Goal: Transaction & Acquisition: Register for event/course

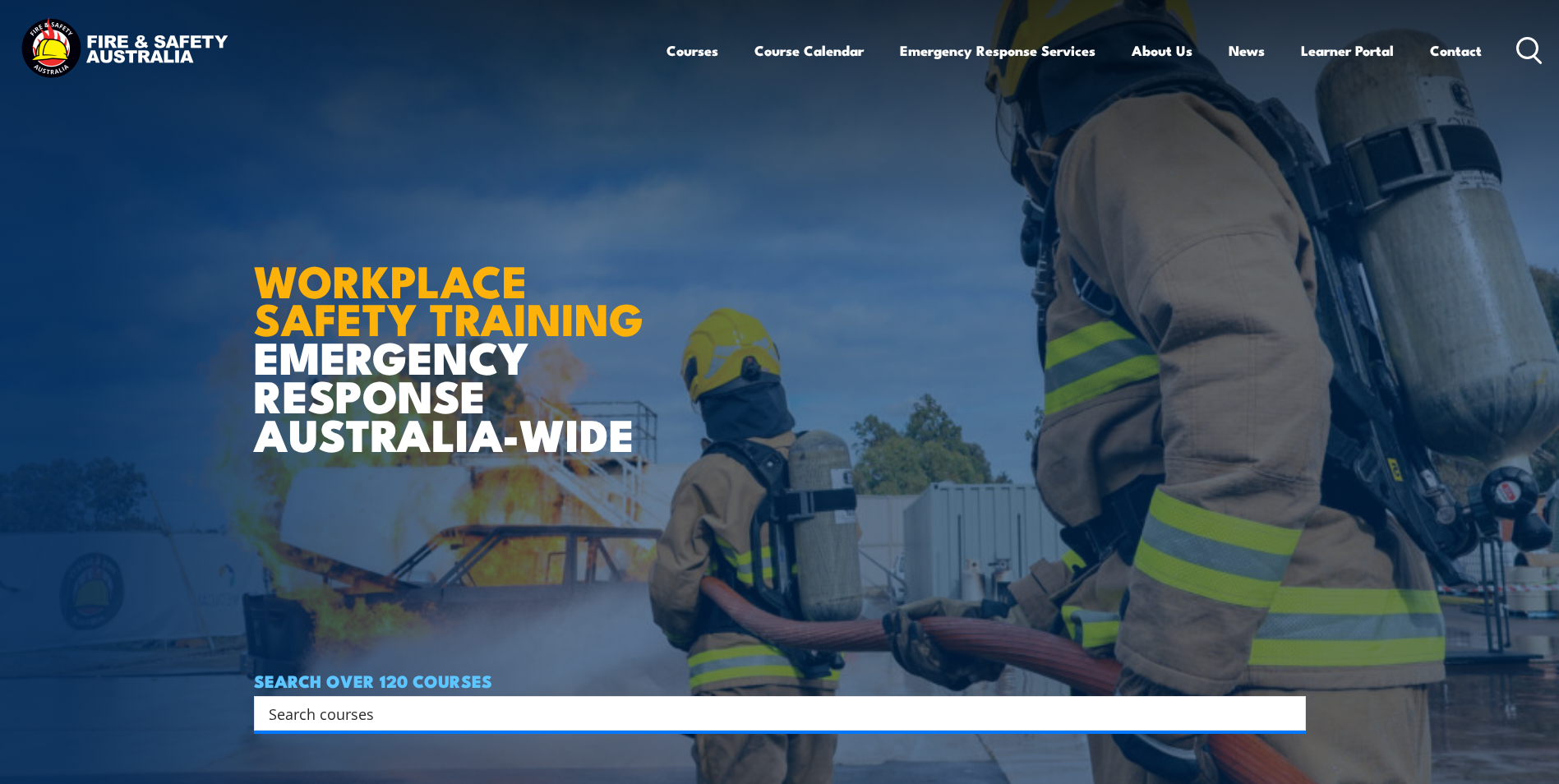
click at [1519, 46] on icon at bounding box center [1530, 50] width 26 height 27
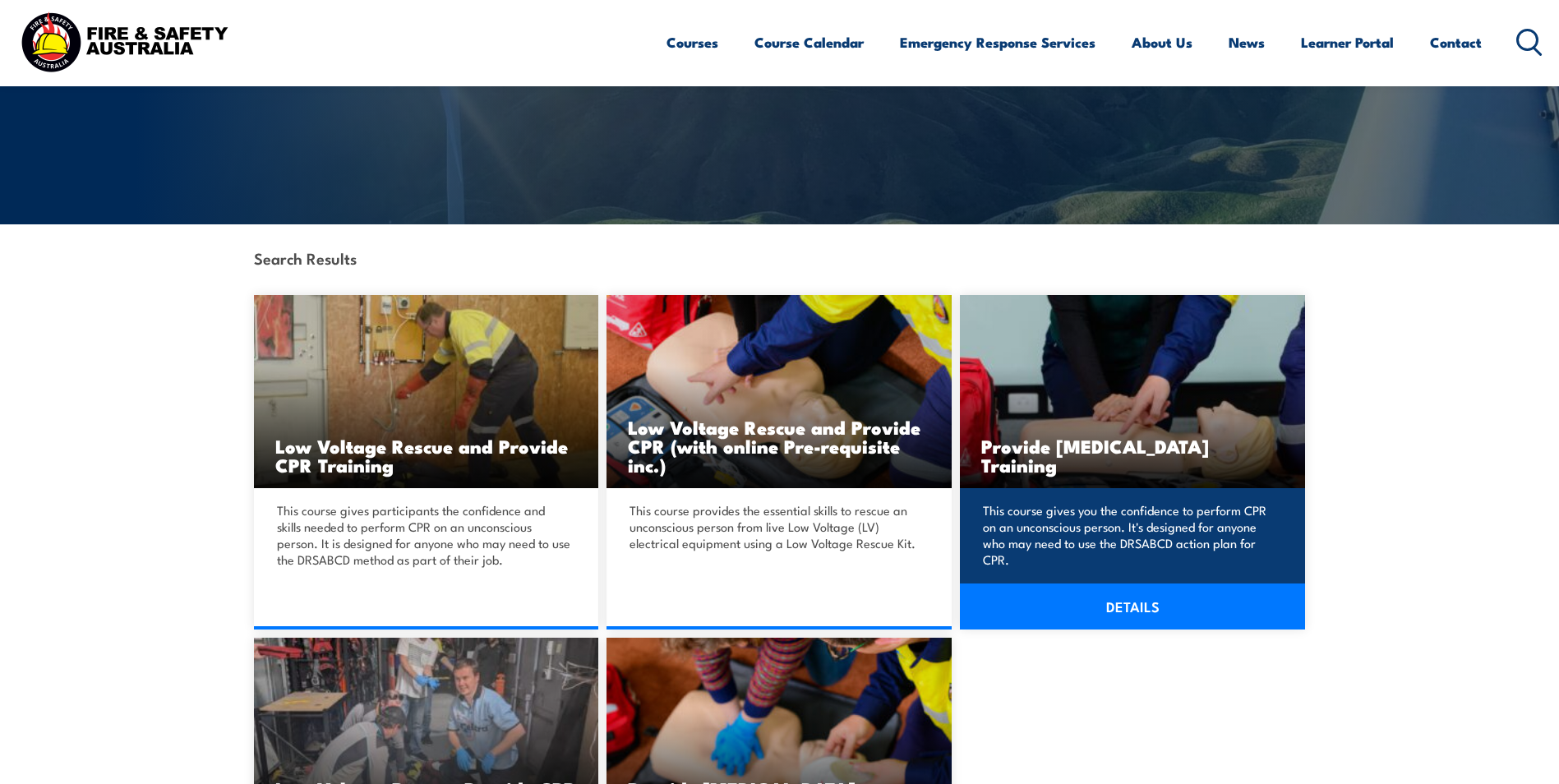
click at [1123, 605] on link "DETAILS" at bounding box center [1133, 606] width 346 height 46
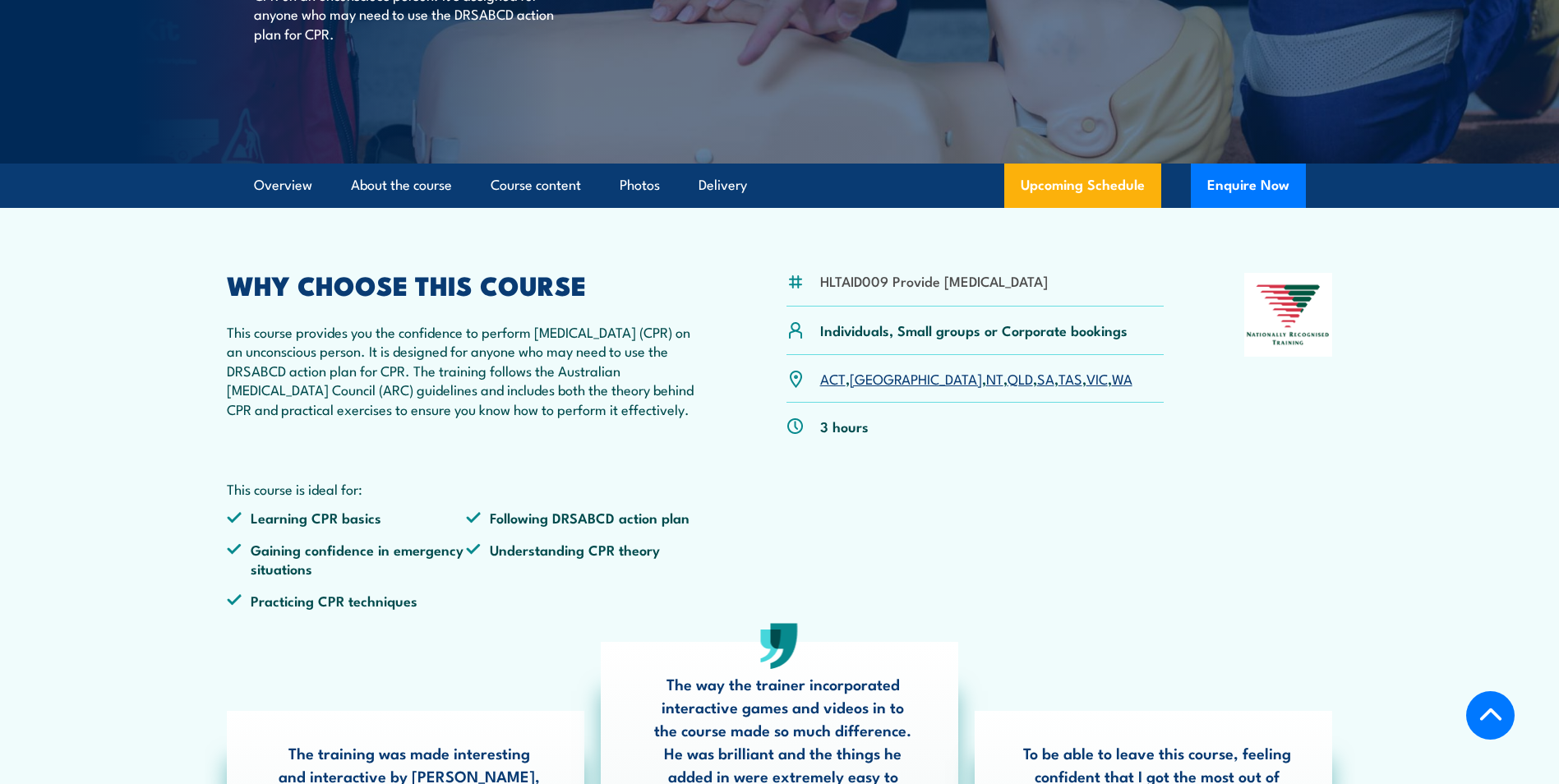
scroll to position [328, 0]
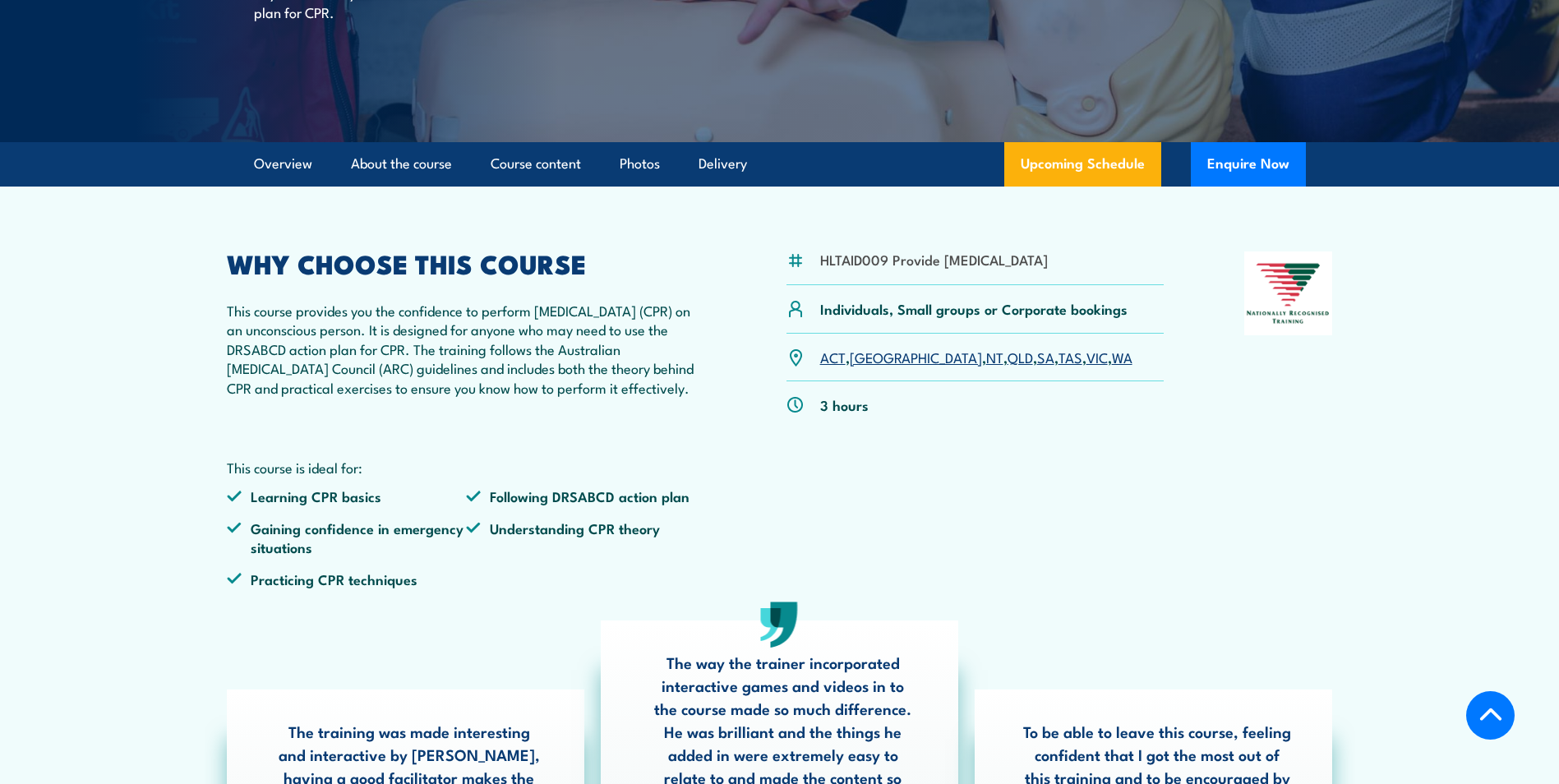
click at [1037, 366] on link "SA" at bounding box center [1046, 356] width 17 height 20
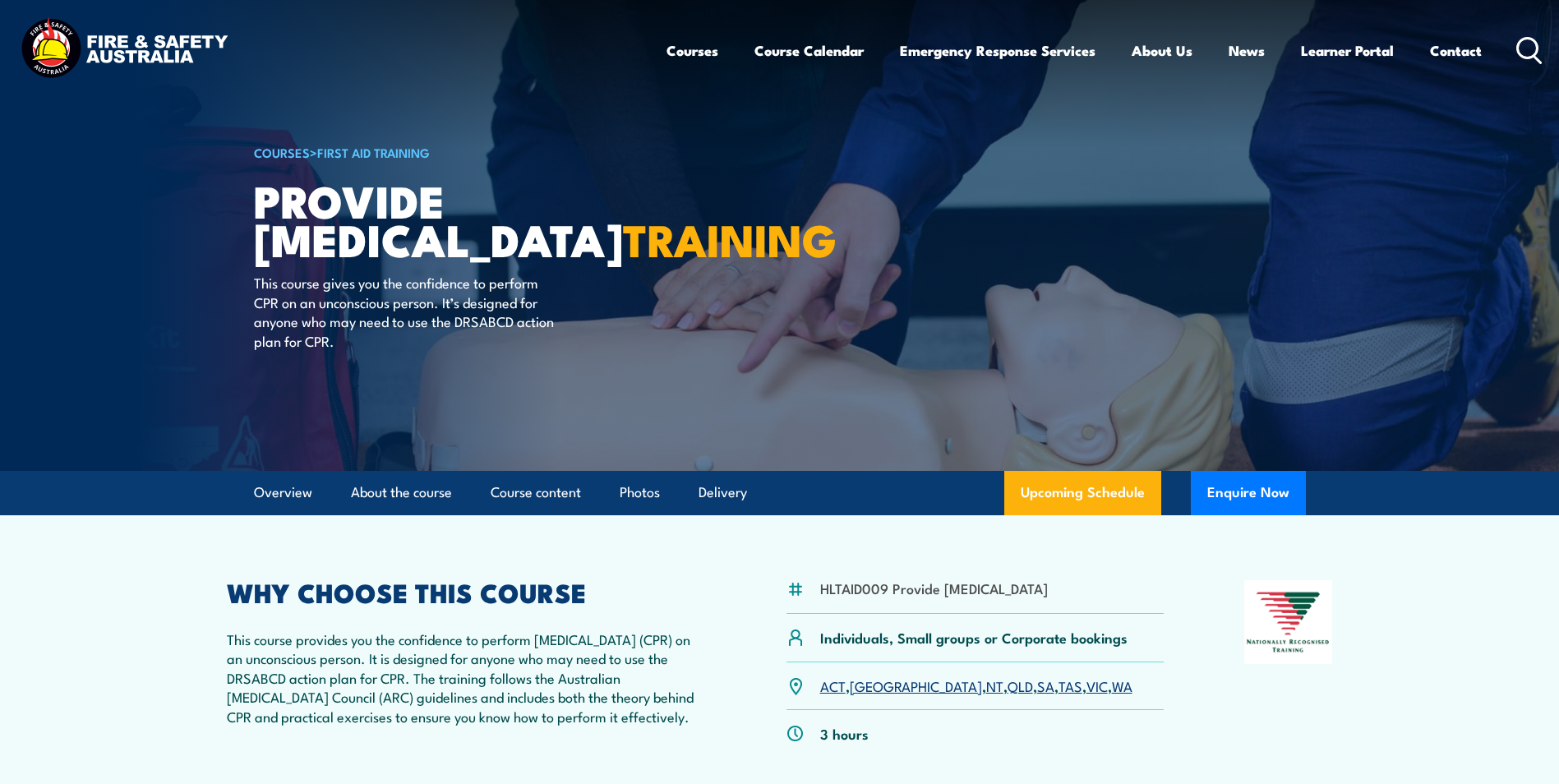
click at [1533, 47] on icon at bounding box center [1530, 50] width 26 height 27
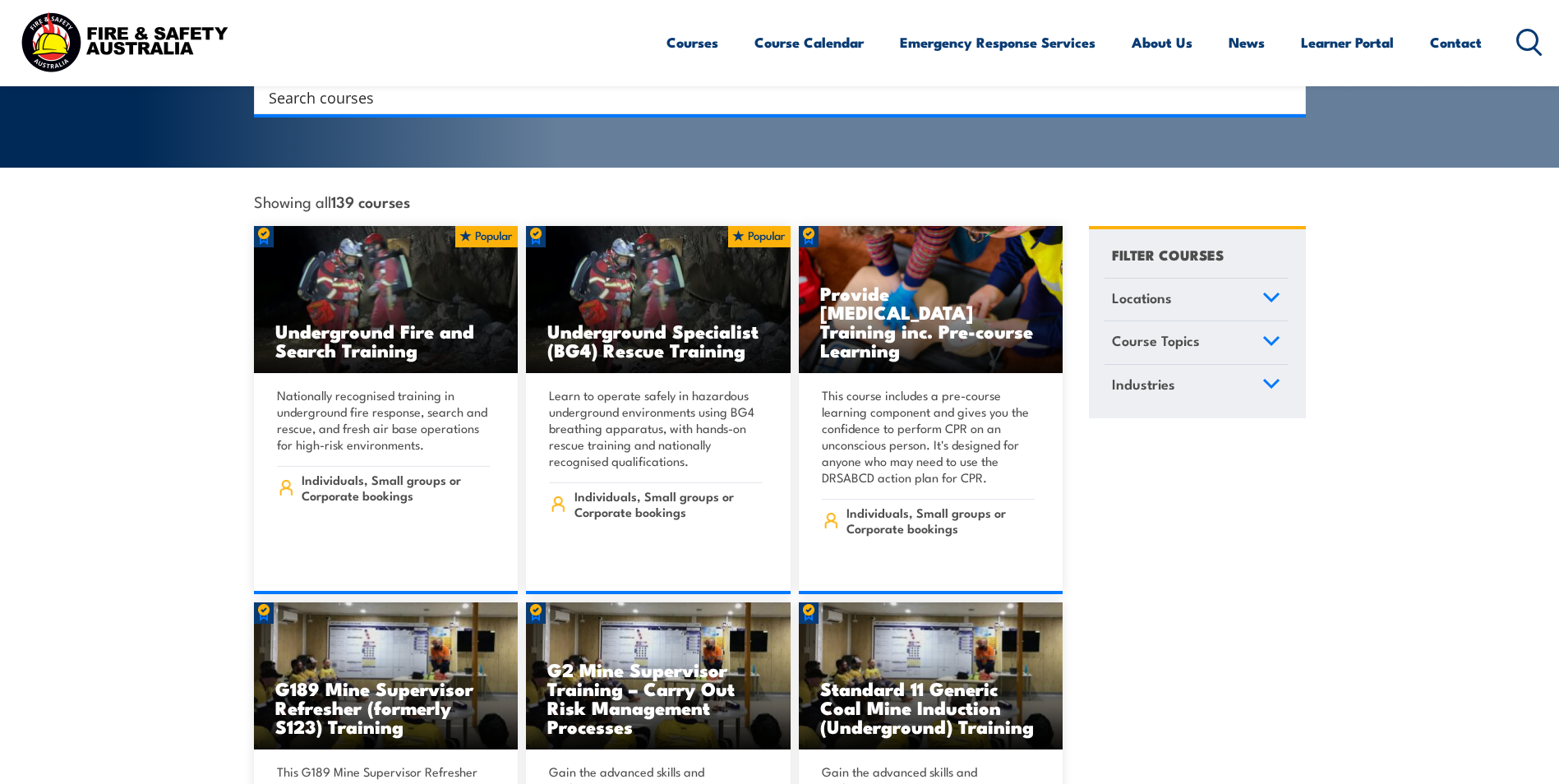
scroll to position [275, 0]
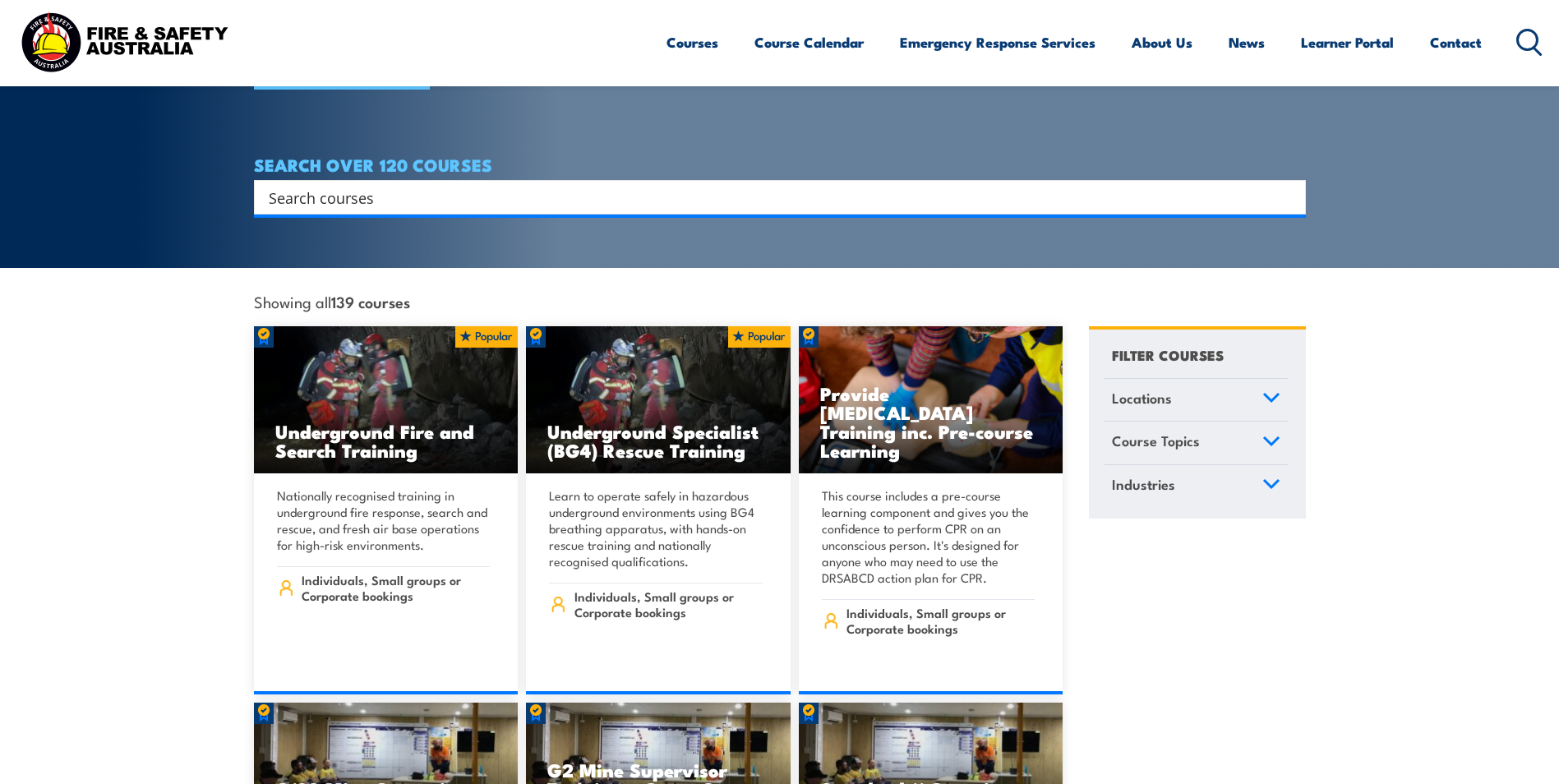
click at [1529, 34] on icon at bounding box center [1530, 42] width 26 height 27
click at [664, 185] on input "Search input" at bounding box center [770, 197] width 1002 height 24
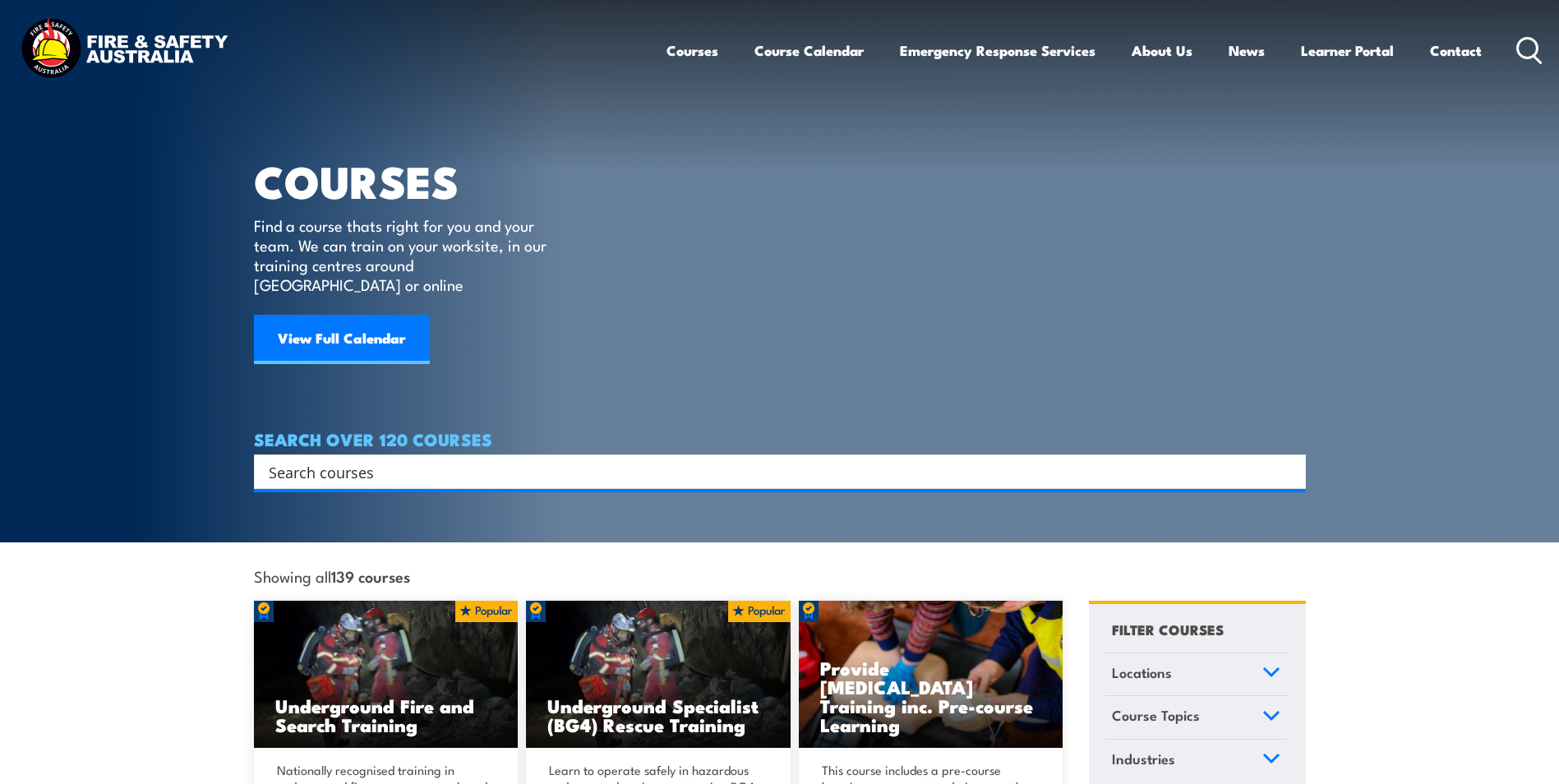
click at [483, 459] on input "Search input" at bounding box center [770, 472] width 1002 height 24
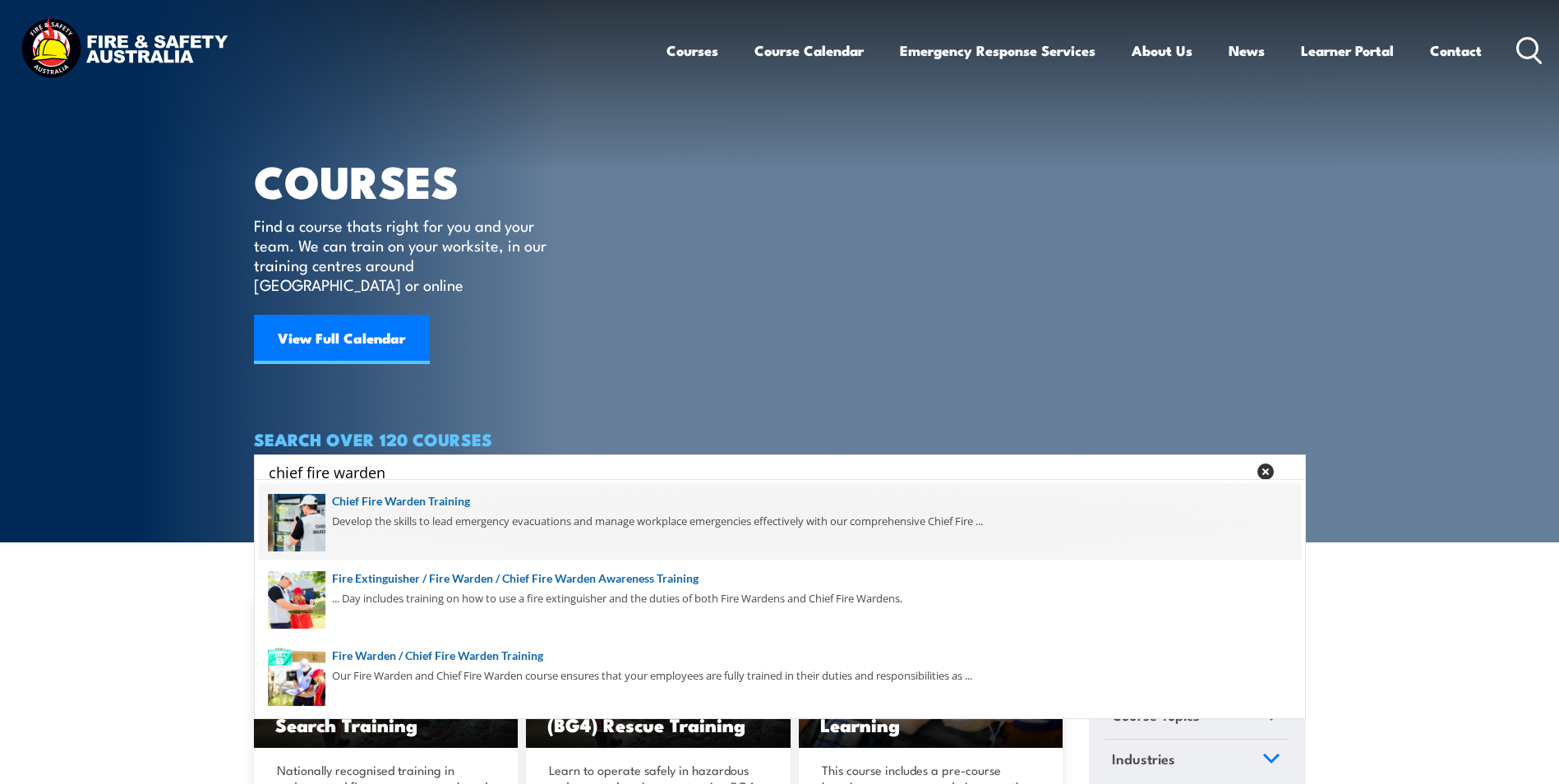
type input "chief fire warden"
click at [395, 509] on span at bounding box center [780, 521] width 1042 height 77
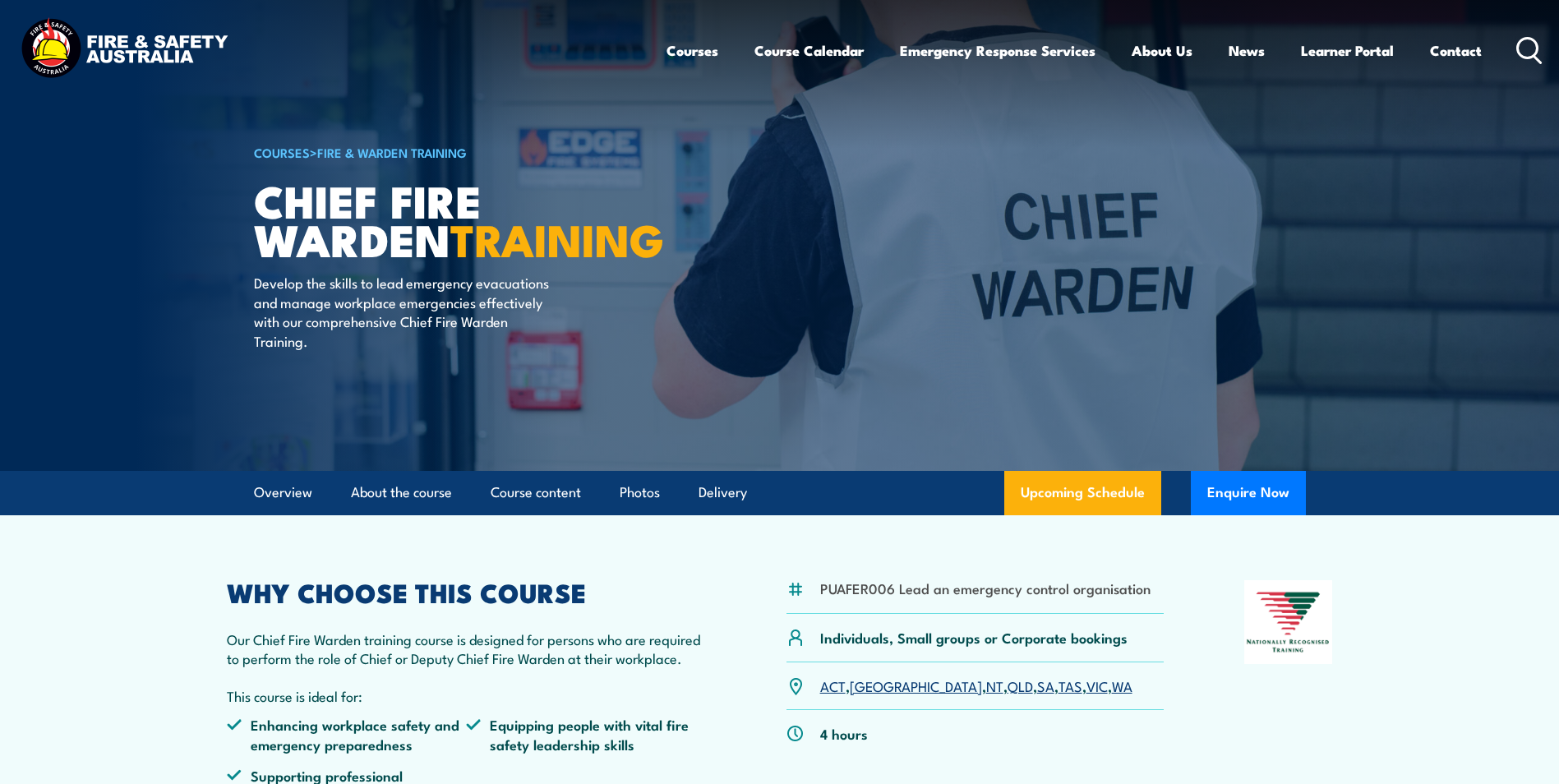
scroll to position [411, 0]
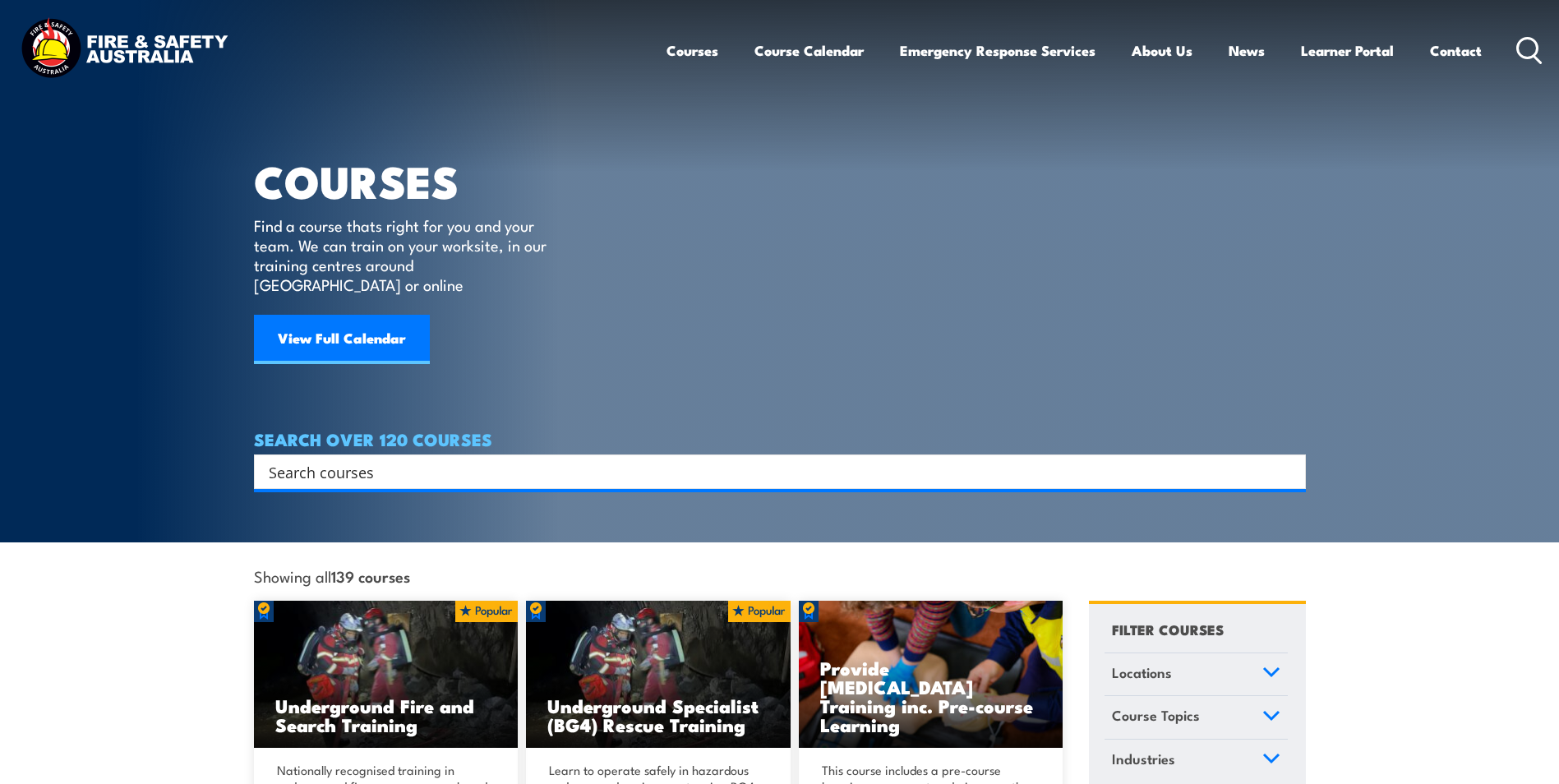
click at [392, 459] on input "Search input" at bounding box center [770, 472] width 1002 height 24
type input "chief fire warden"
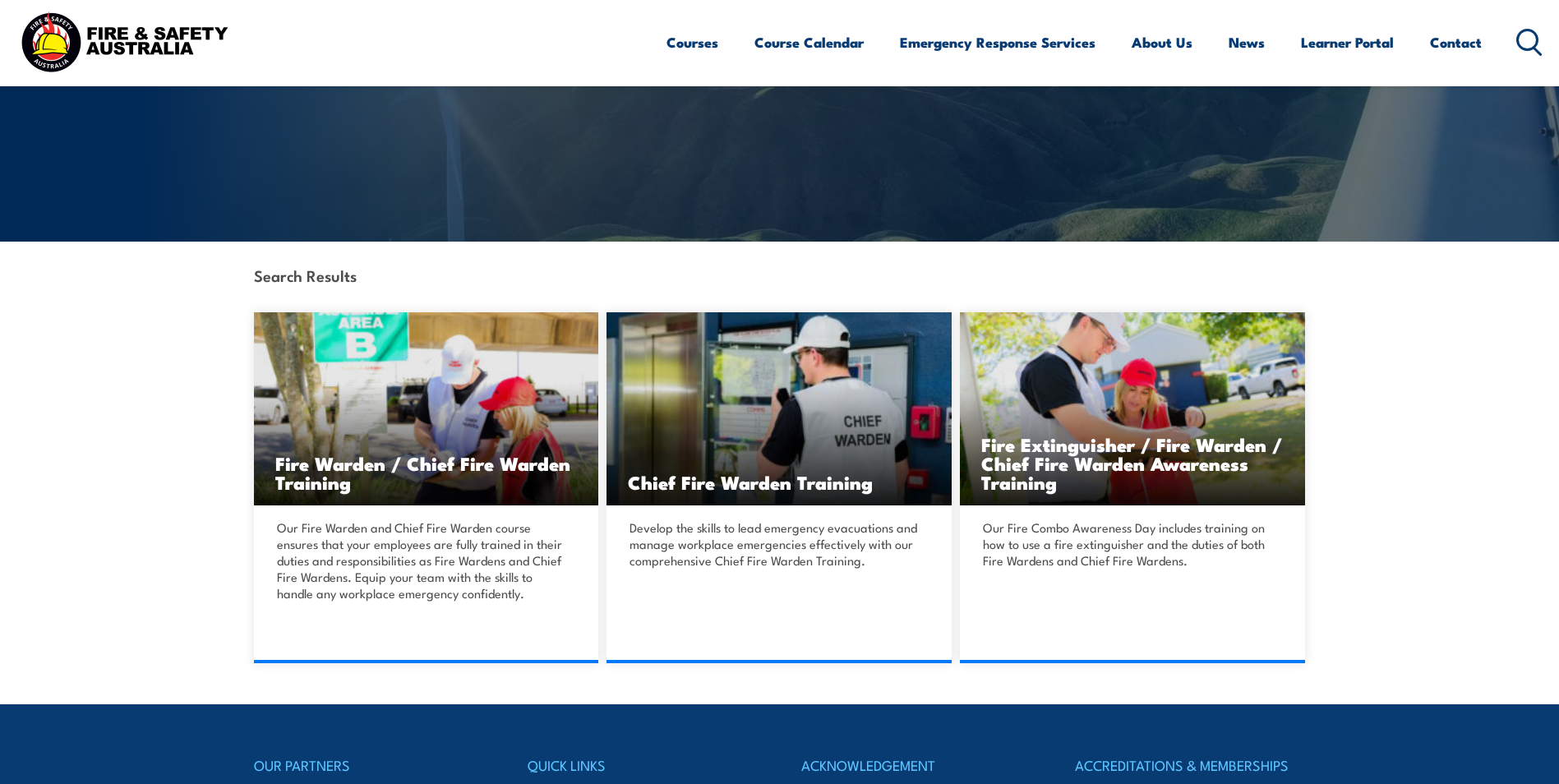
scroll to position [247, 0]
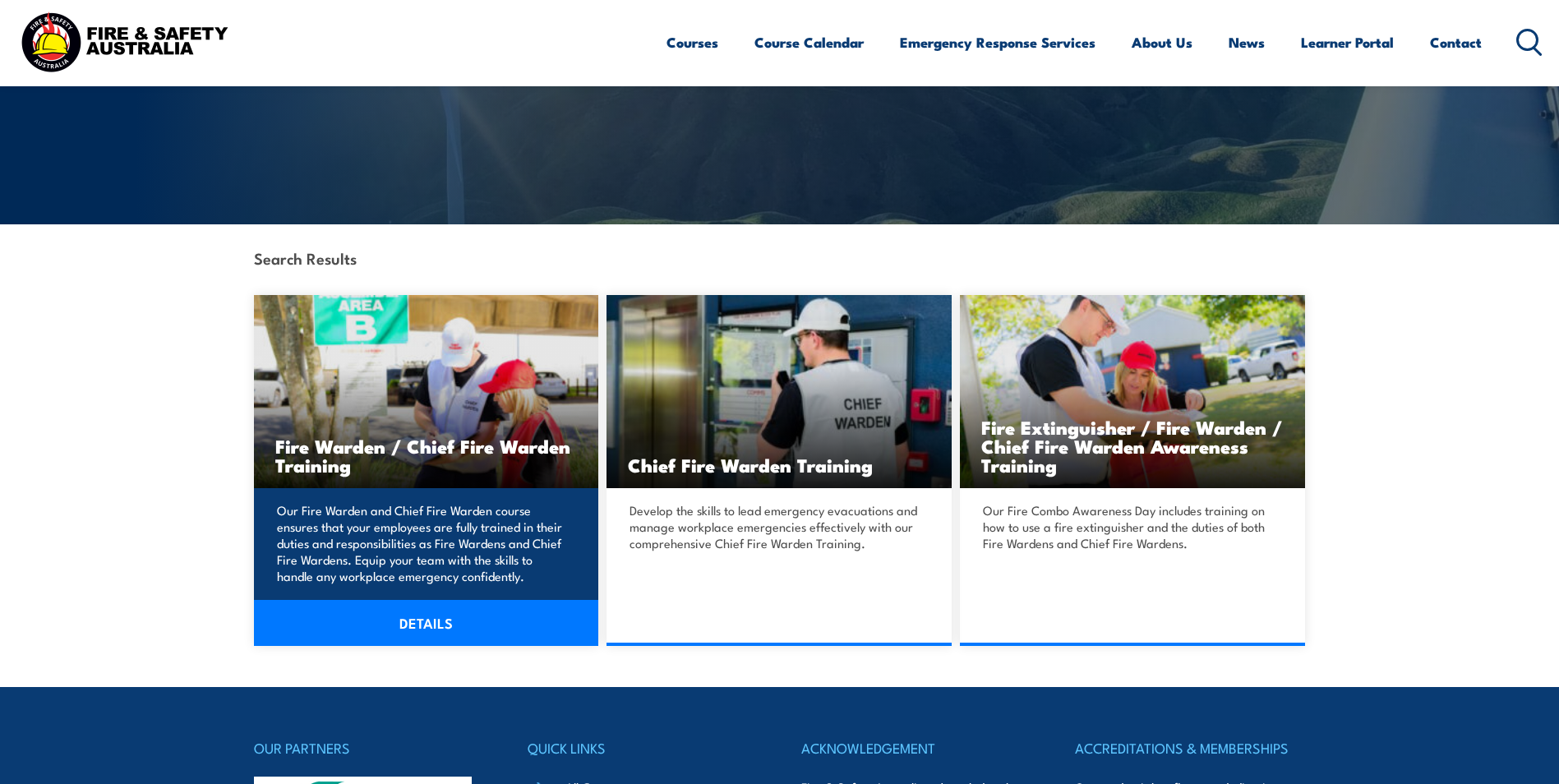
click at [408, 617] on link "DETAILS" at bounding box center [426, 622] width 346 height 46
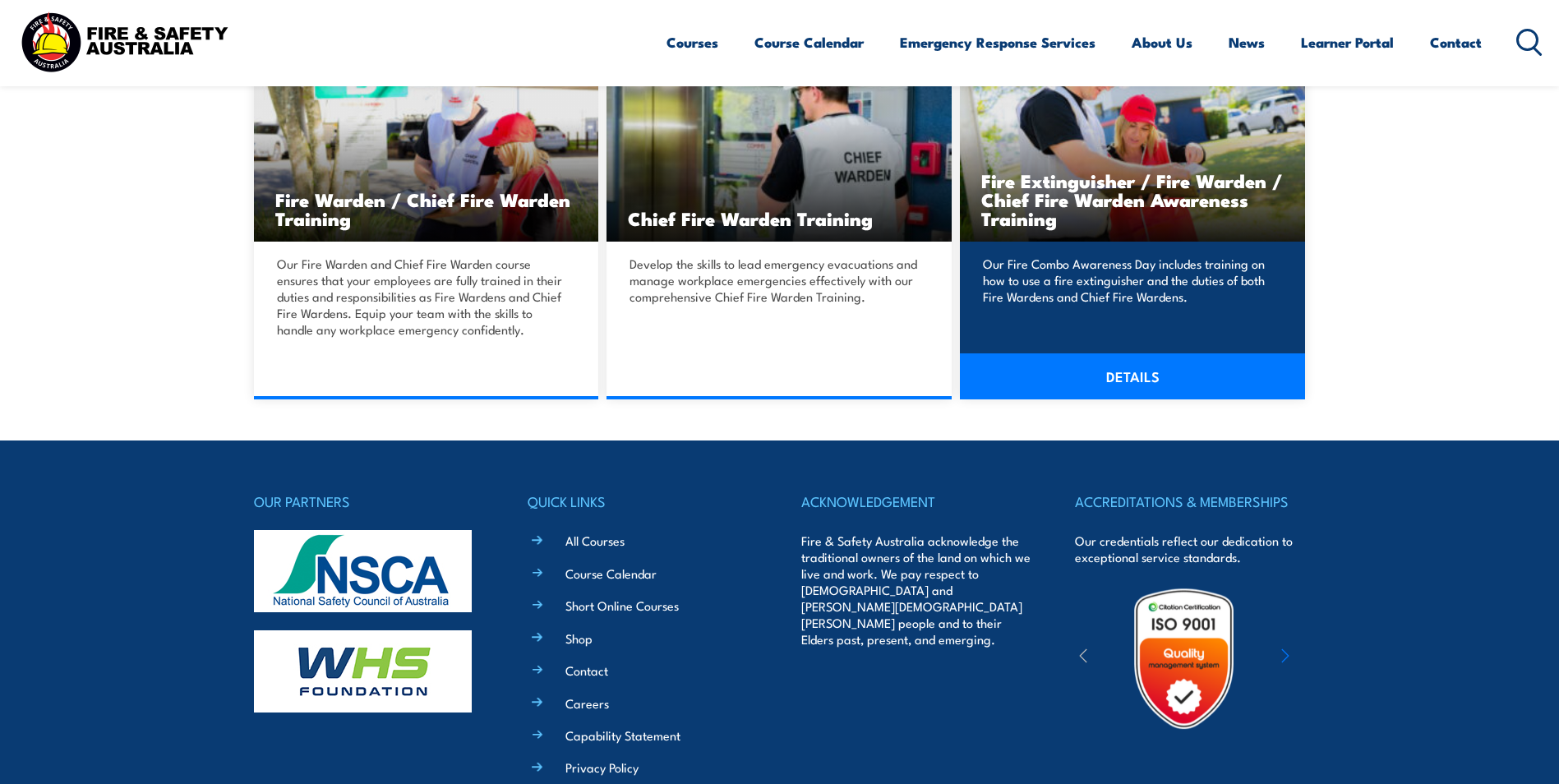
scroll to position [328, 0]
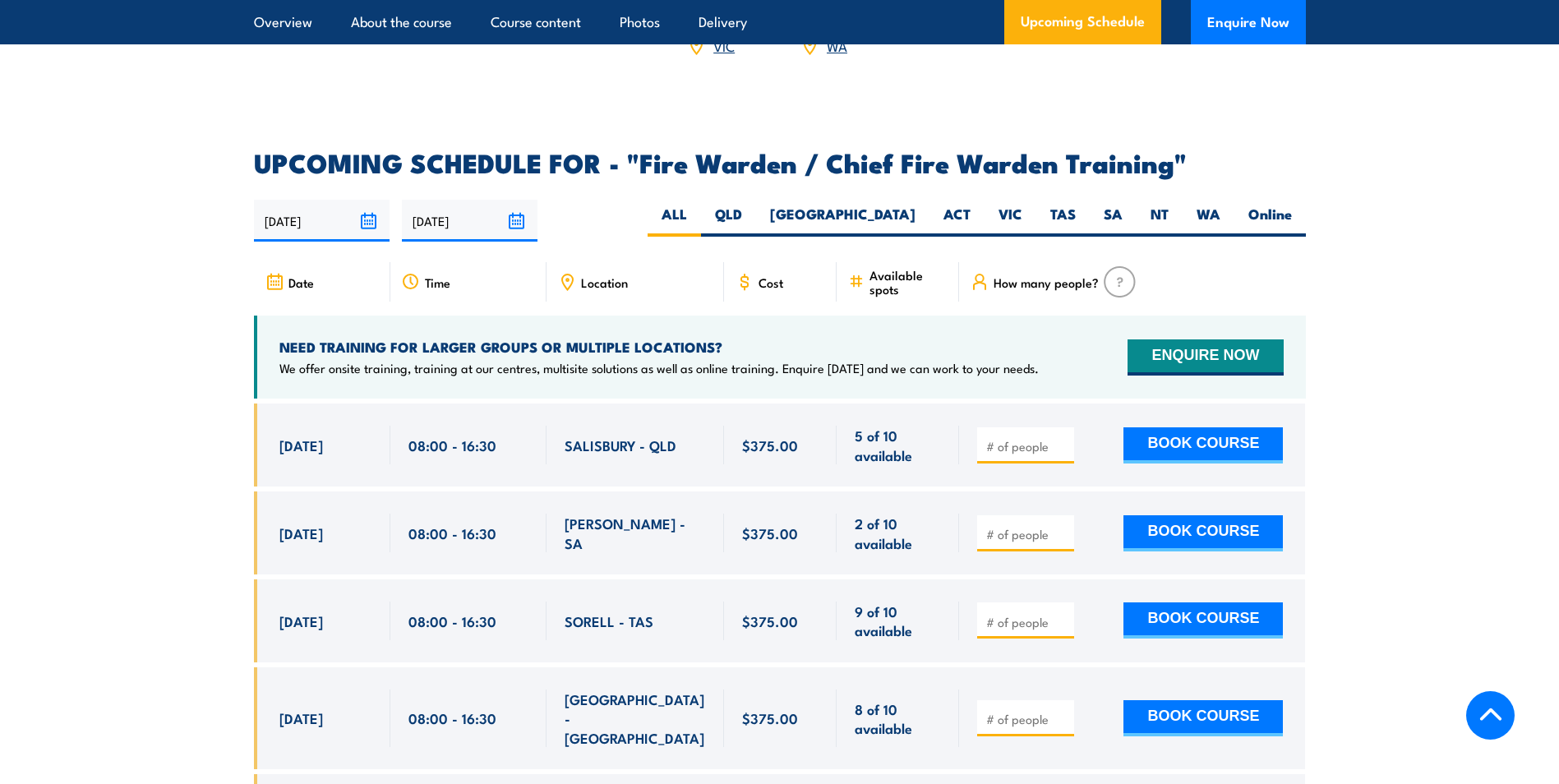
scroll to position [2794, 0]
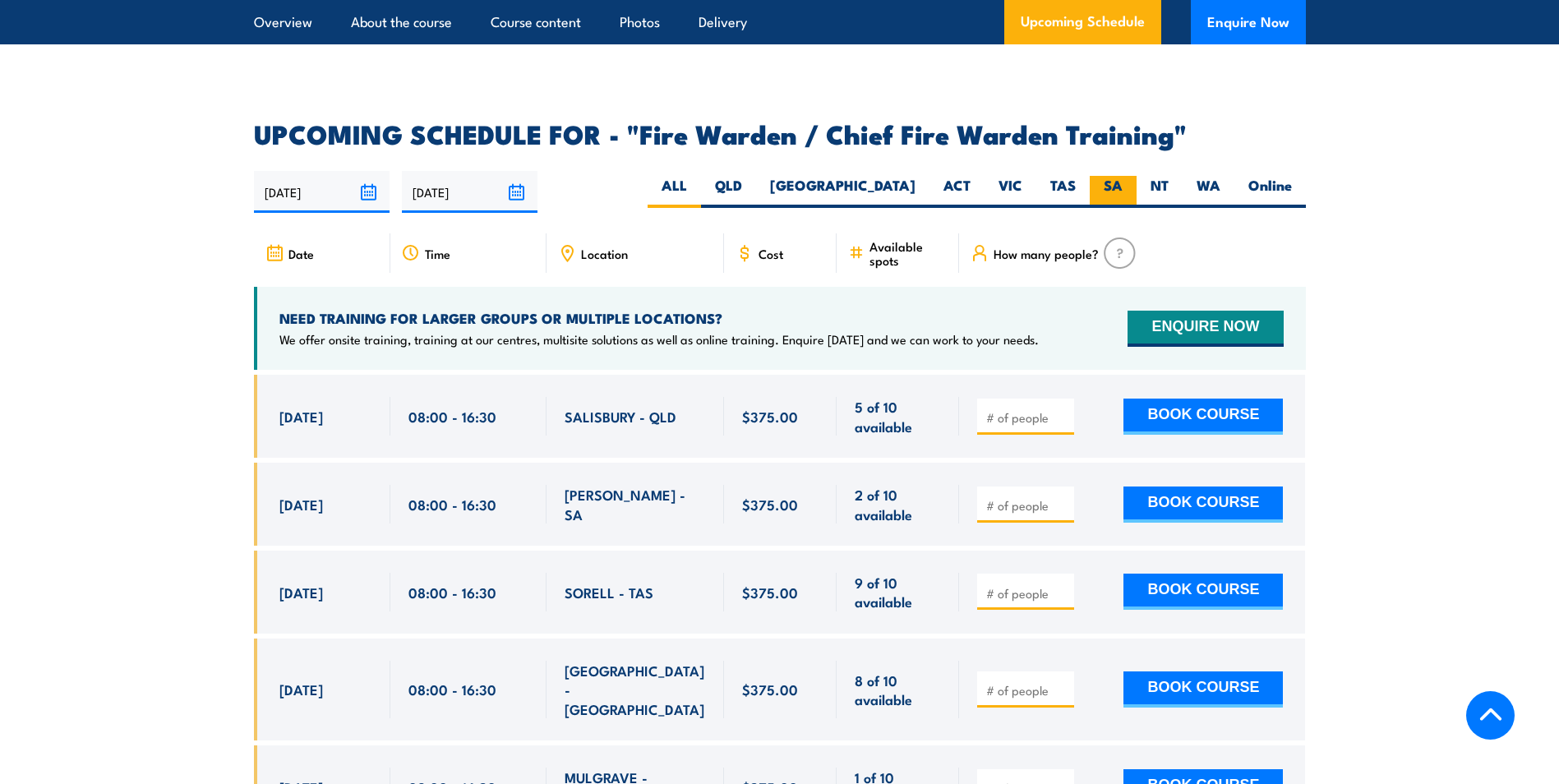
click at [1118, 184] on label "SA" at bounding box center [1114, 192] width 47 height 32
click at [1123, 184] on input "SA" at bounding box center [1128, 181] width 10 height 10
radio input "true"
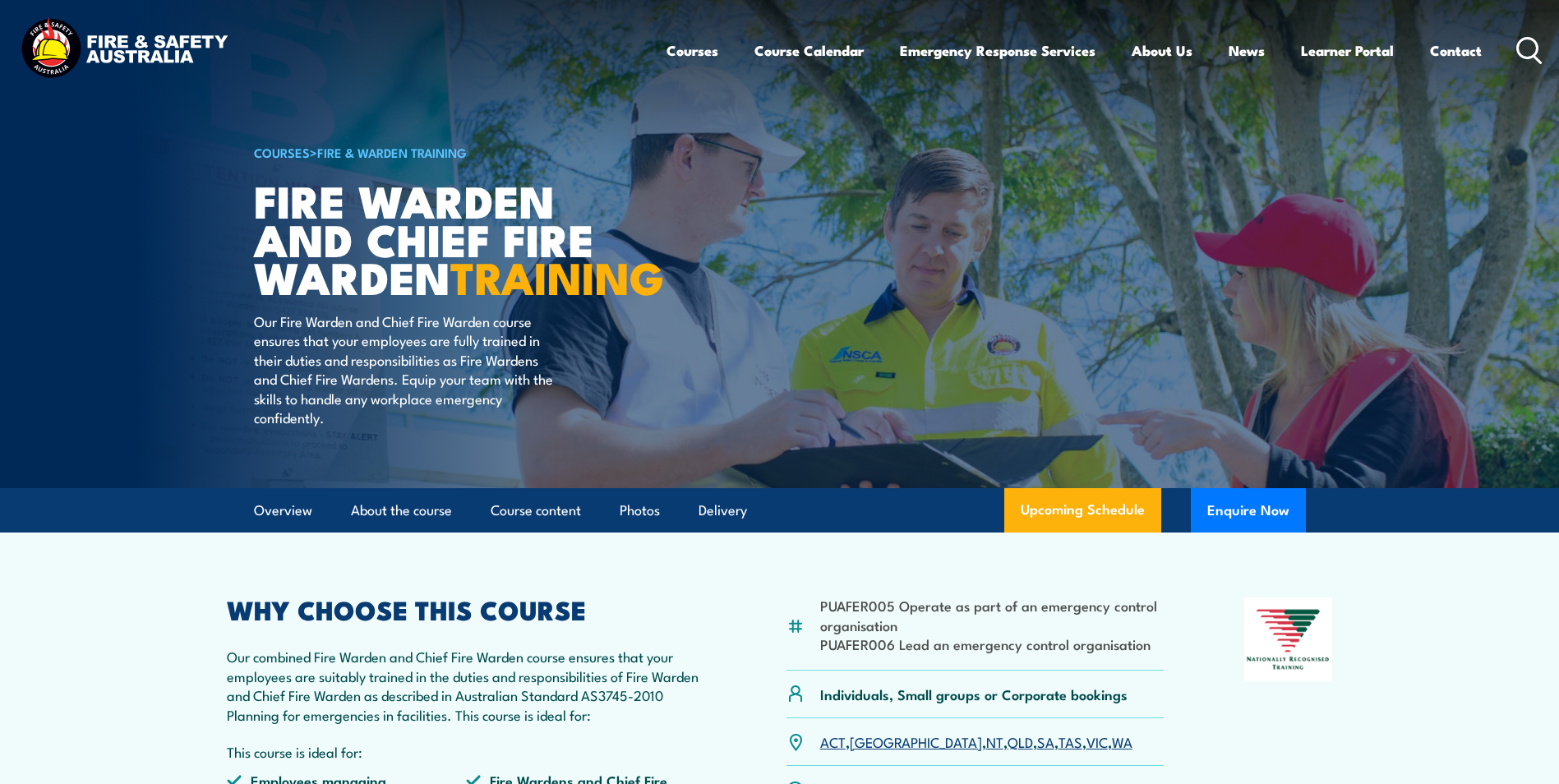
click at [1522, 41] on icon at bounding box center [1530, 50] width 26 height 27
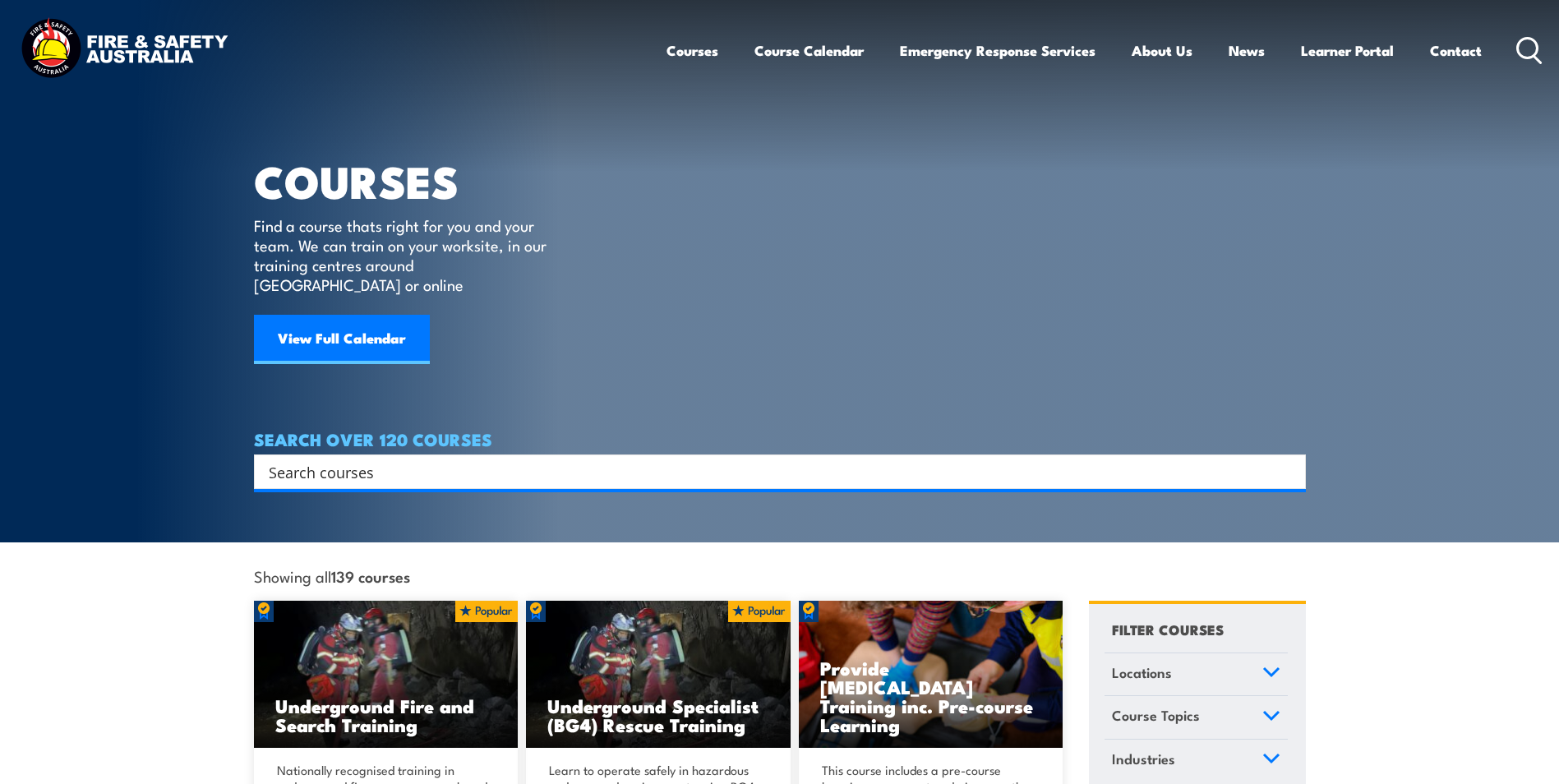
click at [541, 459] on input "Search input" at bounding box center [770, 472] width 1002 height 24
type input "fire warden"
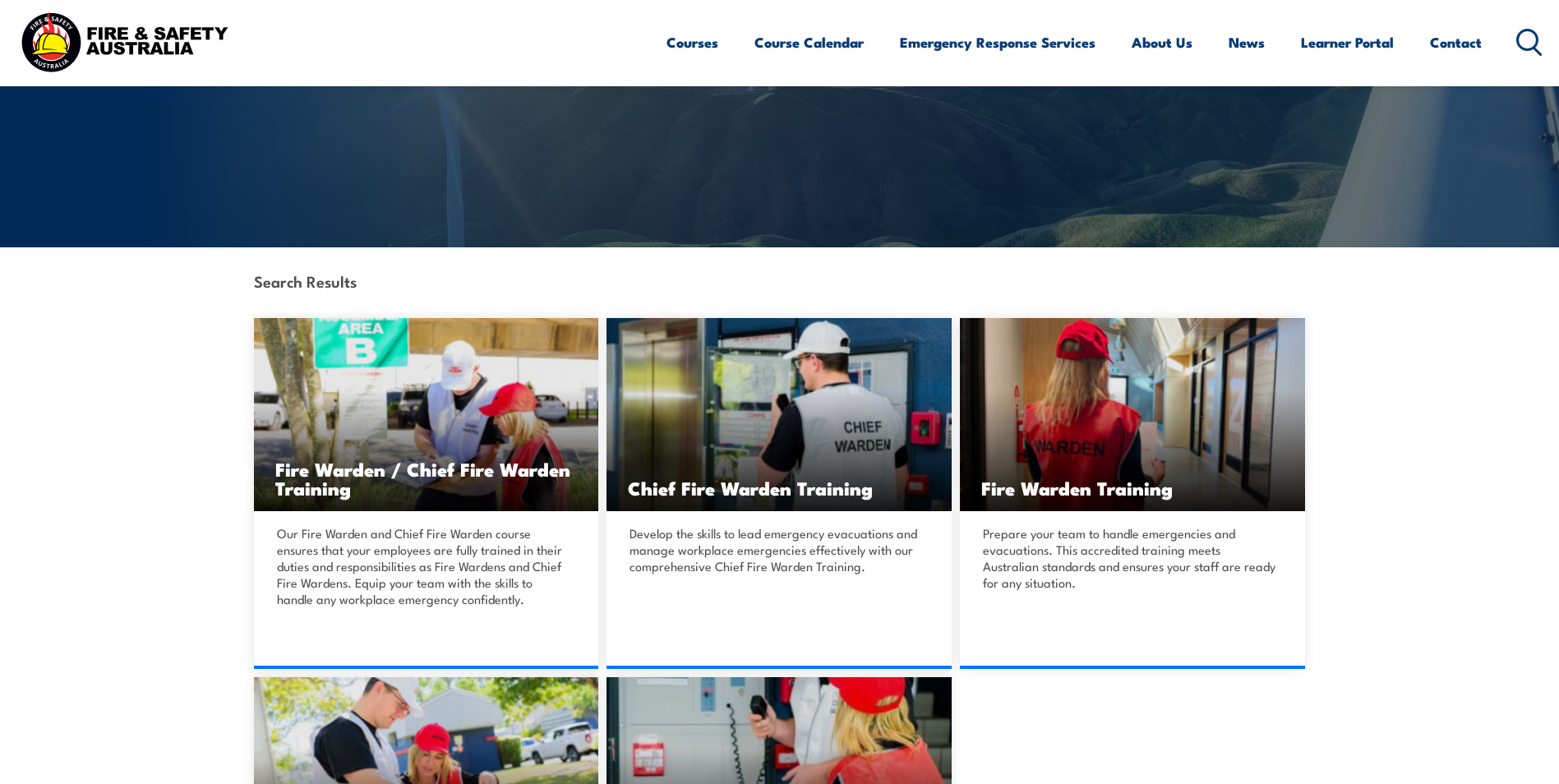
scroll to position [247, 0]
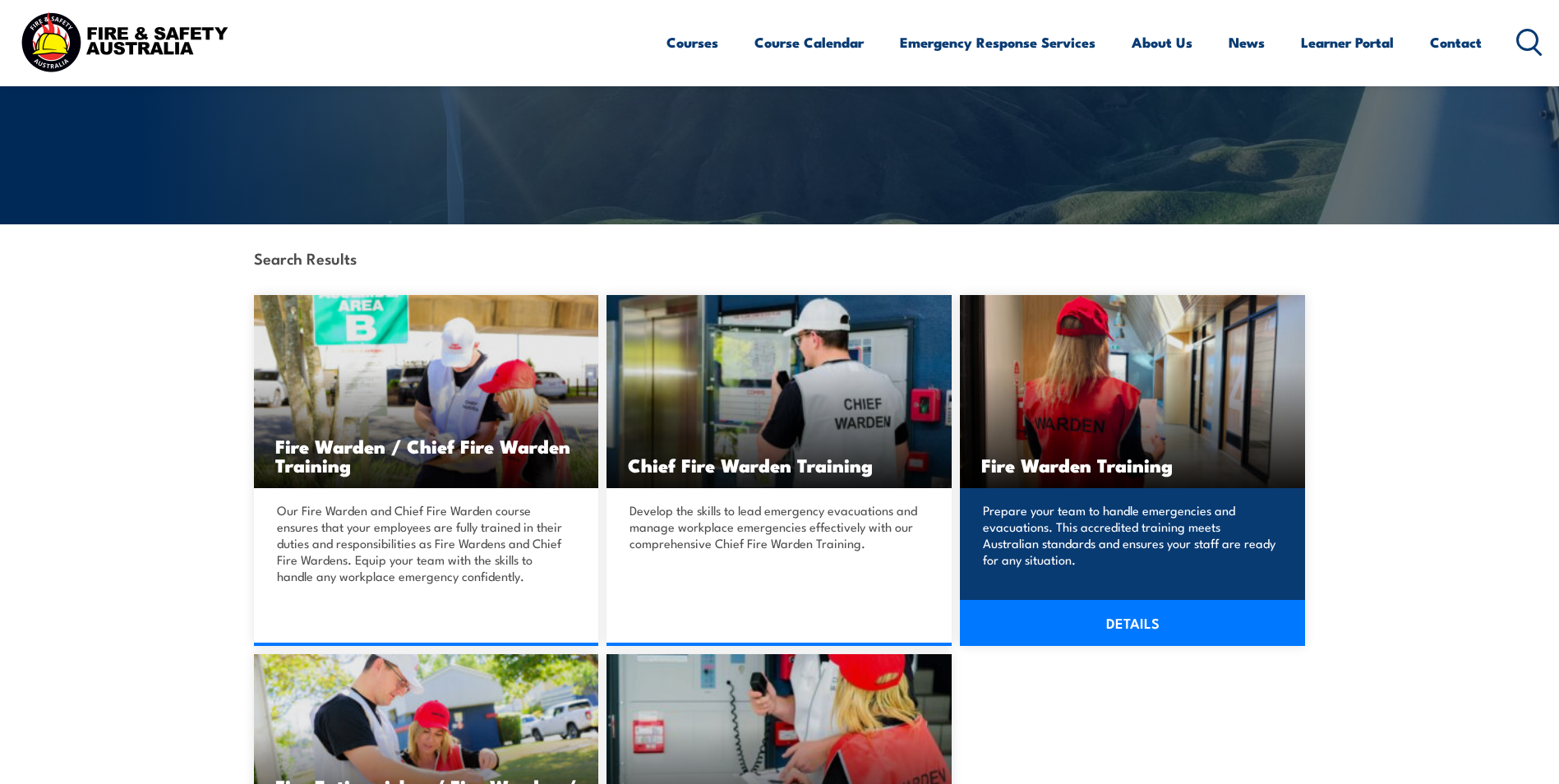
click at [1092, 456] on h3 "Fire Warden Training" at bounding box center [1133, 465] width 302 height 19
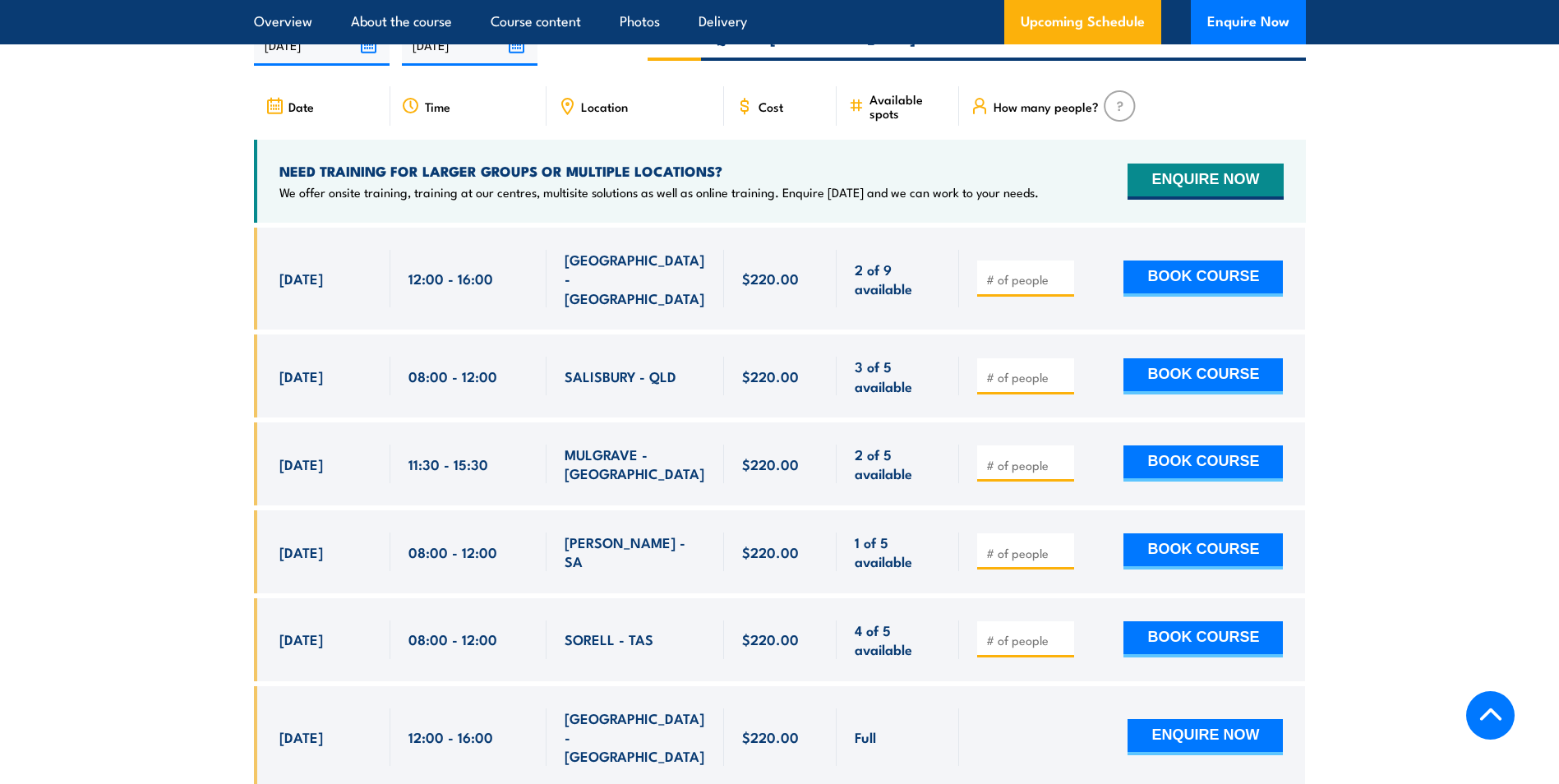
scroll to position [2794, 0]
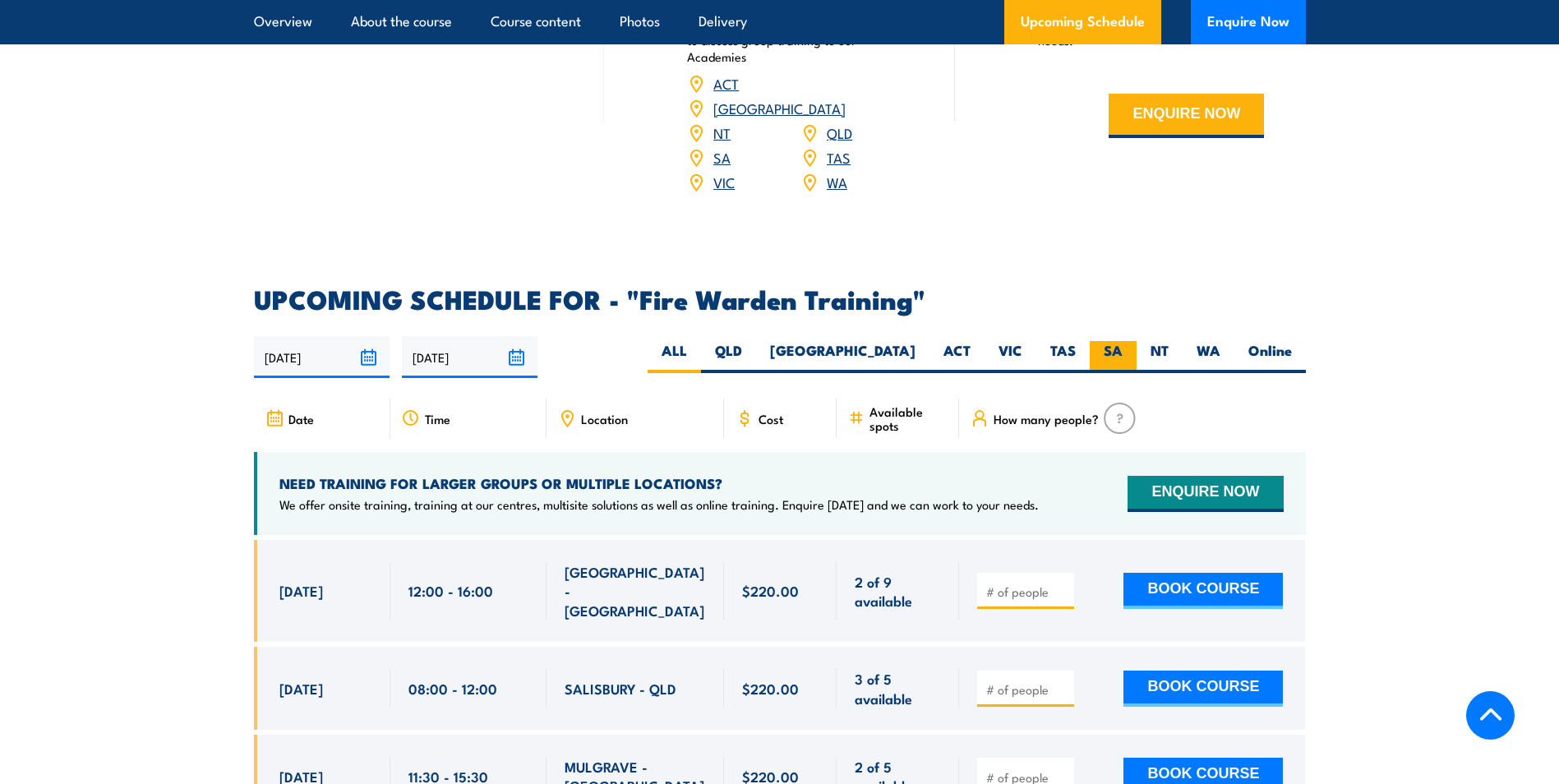
click at [1119, 341] on label "SA" at bounding box center [1114, 357] width 47 height 32
click at [1123, 341] on input "SA" at bounding box center [1128, 345] width 10 height 10
radio input "true"
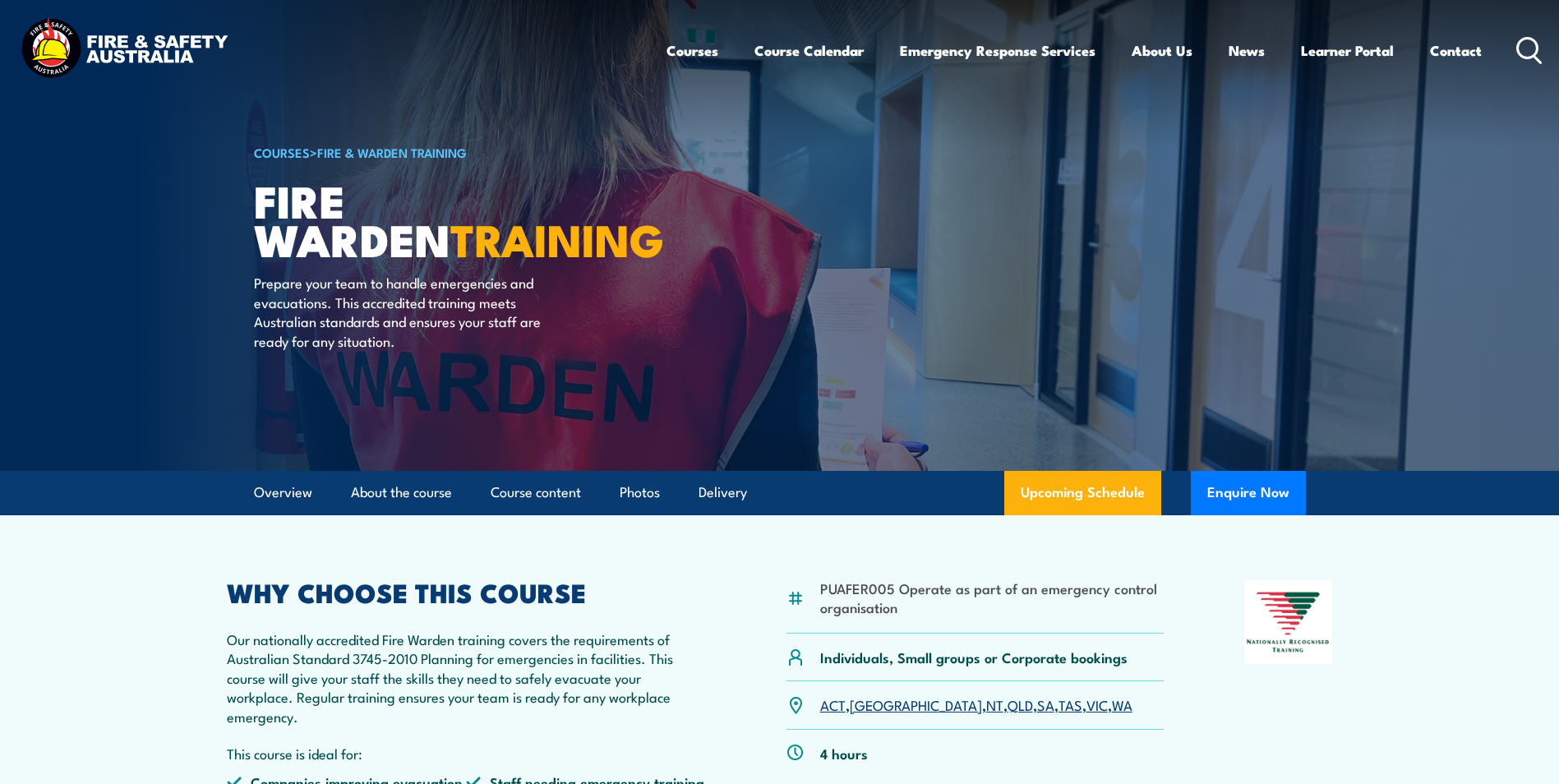
click at [1535, 49] on icon at bounding box center [1530, 50] width 26 height 27
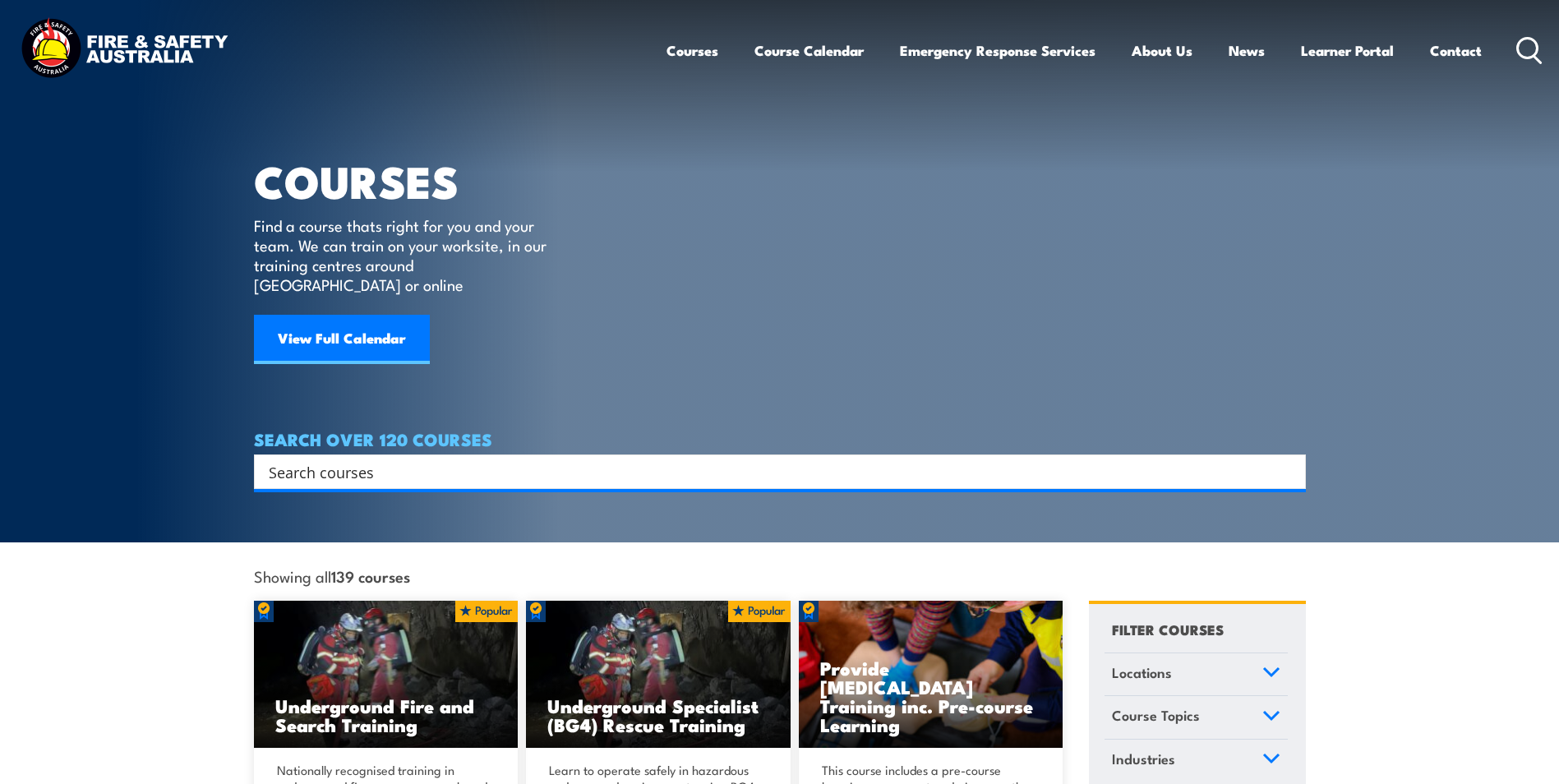
click at [429, 459] on input "Search input" at bounding box center [770, 472] width 1002 height 24
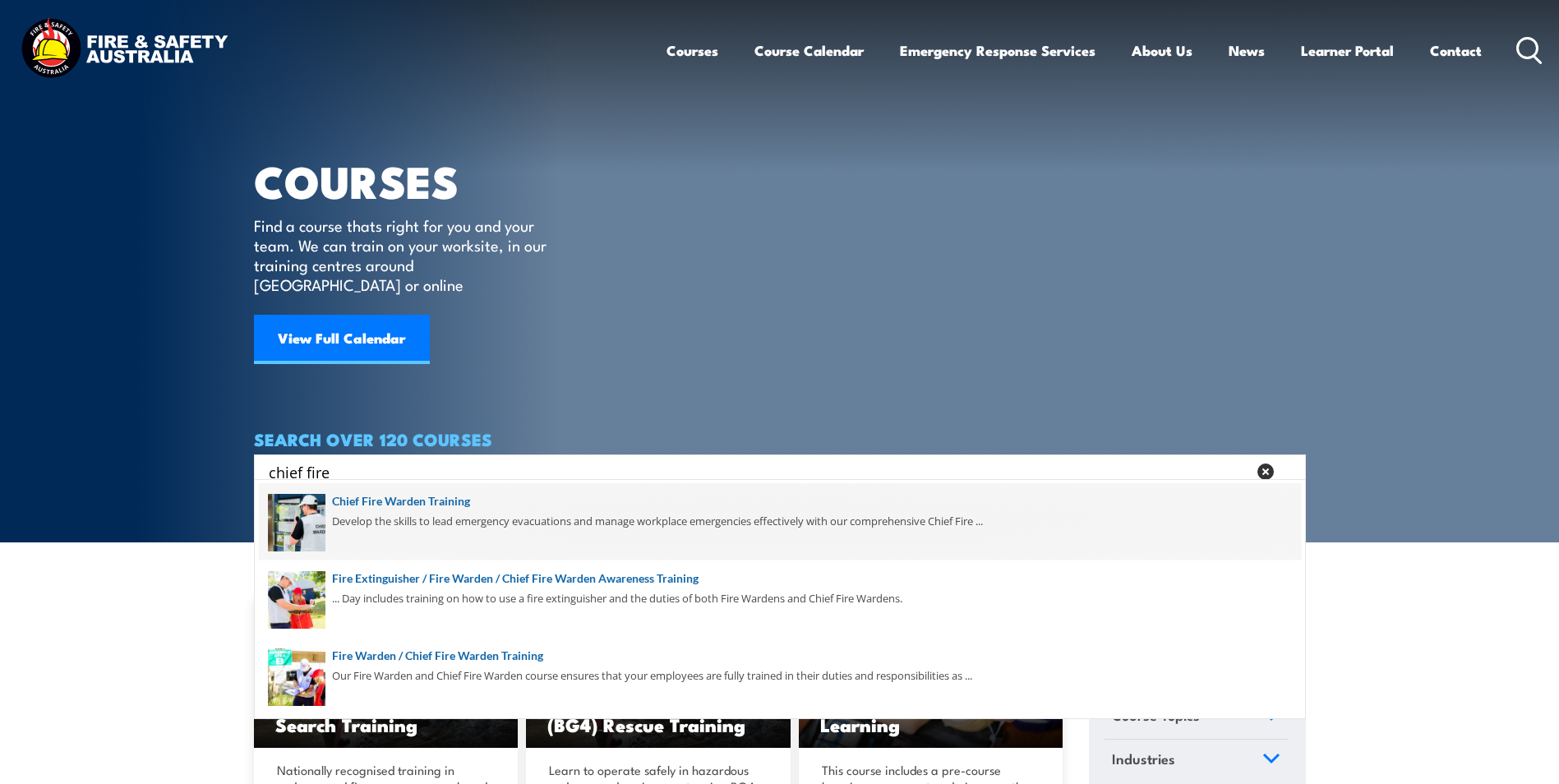
type input "chief fire"
click at [416, 513] on span at bounding box center [780, 521] width 1042 height 77
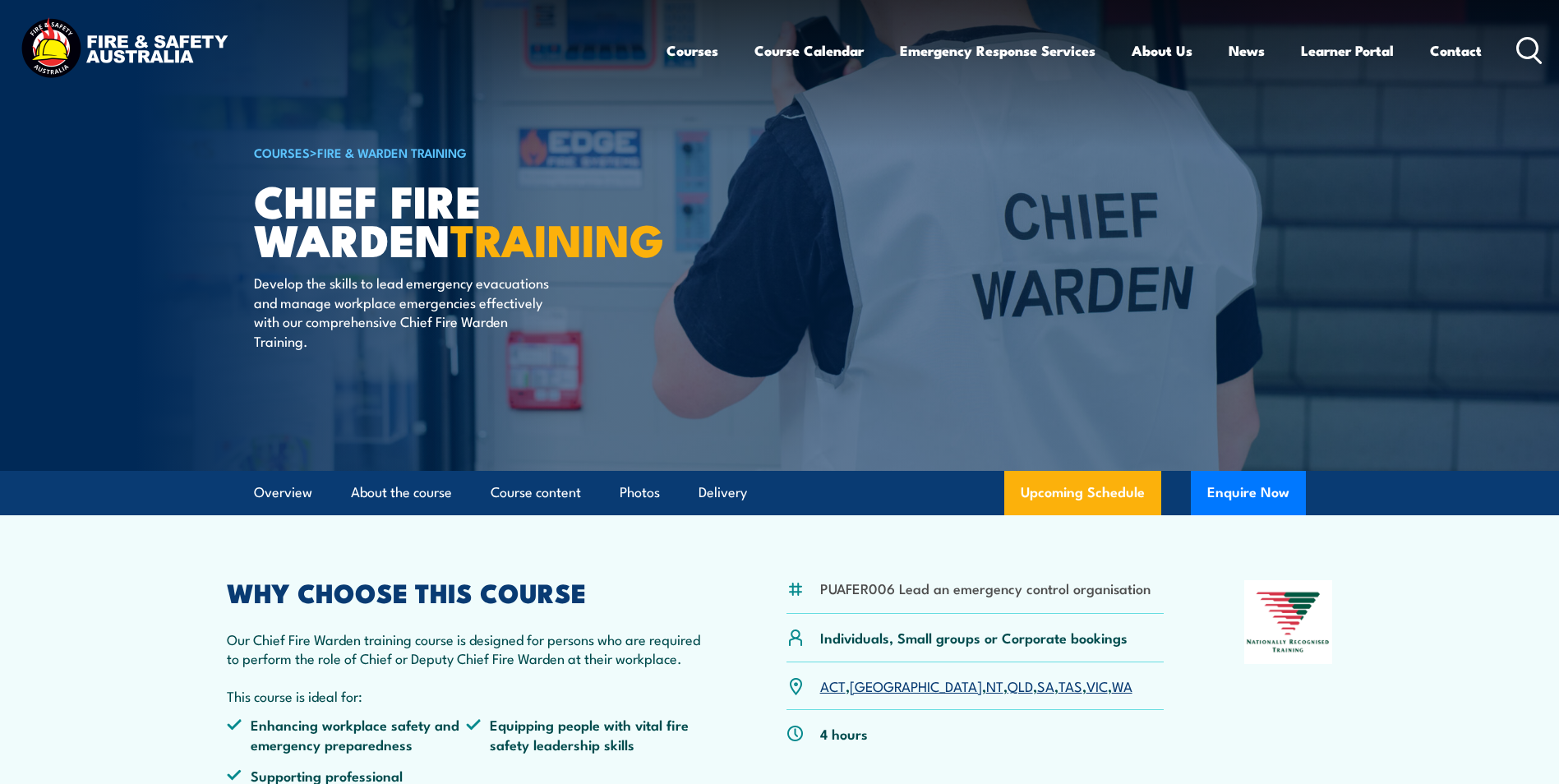
click at [1037, 686] on link "SA" at bounding box center [1046, 685] width 17 height 20
click at [1531, 44] on icon at bounding box center [1530, 50] width 26 height 27
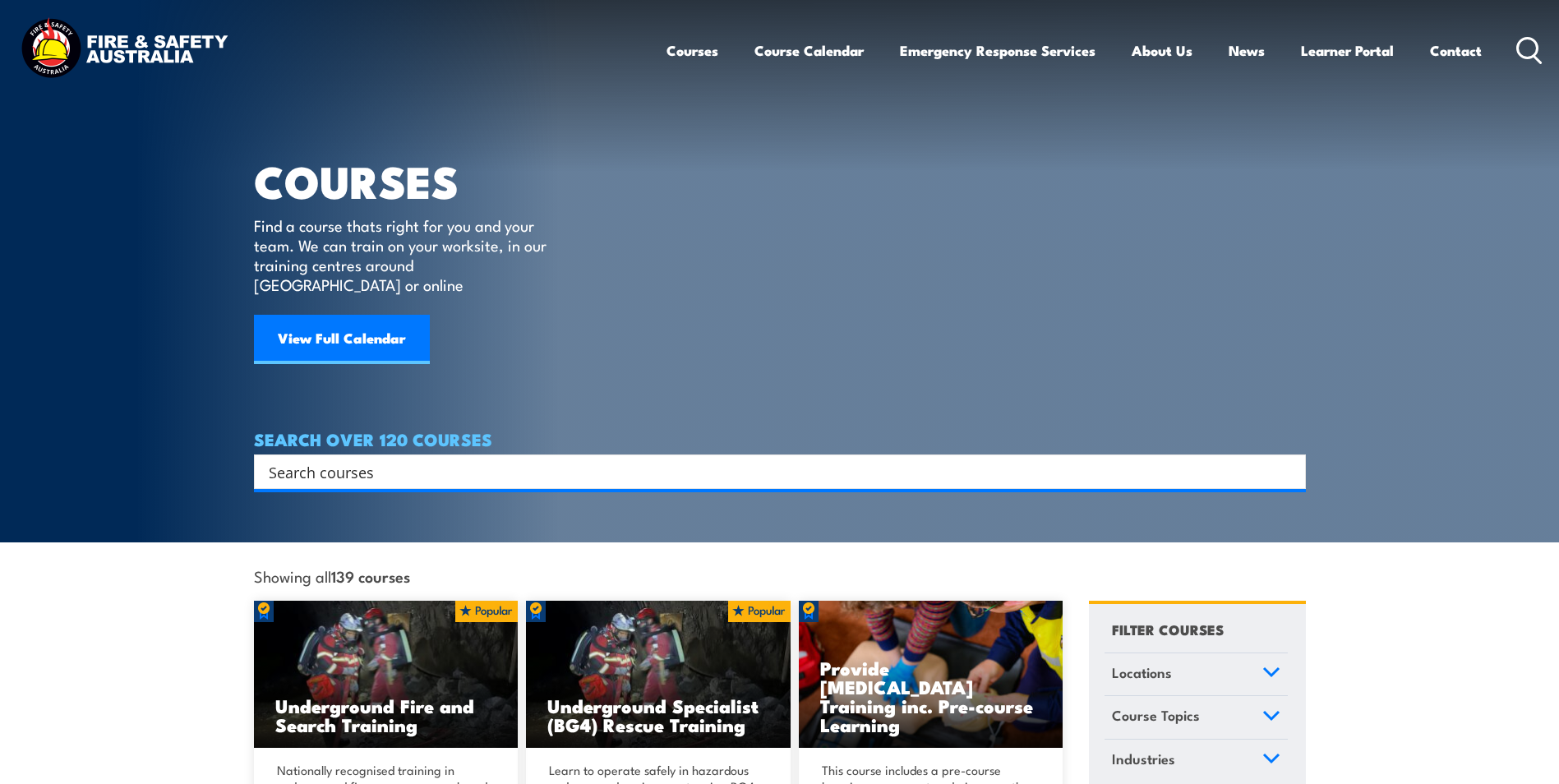
click at [551, 459] on input "Search input" at bounding box center [770, 472] width 1002 height 24
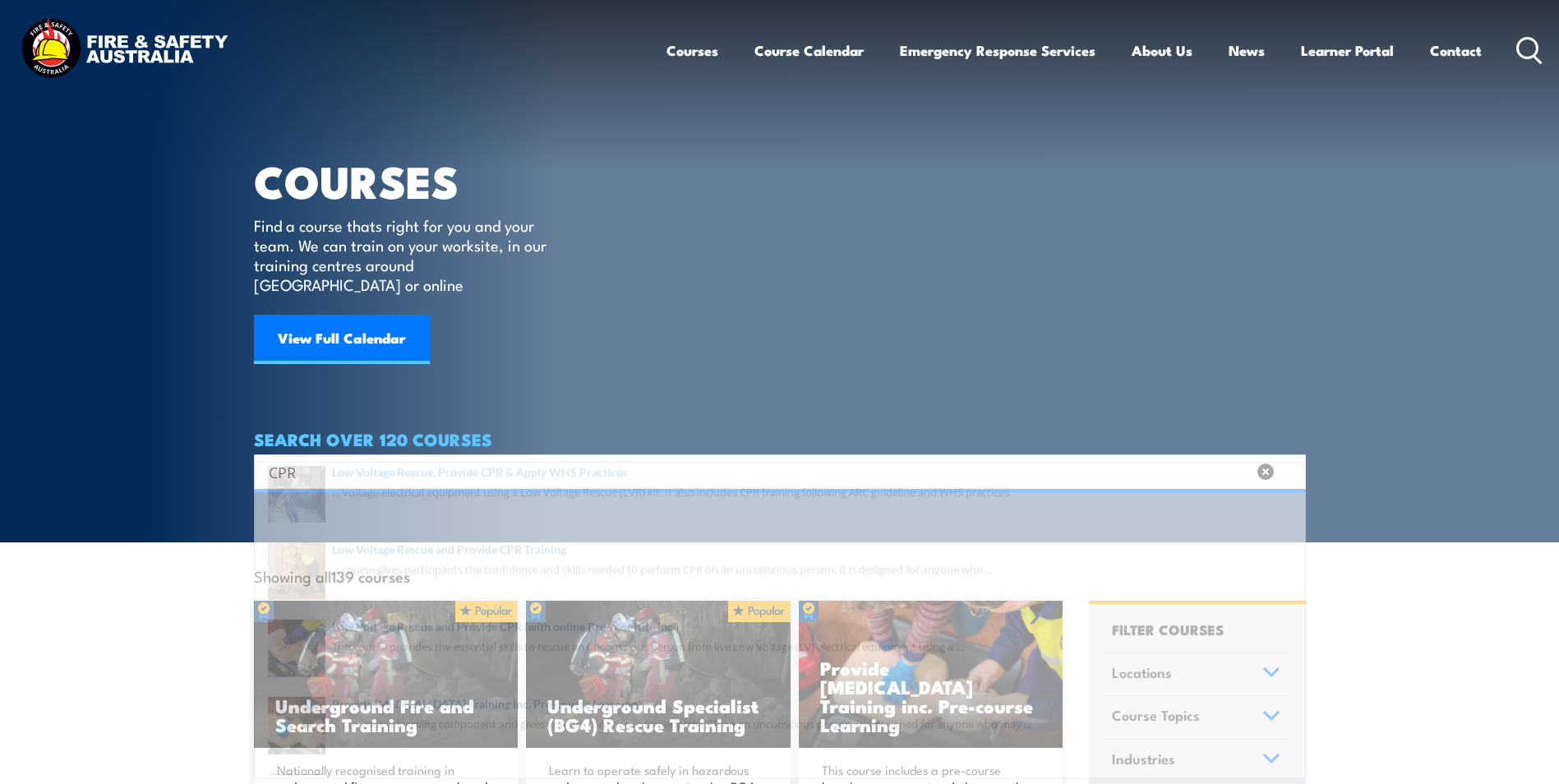
type input "CPR"
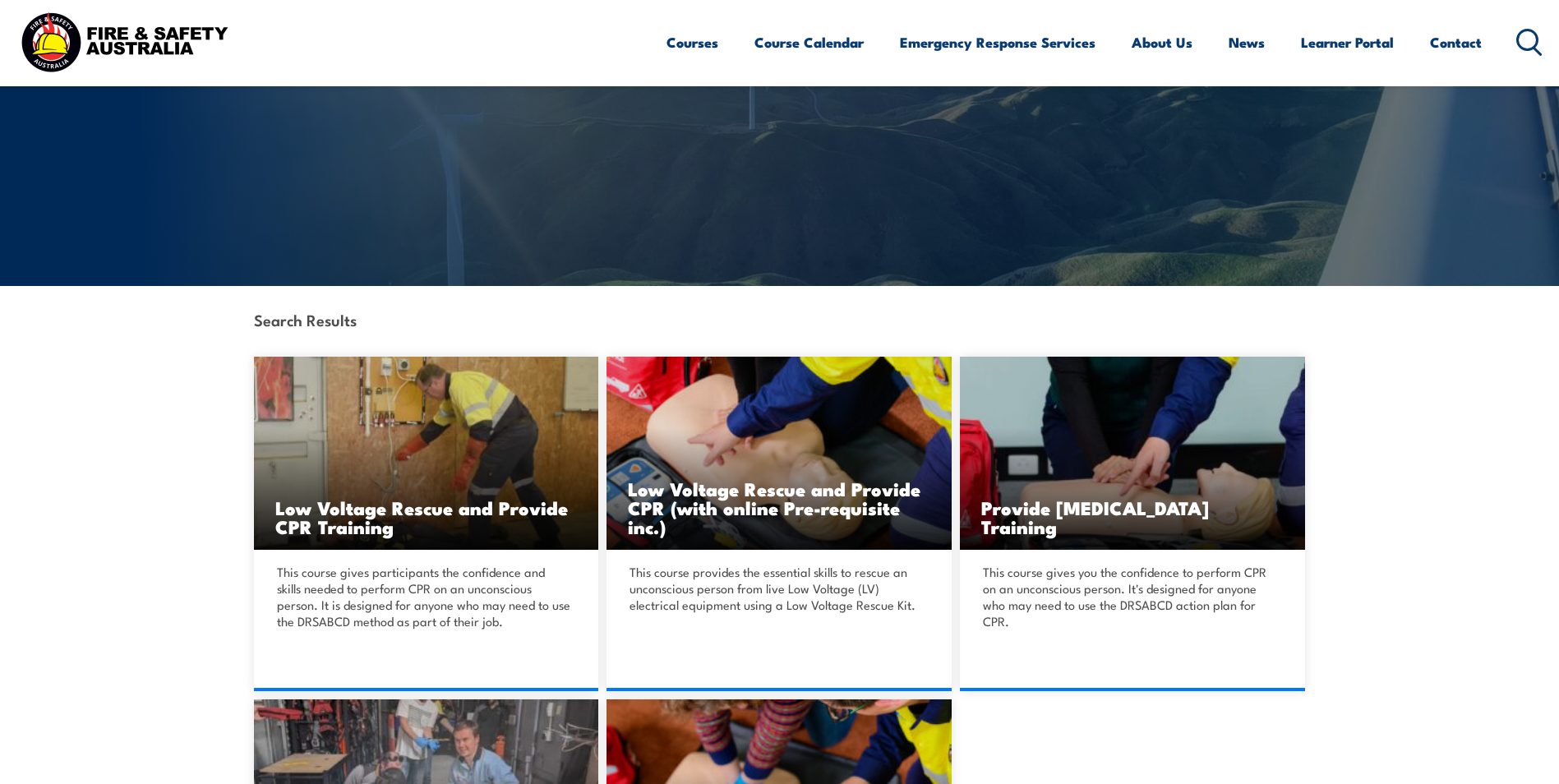
scroll to position [247, 0]
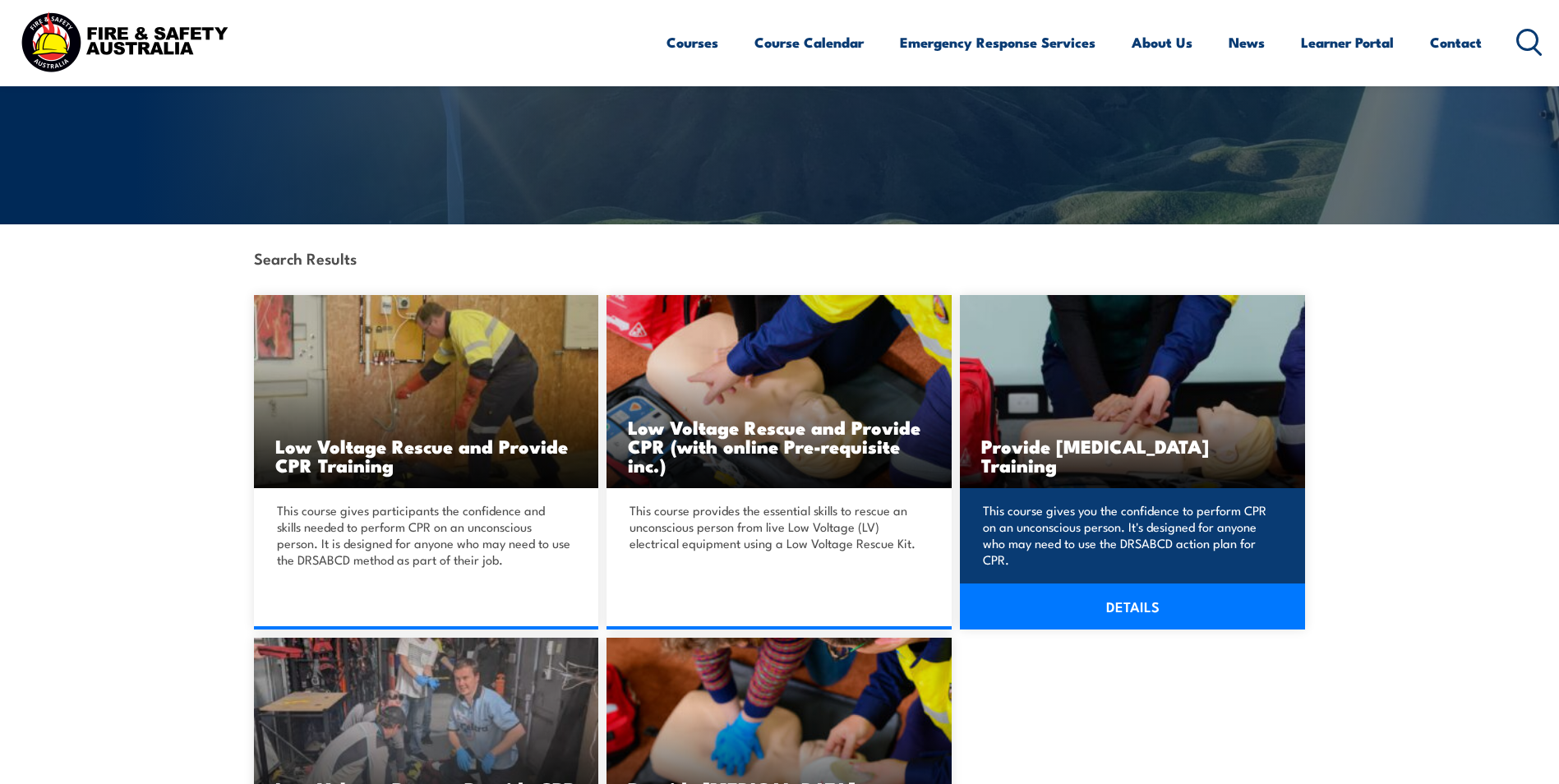
click at [1158, 489] on div "This course gives you the confidence to perform CPR on an unconscious person. I…" at bounding box center [1133, 559] width 346 height 141
click at [1117, 594] on link "DETAILS" at bounding box center [1133, 606] width 346 height 46
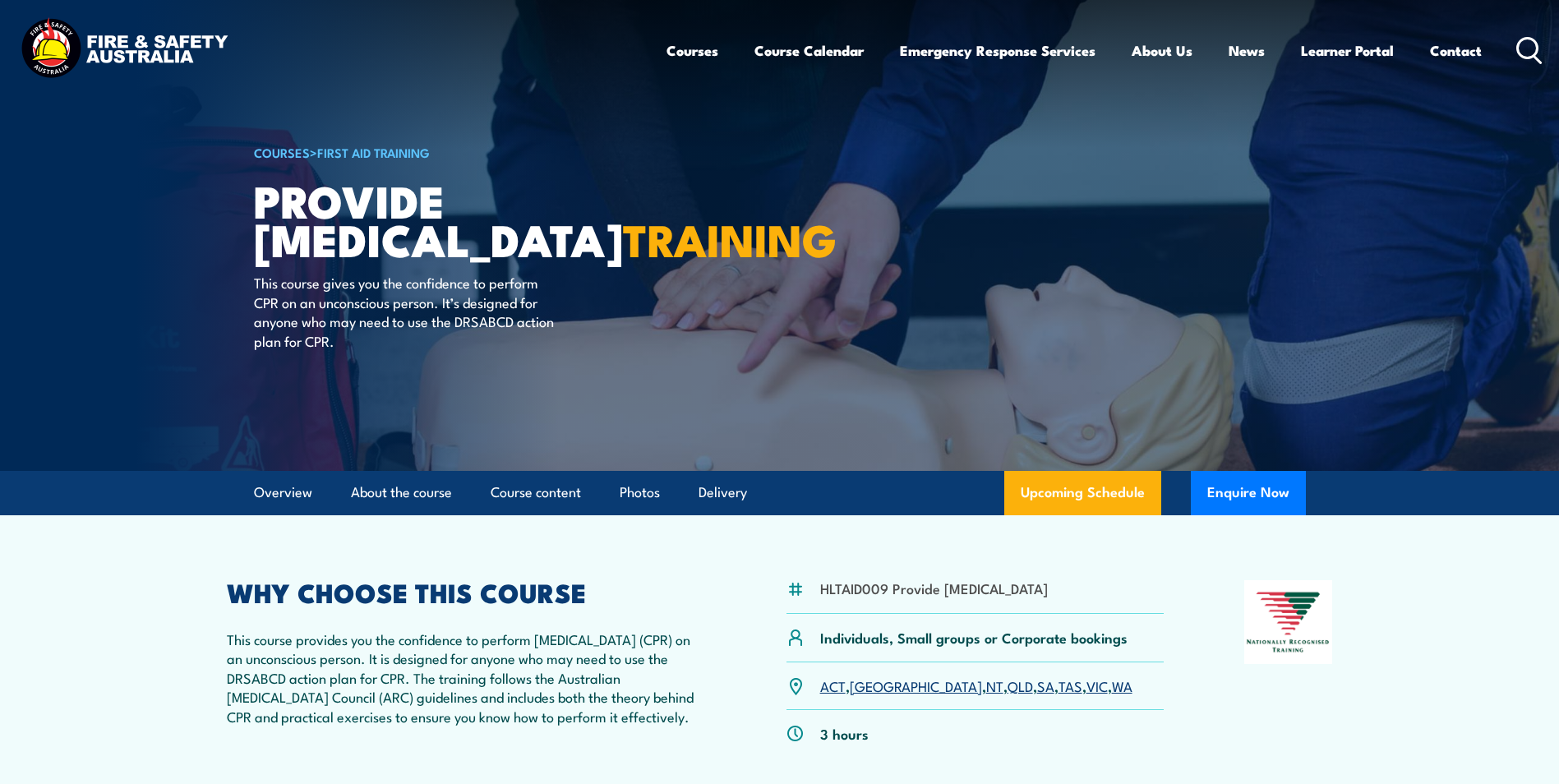
click at [1037, 696] on link "SA" at bounding box center [1046, 685] width 17 height 20
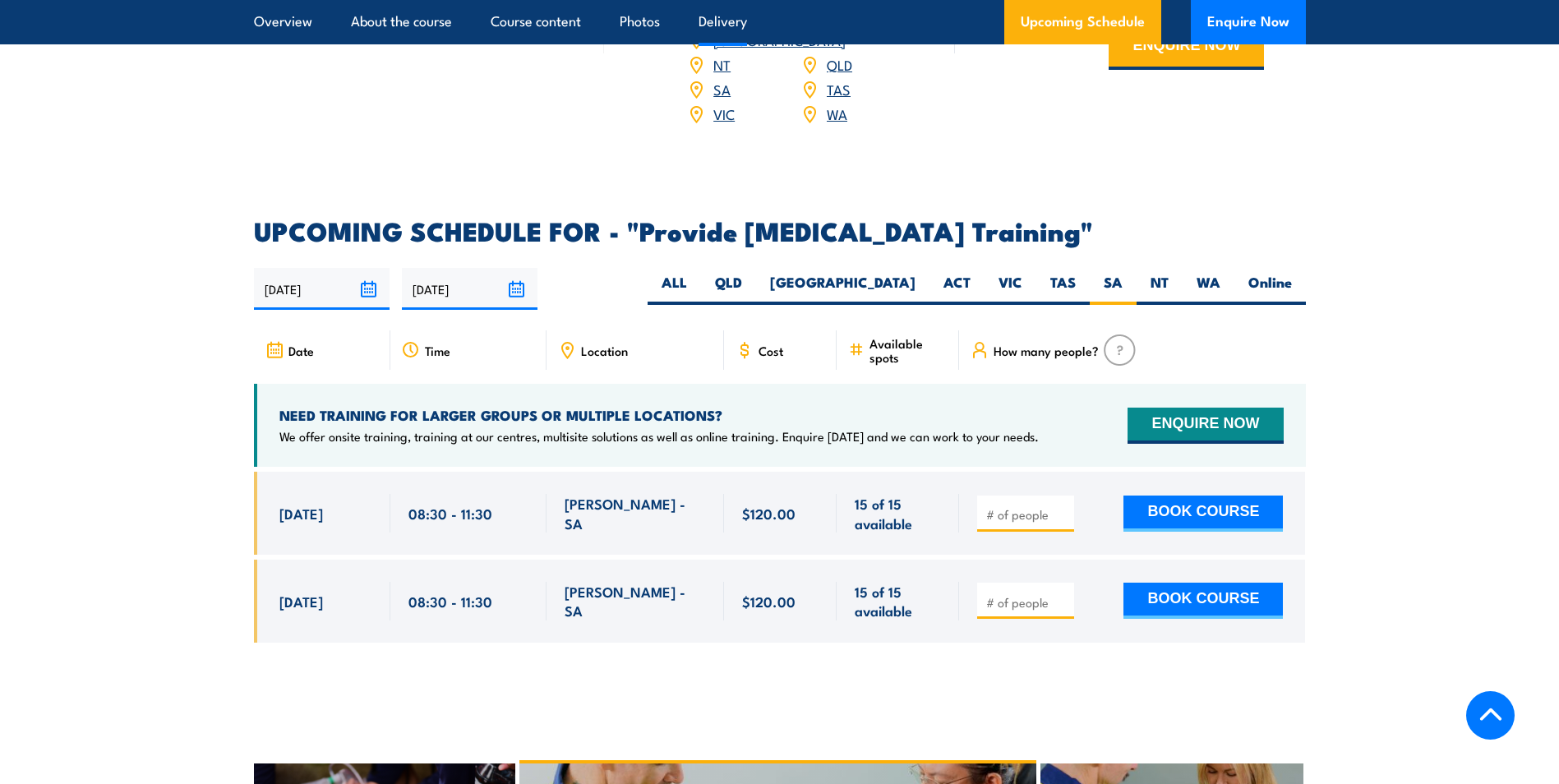
scroll to position [2546, 0]
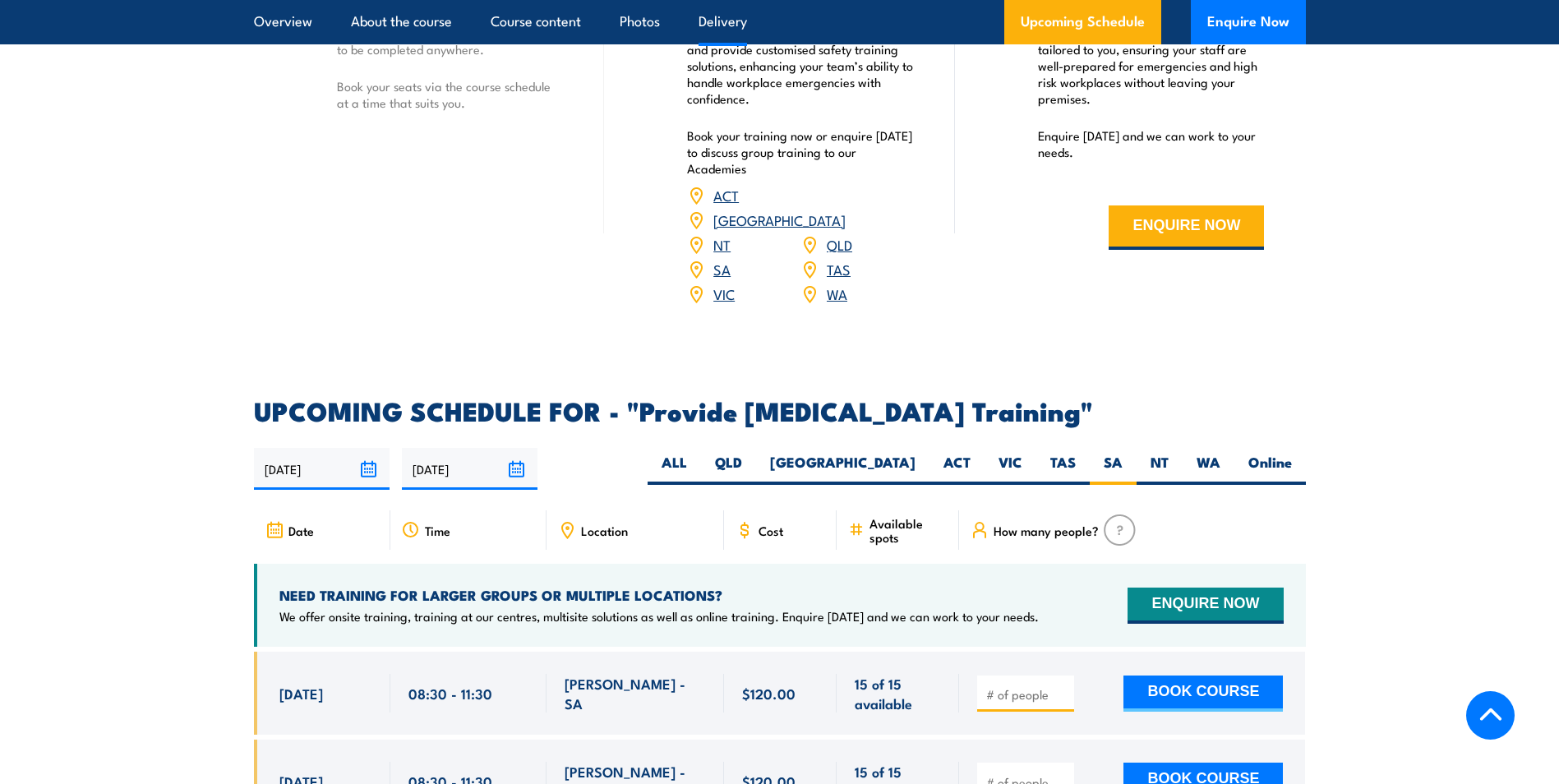
click at [338, 482] on input "[DATE]" at bounding box center [322, 469] width 136 height 42
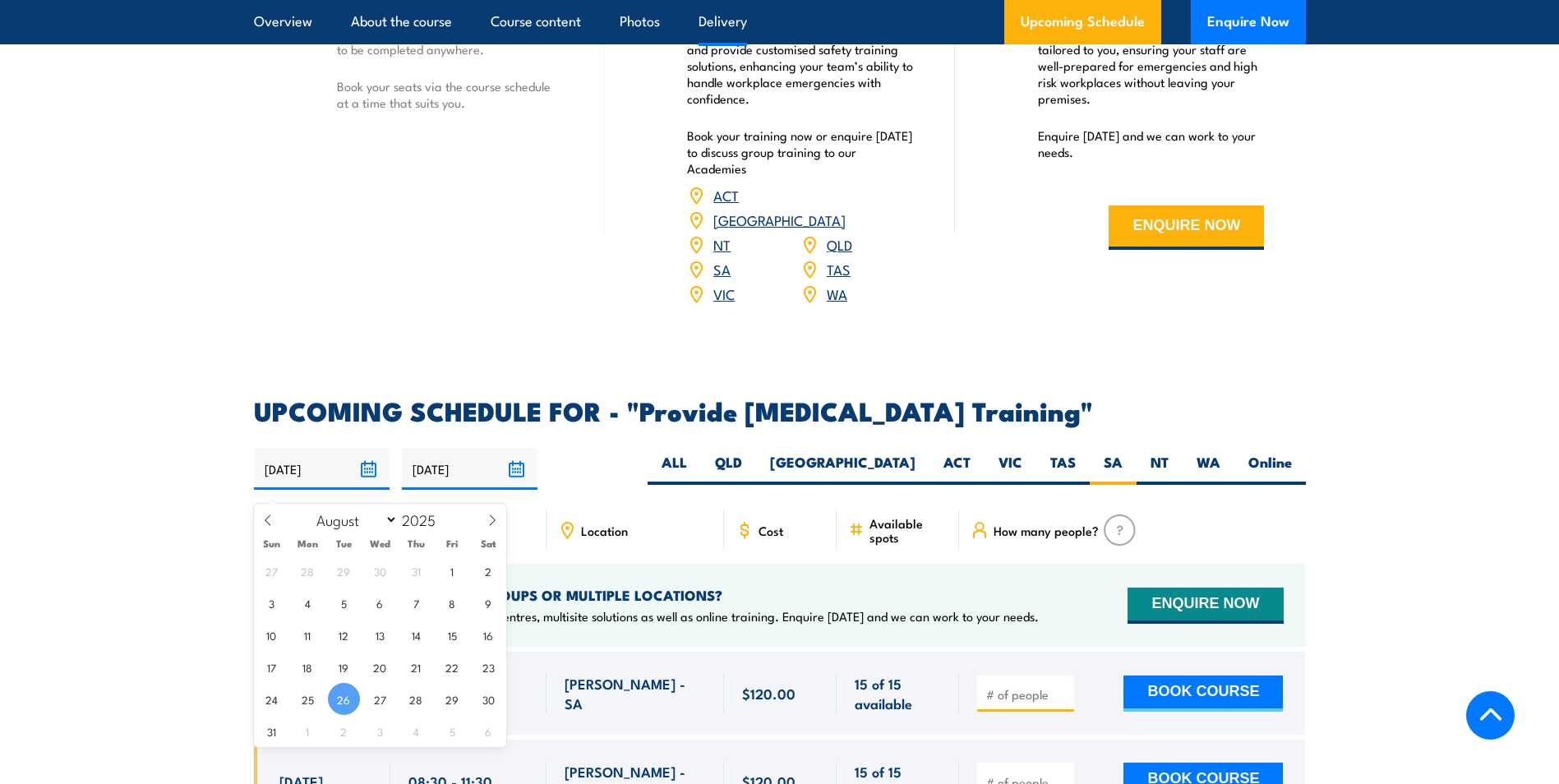
click at [163, 484] on section "UPCOMING SCHEDULE FOR - "Provide [MEDICAL_DATA] Training" [DATE] [DATE]" at bounding box center [780, 622] width 1559 height 449
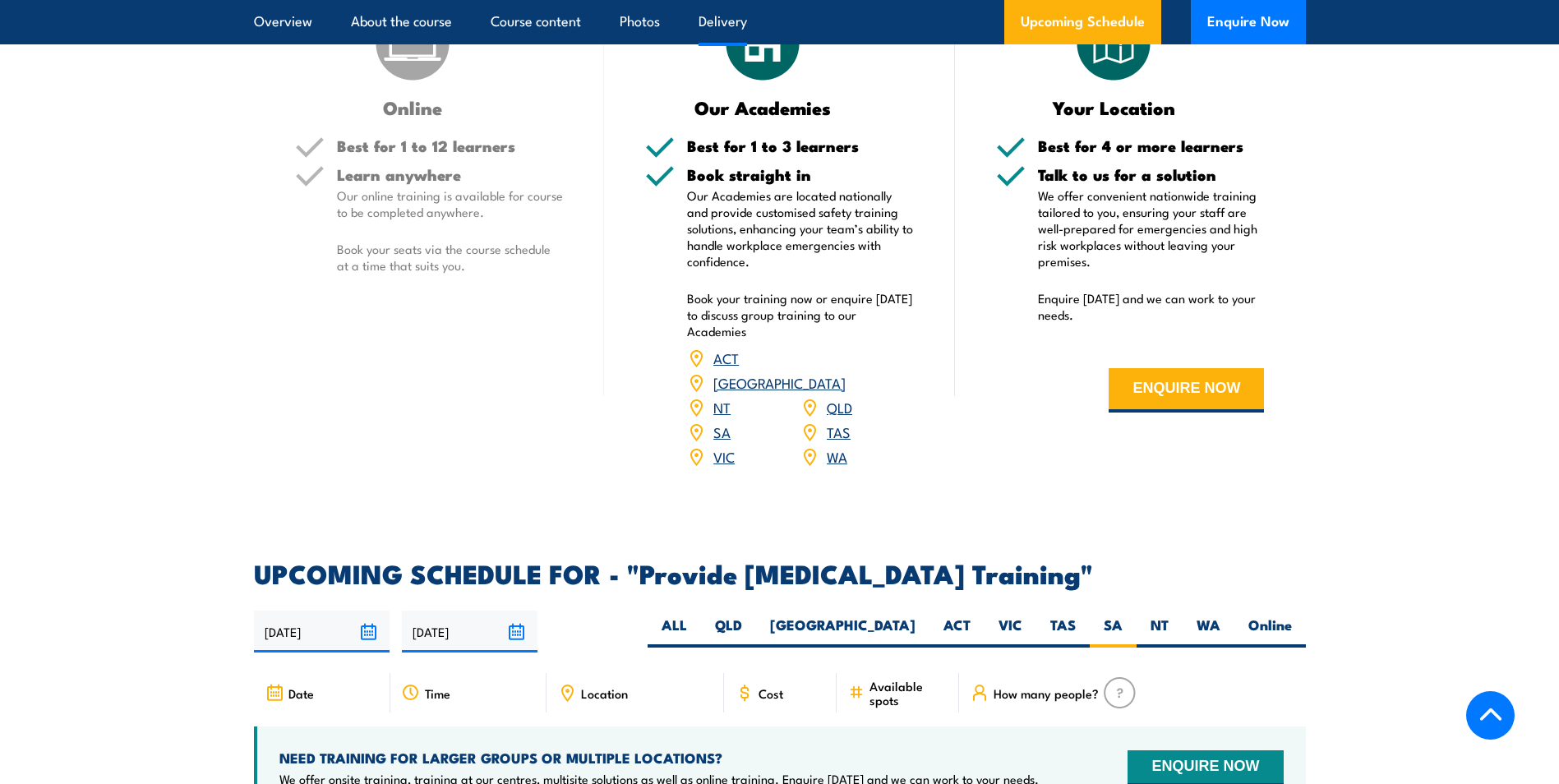
scroll to position [2876, 0]
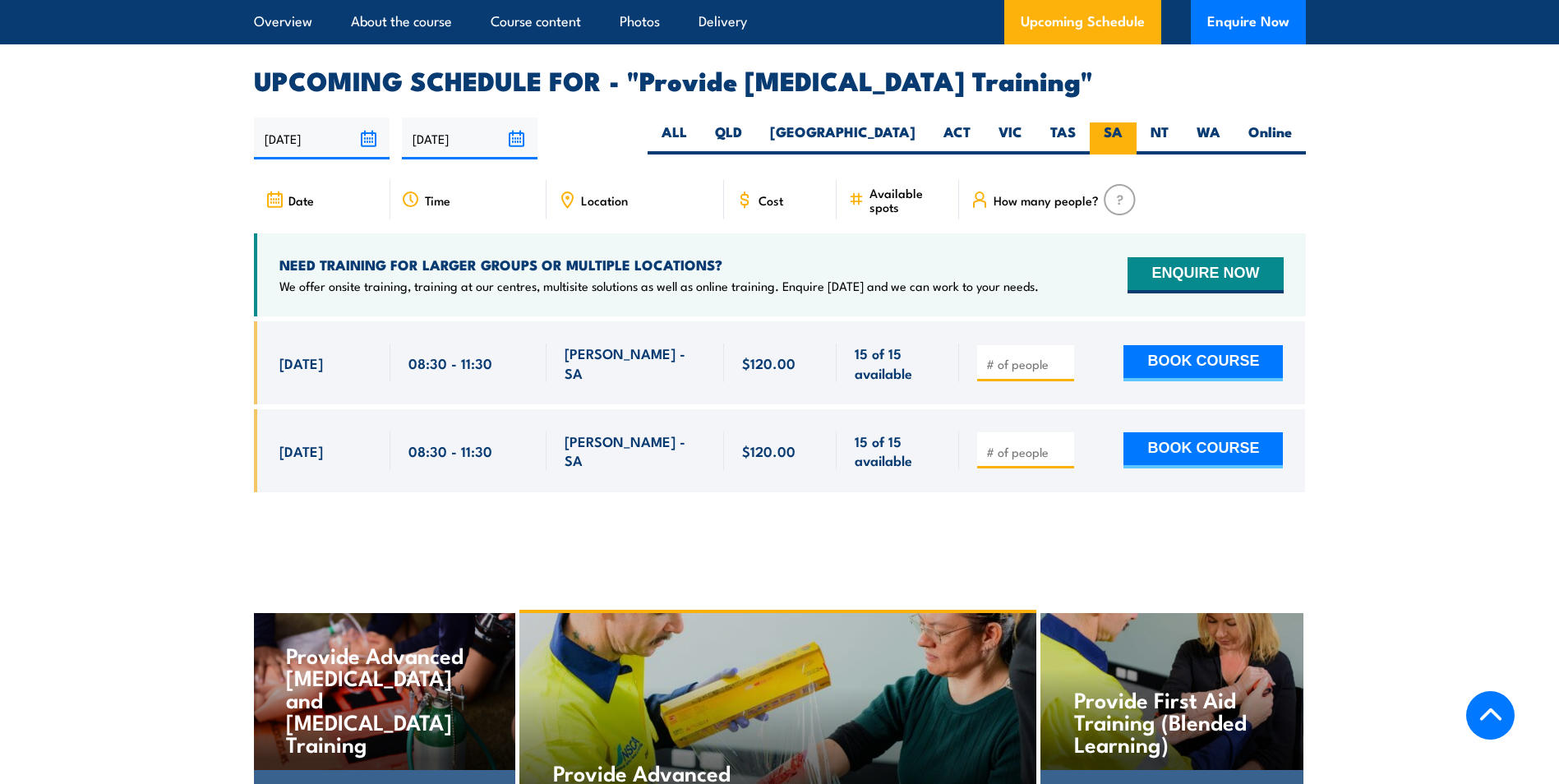
click at [1111, 144] on label "SA" at bounding box center [1114, 138] width 47 height 32
click at [1123, 133] on input "SA" at bounding box center [1128, 127] width 10 height 10
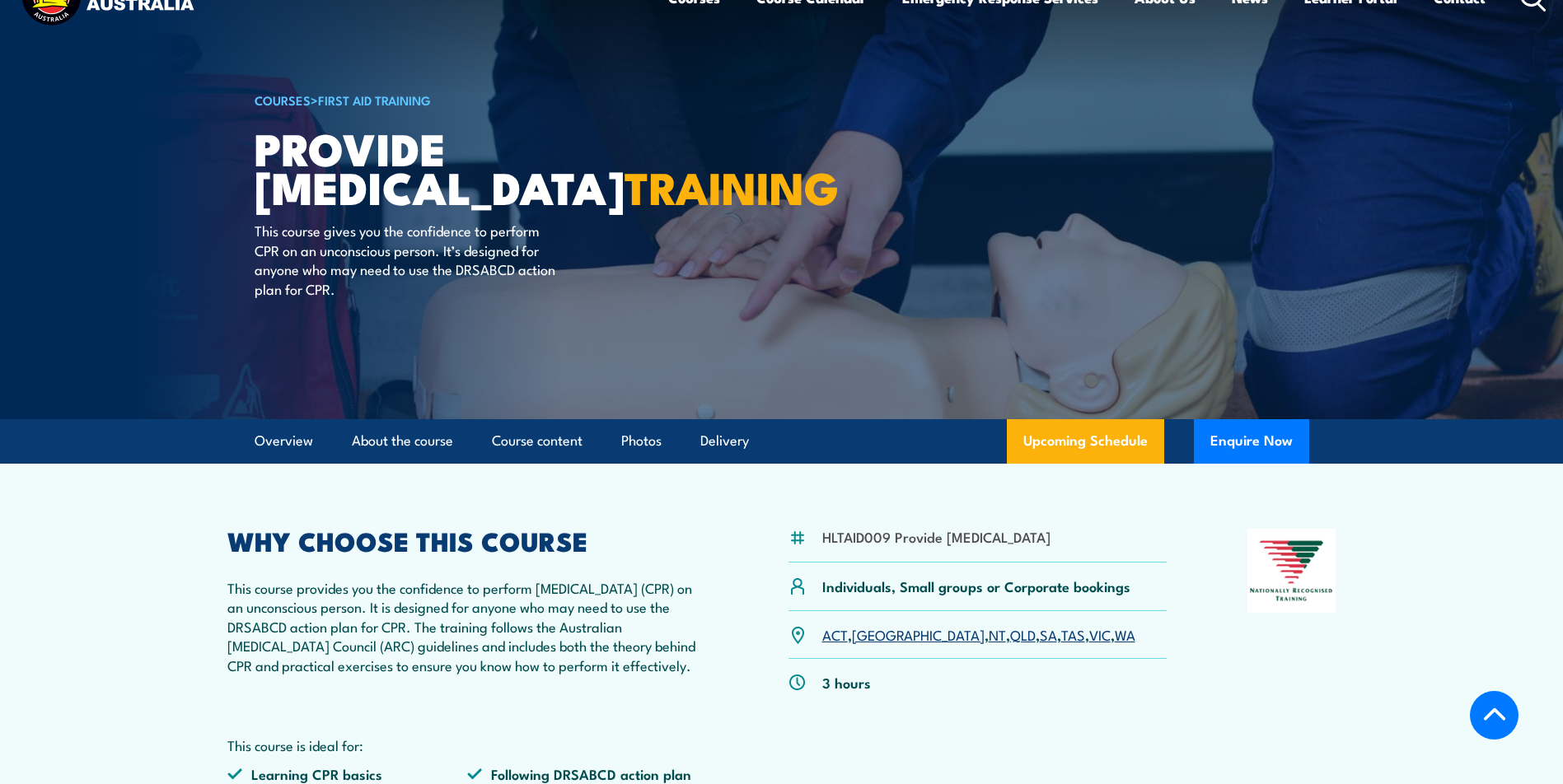
scroll to position [592, 0]
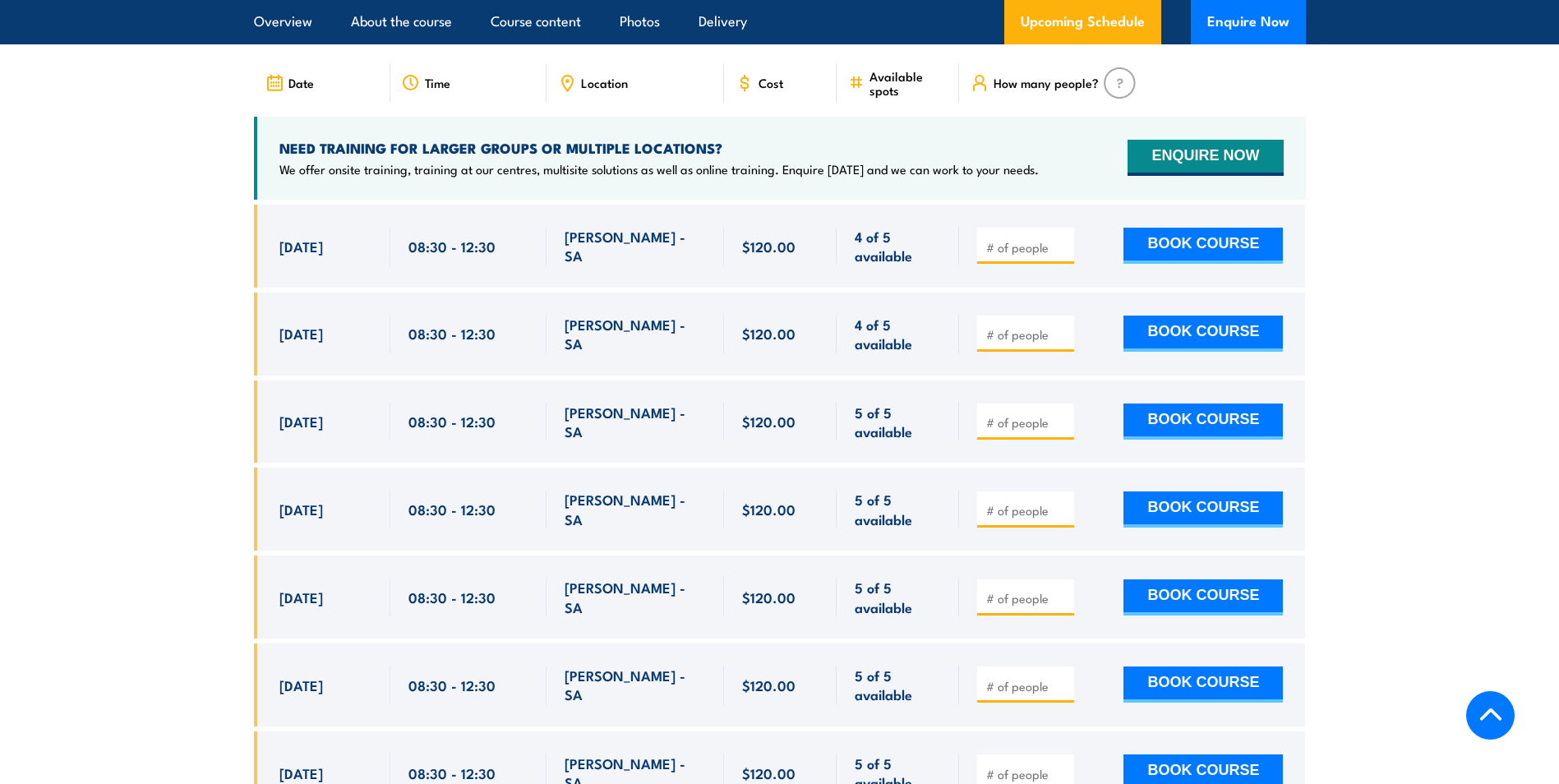
click at [1028, 256] on input "number" at bounding box center [1027, 247] width 82 height 16
type input "1"
click at [1168, 264] on button "BOOK COURSE" at bounding box center [1203, 246] width 159 height 36
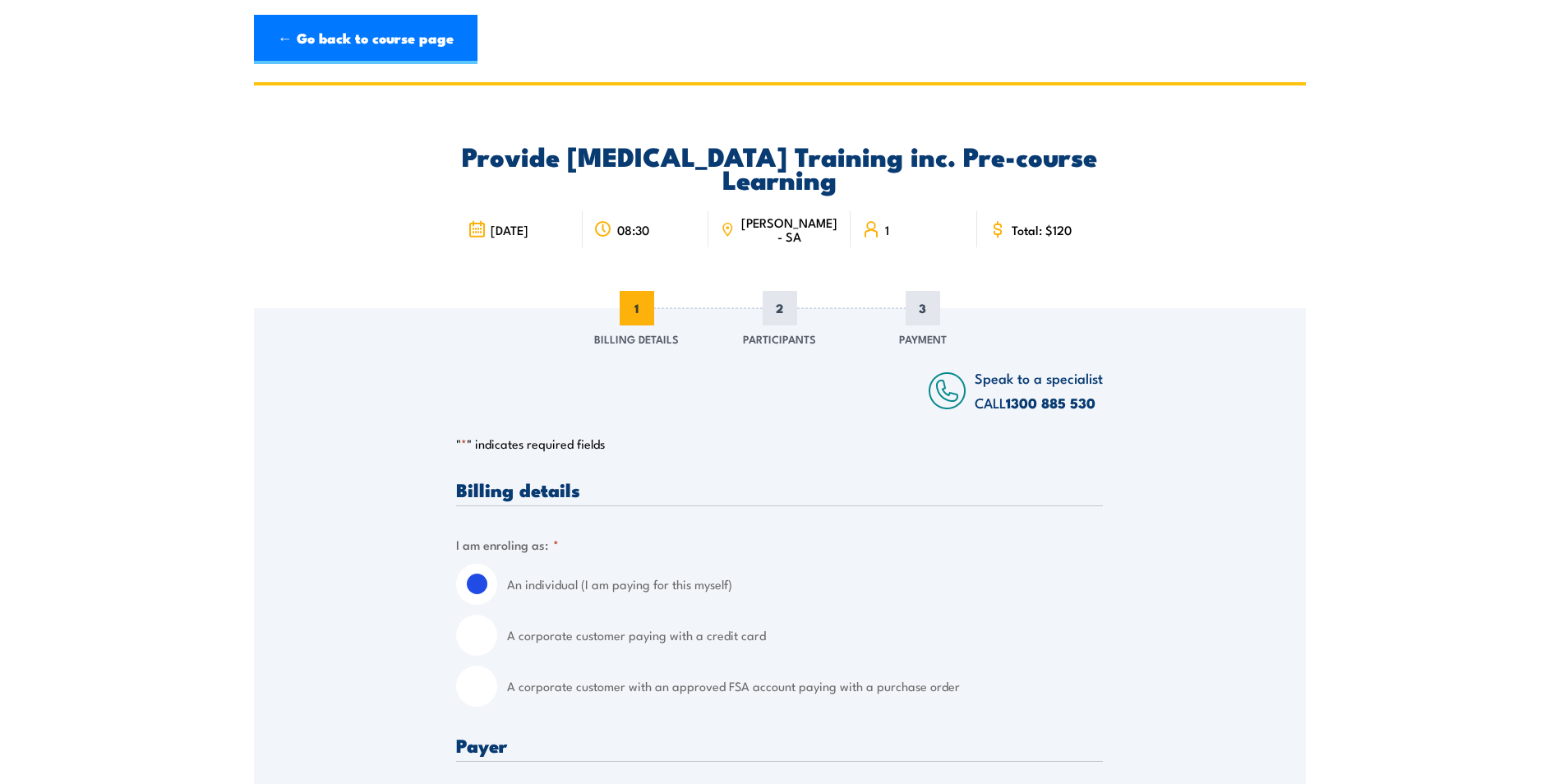
click at [476, 685] on input "A corporate customer with an approved FSA account paying with a purchase order" at bounding box center [477, 686] width 41 height 41
radio input "true"
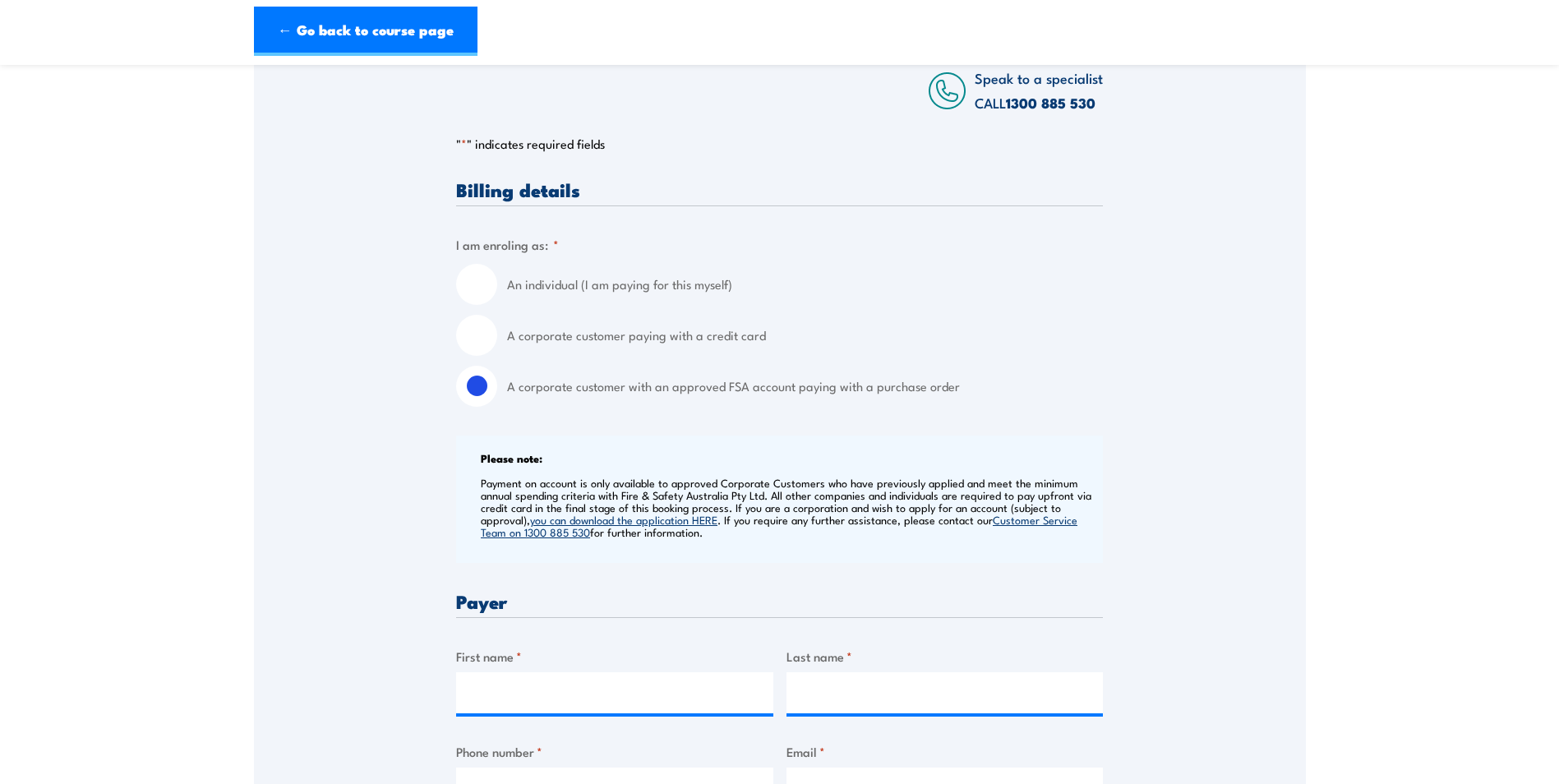
scroll to position [328, 0]
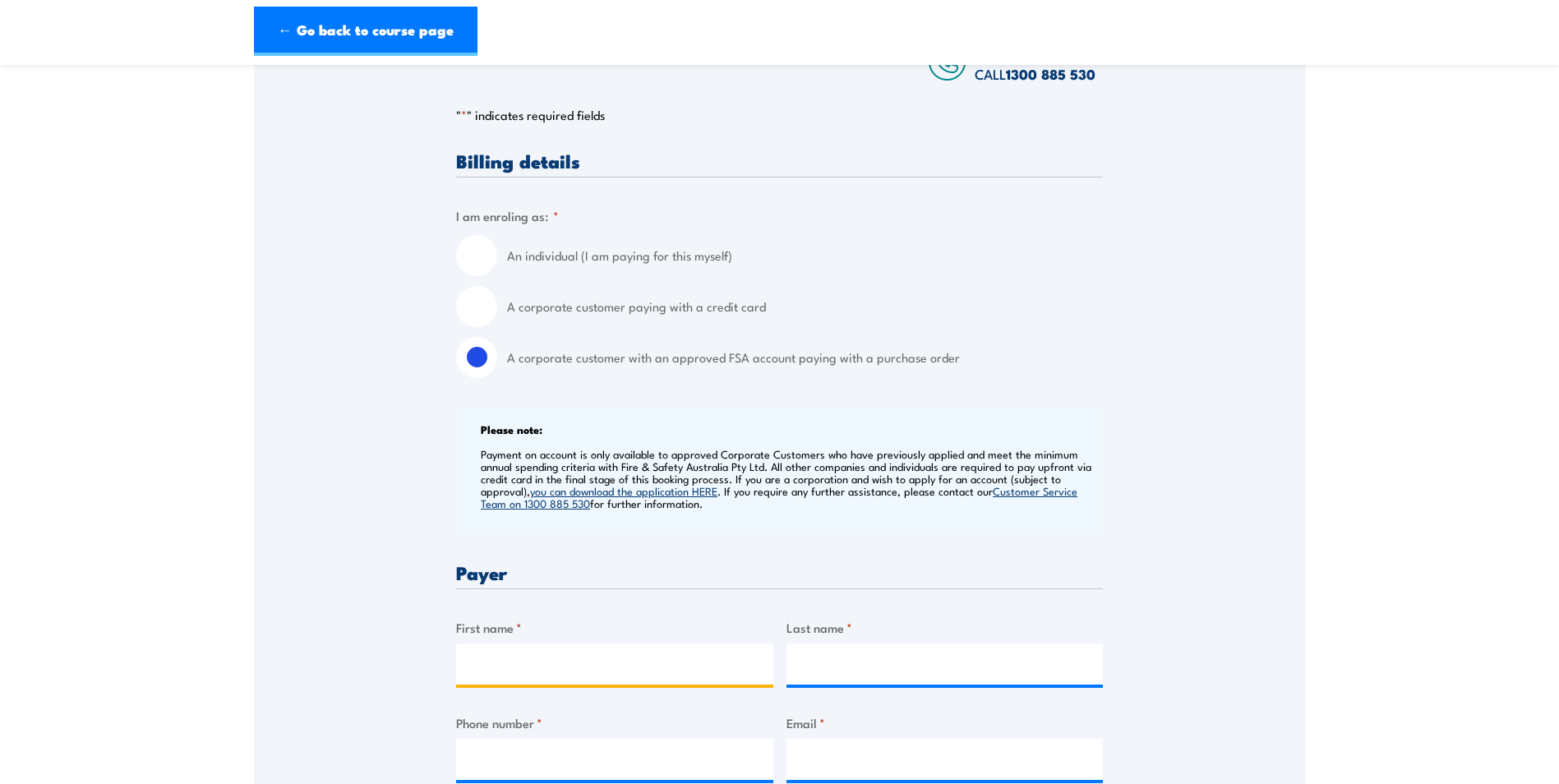
click at [494, 667] on input "First name *" at bounding box center [615, 664] width 317 height 41
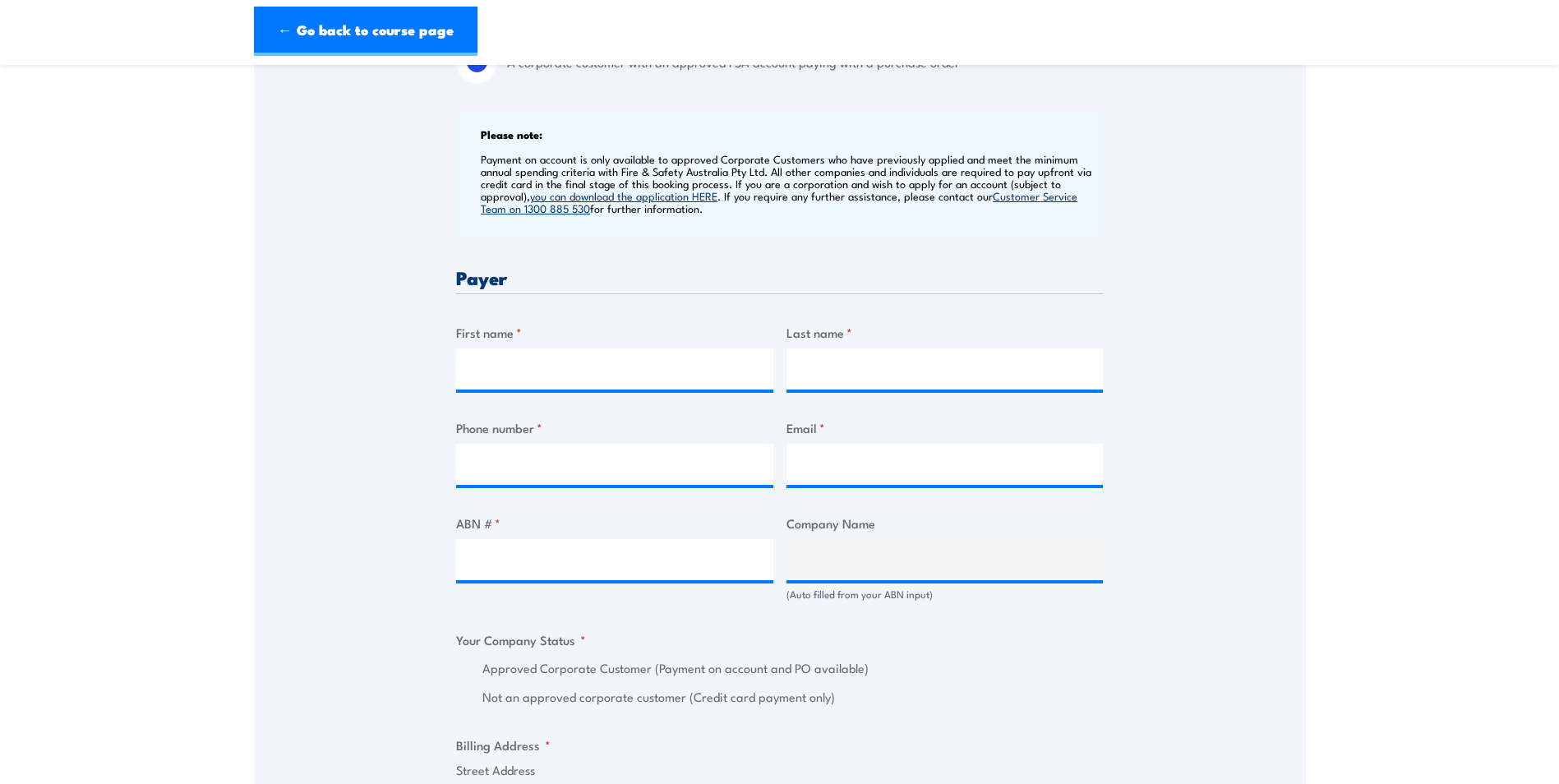
scroll to position [575, 0]
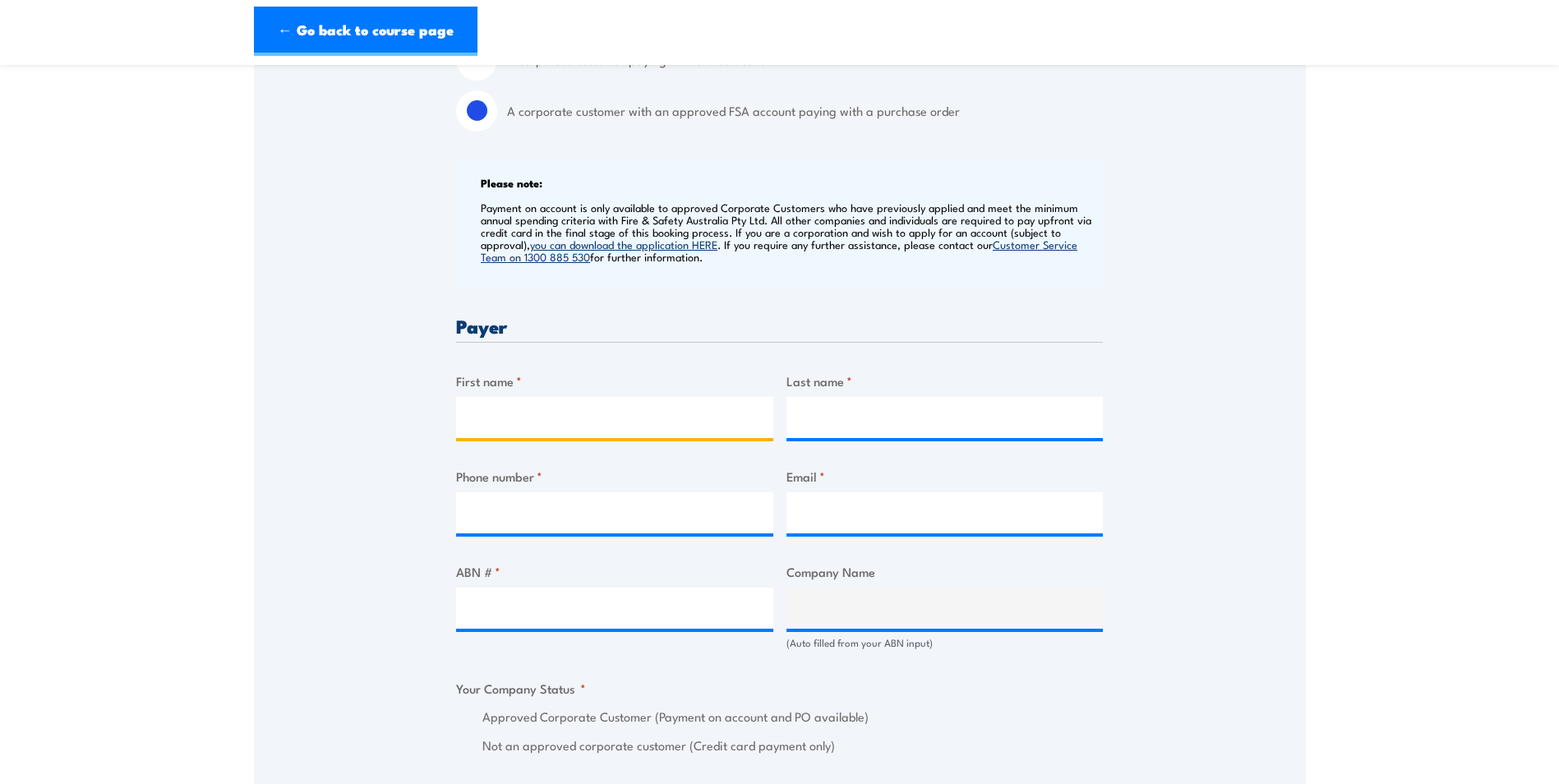
click at [523, 415] on input "First name *" at bounding box center [615, 418] width 317 height 41
type input "Christina"
type input "Clark"
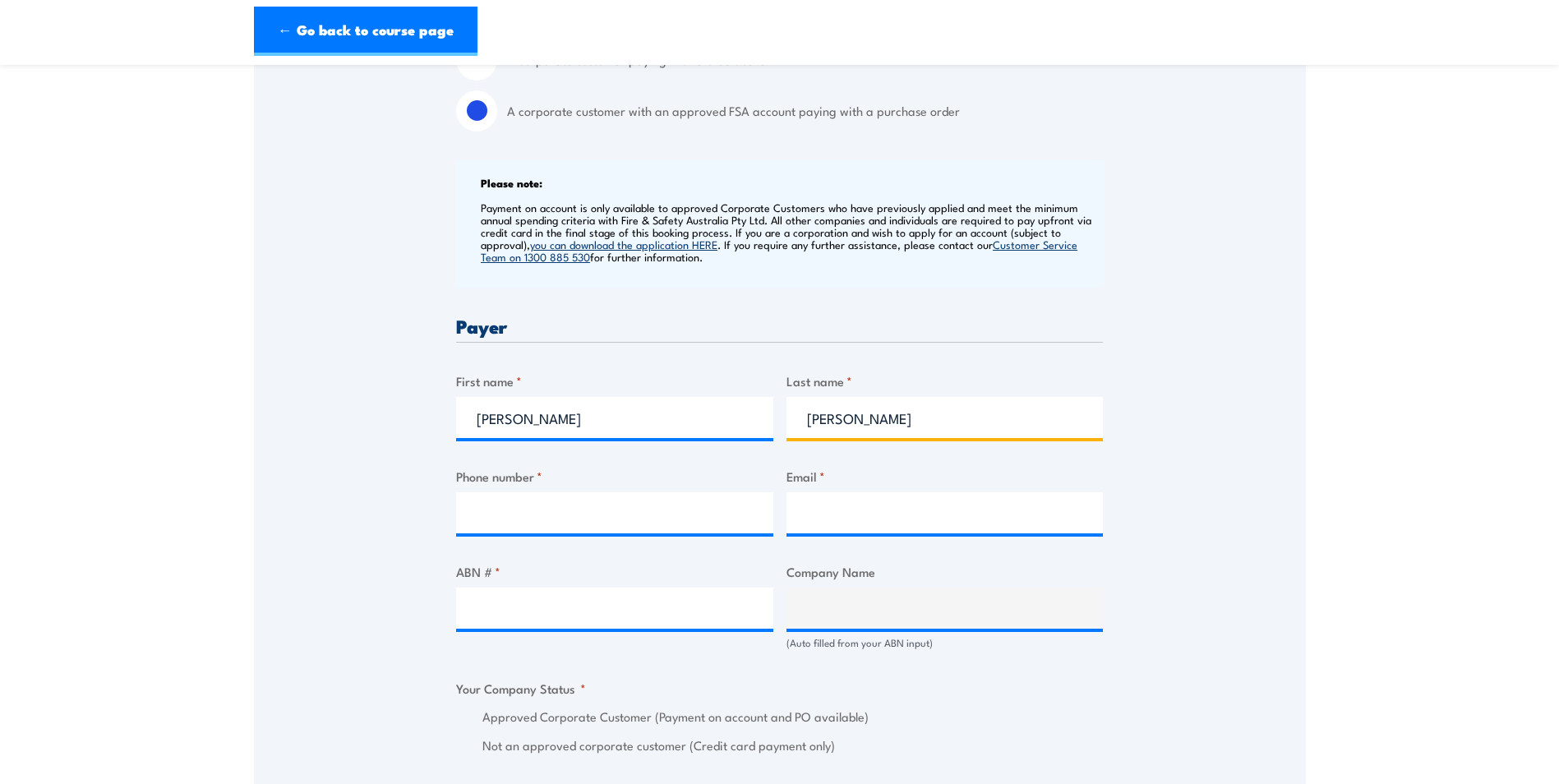
type input "0432153253"
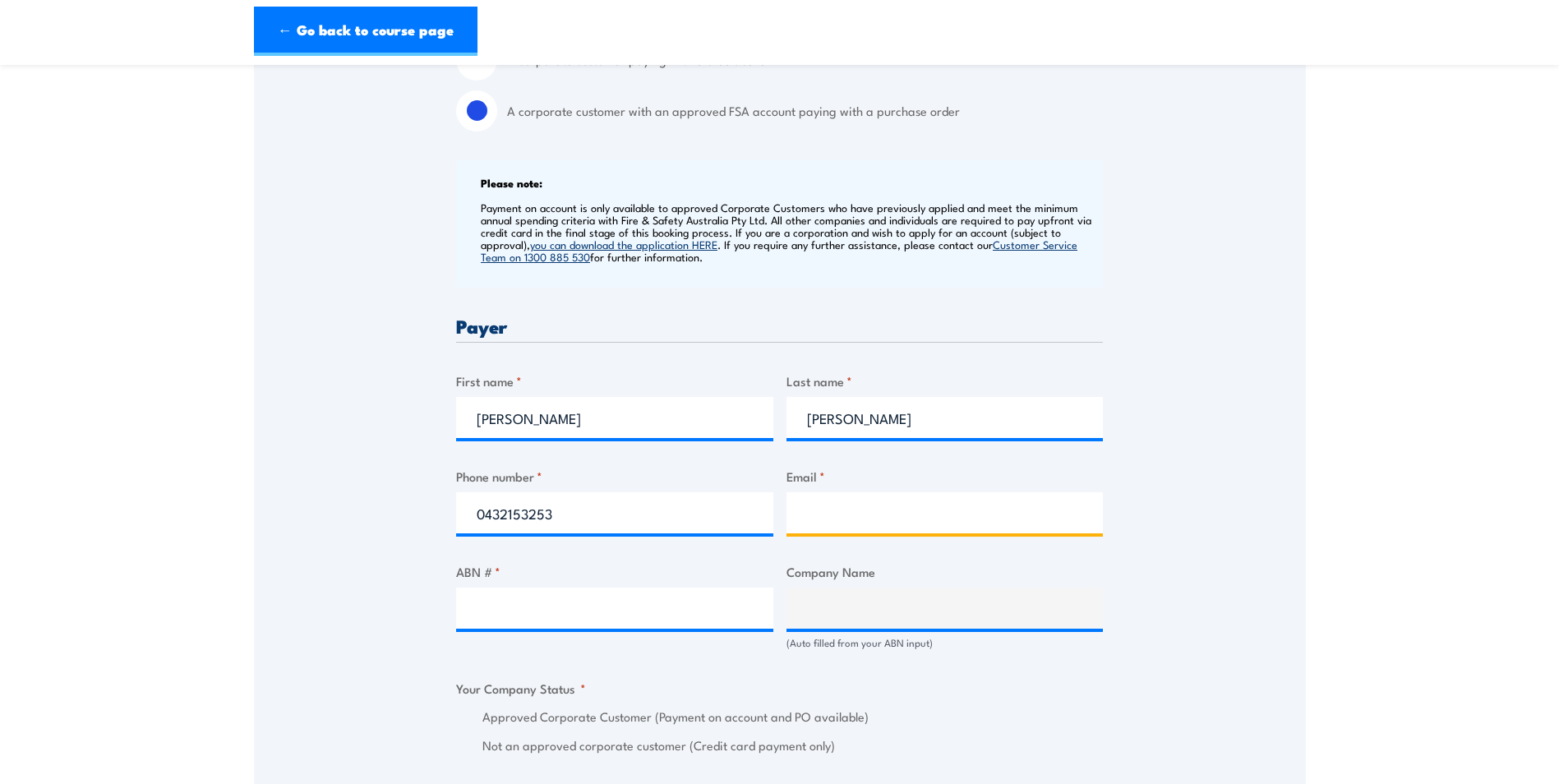
type input "christina.clark@northeastauto.com.au"
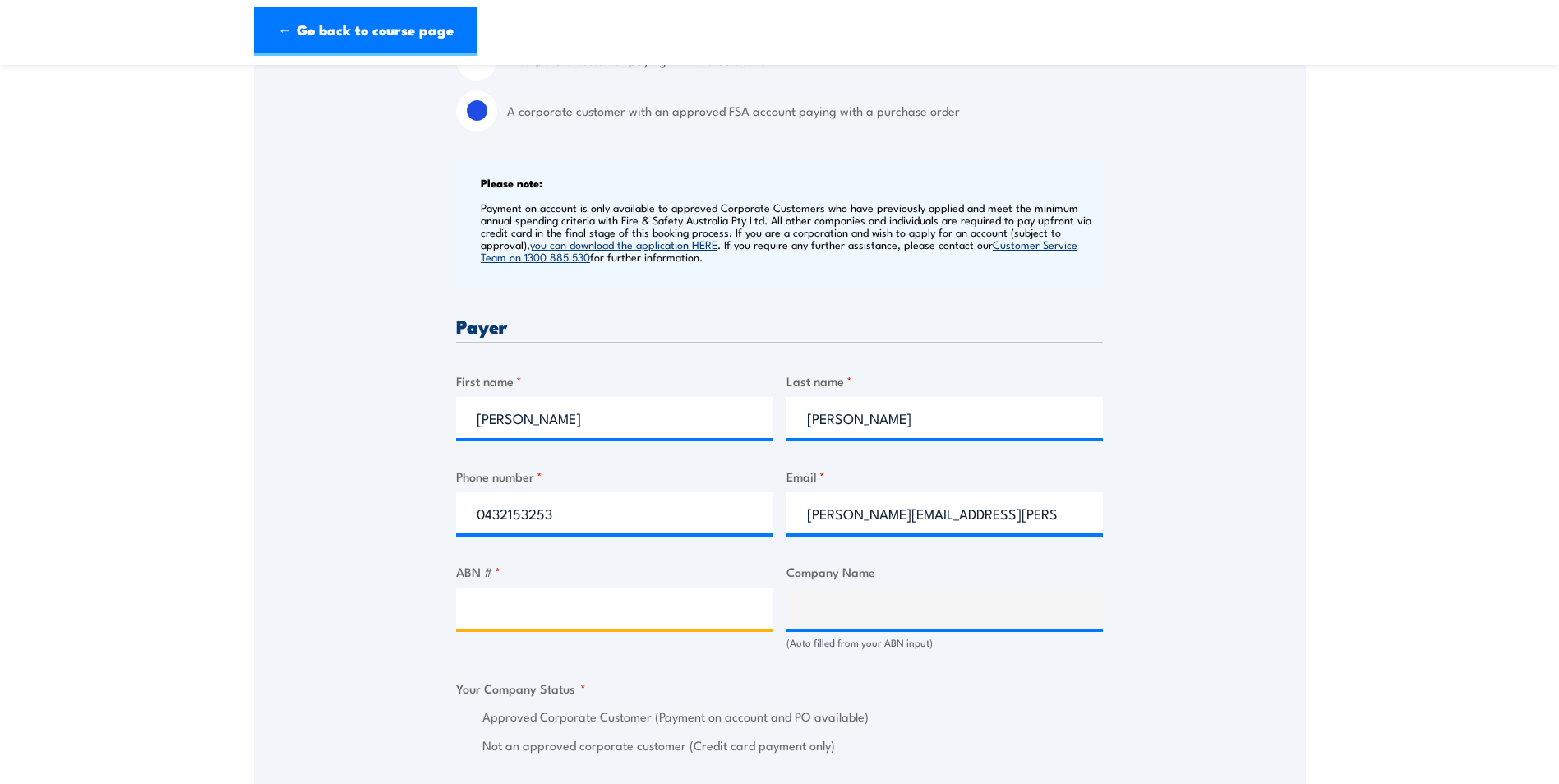
click at [490, 618] on input "ABN # *" at bounding box center [615, 608] width 317 height 41
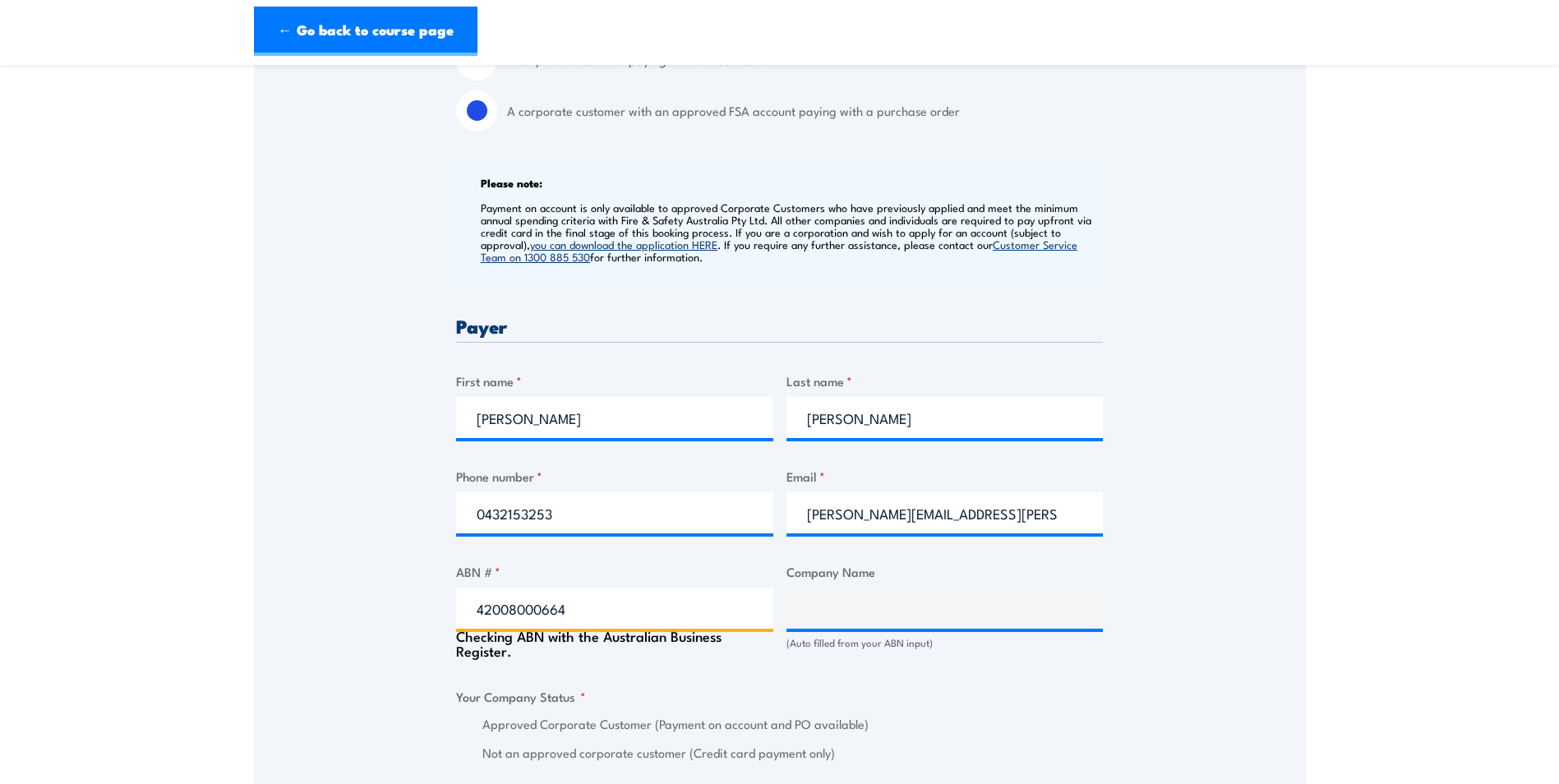
type input "42008000664"
type input "CAPEM PTY. LIMITED"
radio input "true"
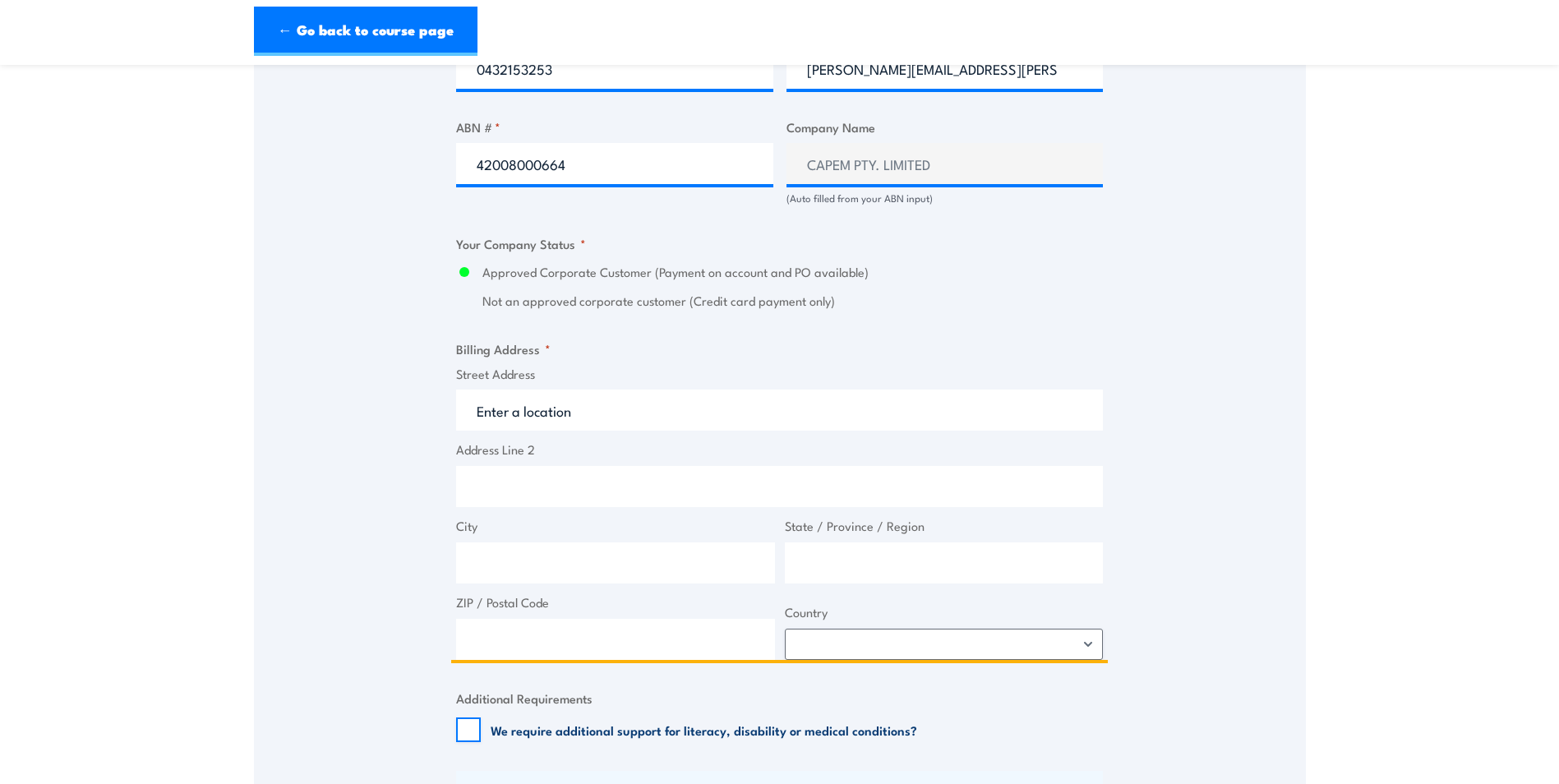
scroll to position [1047, 0]
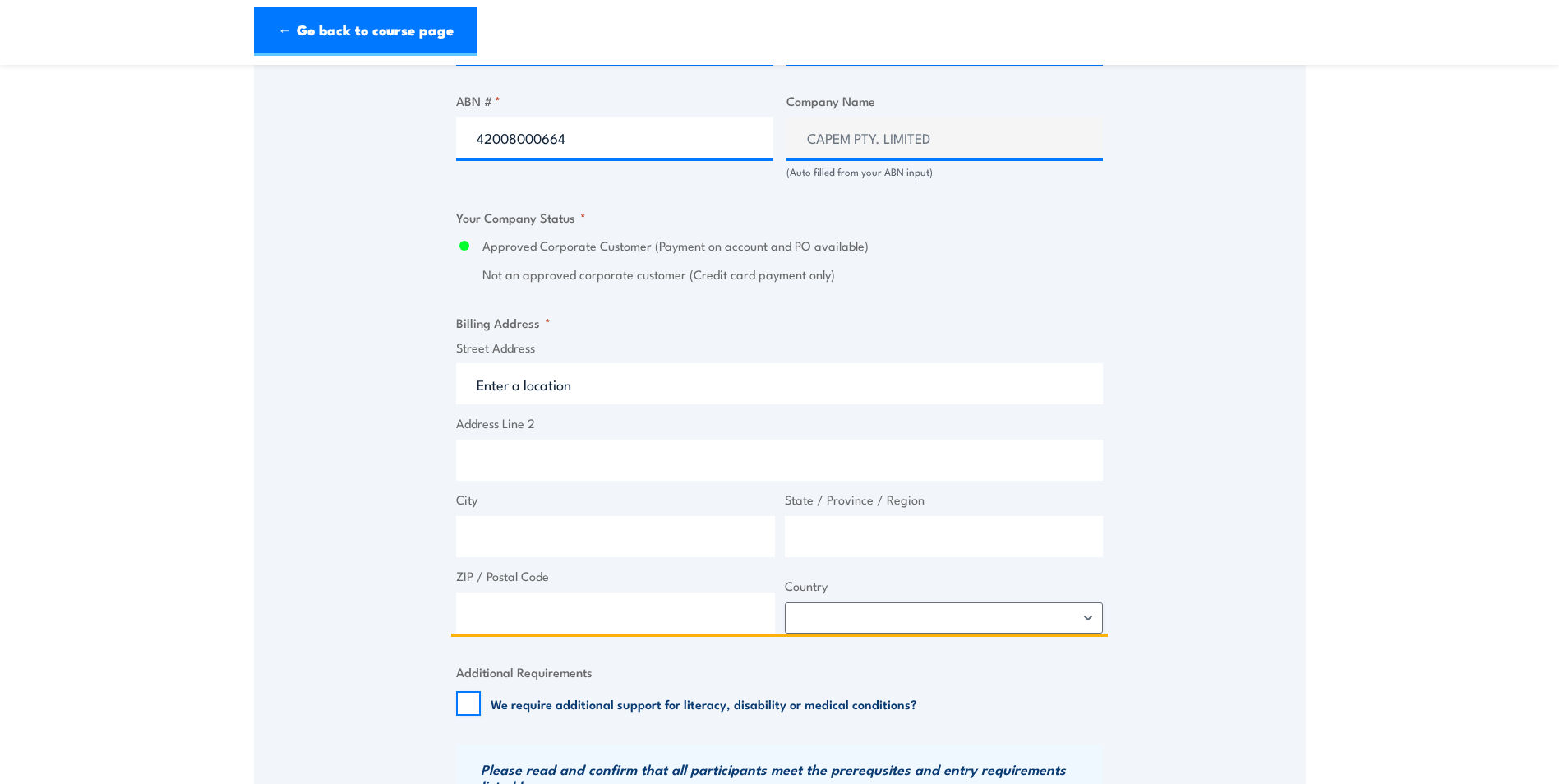
click at [571, 382] on input "Street Address" at bounding box center [780, 384] width 647 height 41
type input "1222 Port Wakefield Rd"
type input "Waterloo Corner"
type input "South Australia"
type input "5110"
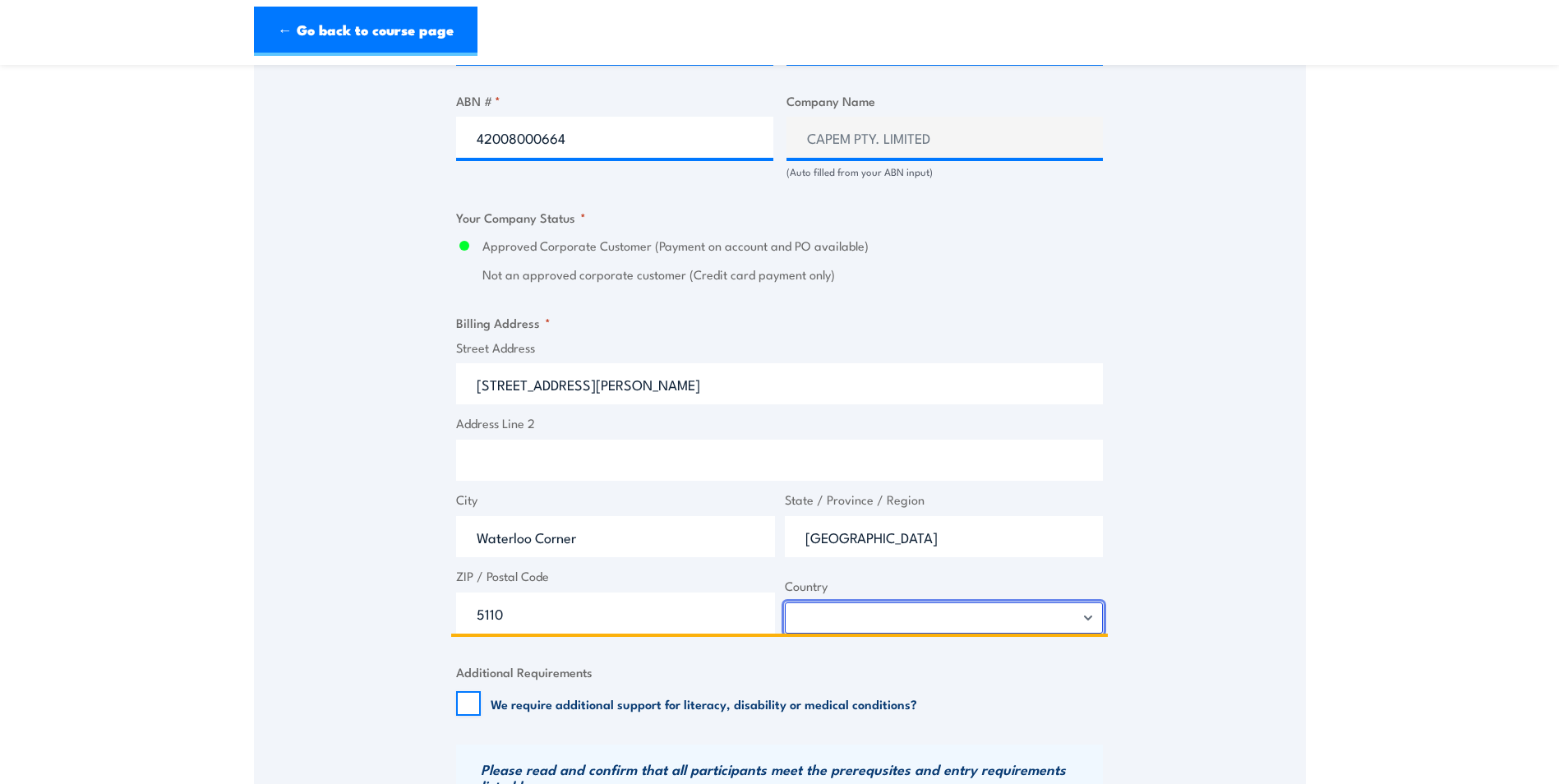
select select "Australia"
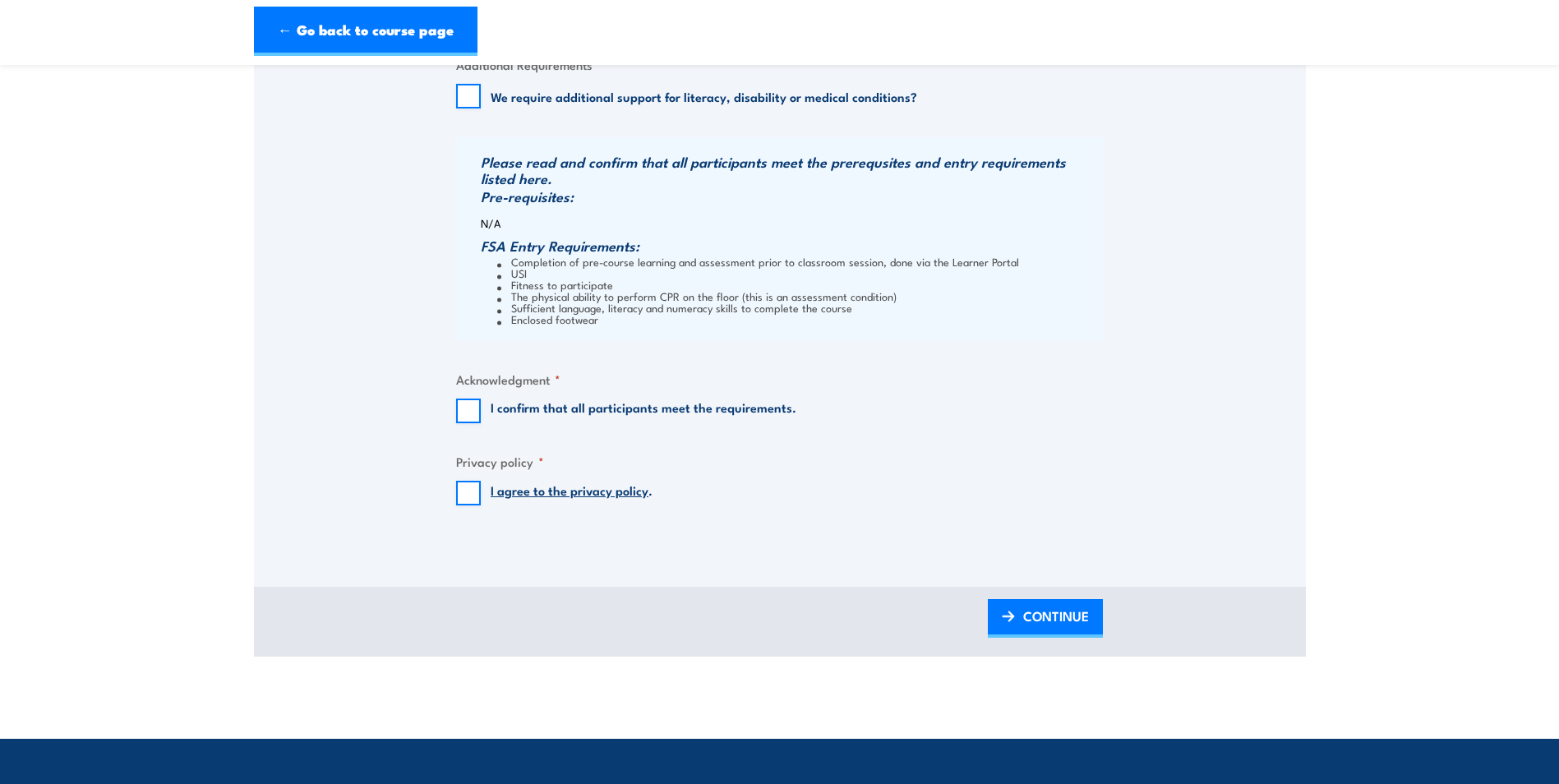
scroll to position [1868, 0]
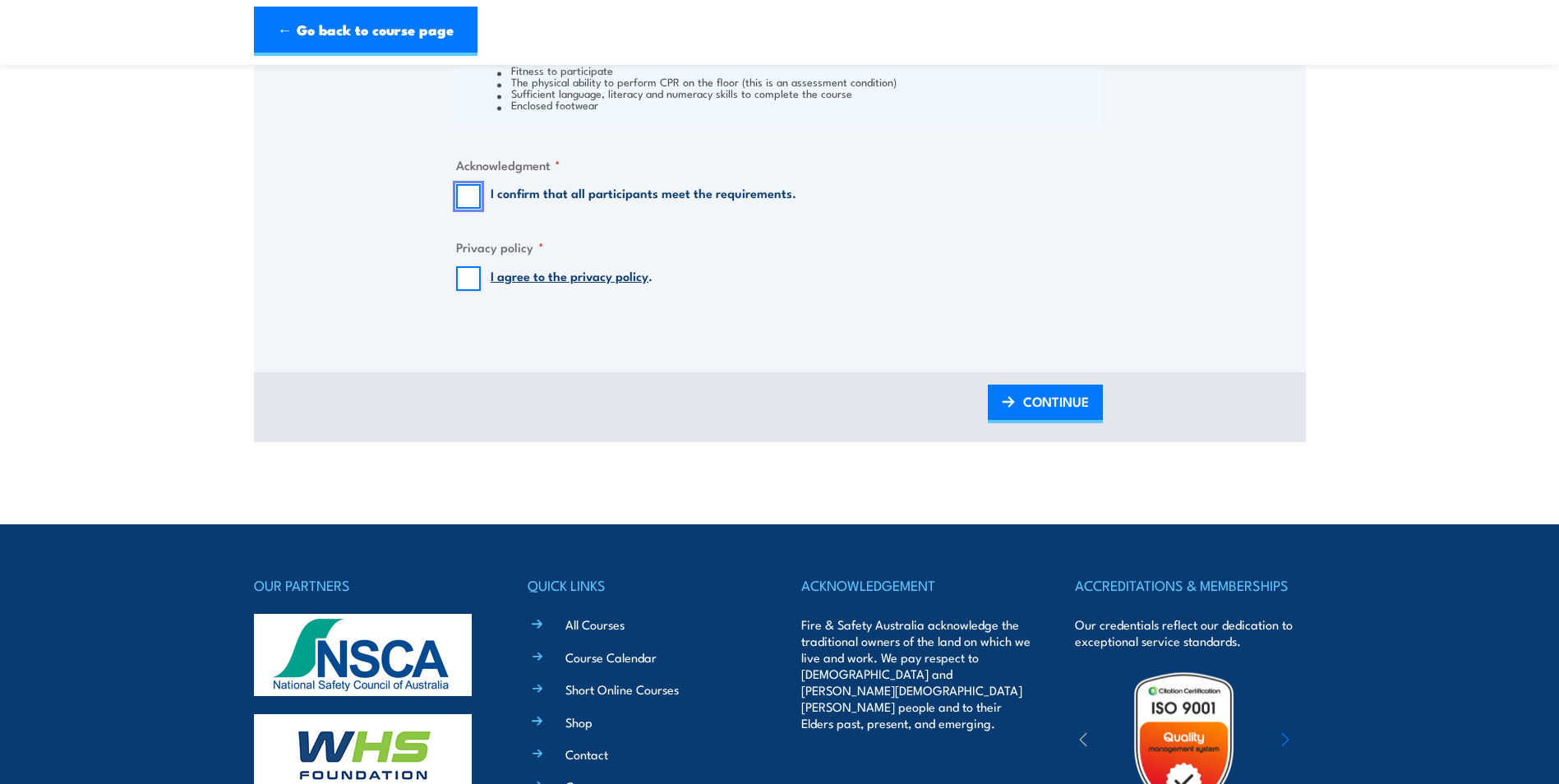
click at [471, 194] on input "I confirm that all participants meet the requirements." at bounding box center [469, 197] width 24 height 24
checkbox input "true"
click at [472, 273] on input "I agree to the privacy policy ." at bounding box center [469, 279] width 24 height 24
checkbox input "true"
click at [1013, 389] on link "CONTINUE" at bounding box center [1046, 404] width 115 height 39
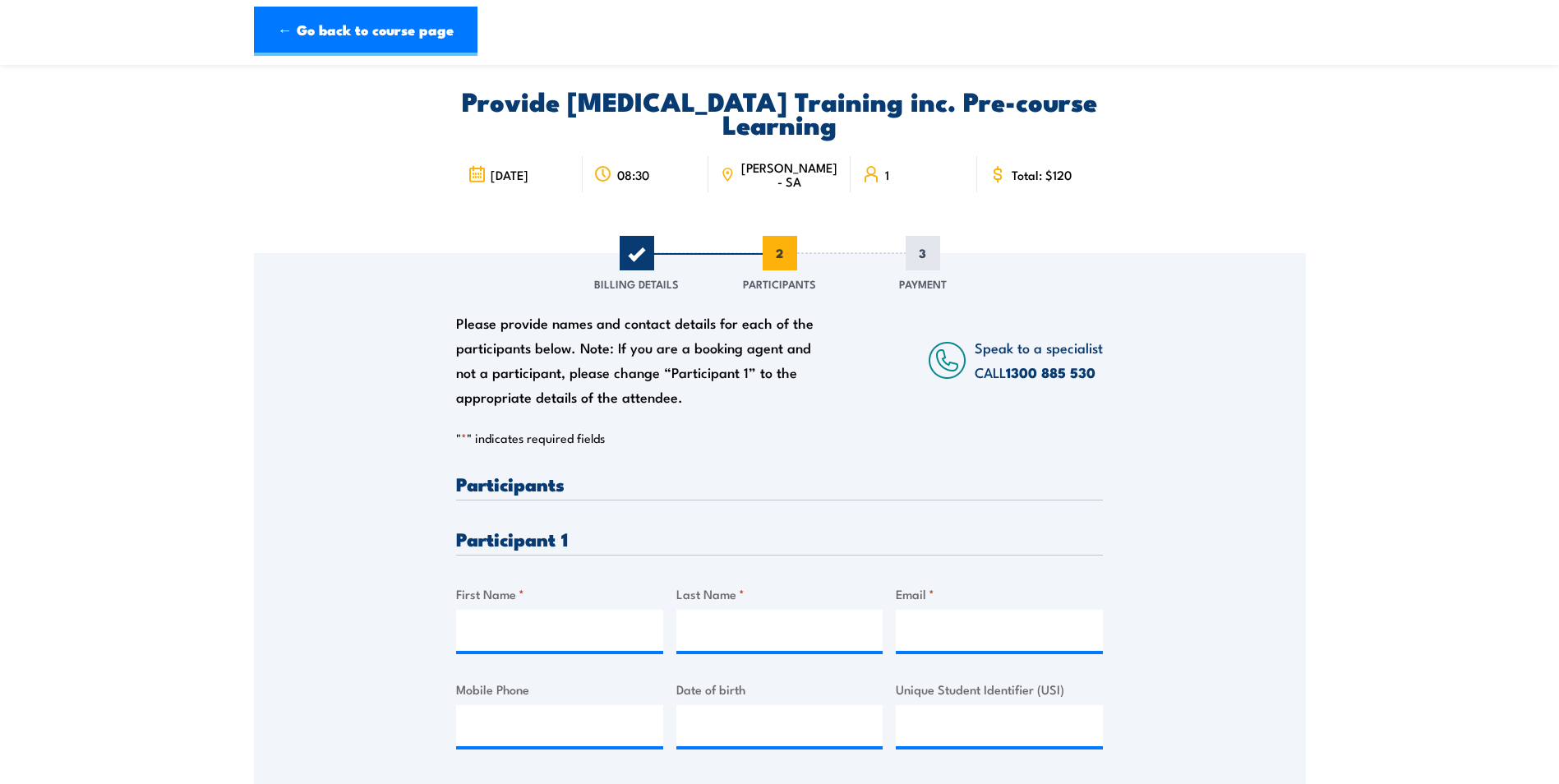
scroll to position [165, 0]
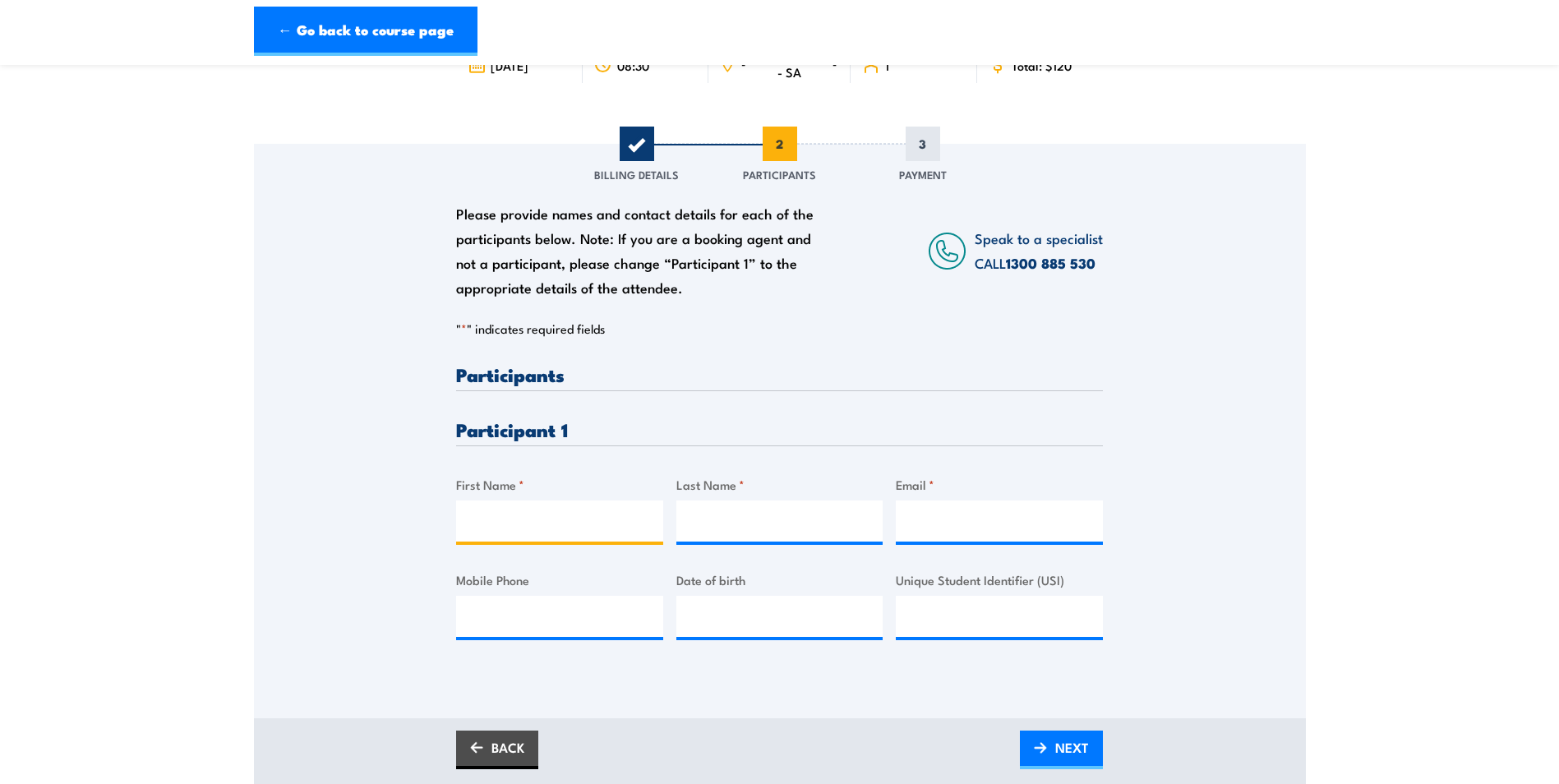
click at [497, 529] on input "First Name *" at bounding box center [560, 521] width 207 height 41
drag, startPoint x: 577, startPoint y: 525, endPoint x: 455, endPoint y: 522, distance: 122.0
click at [455, 522] on div "Please provide names and contact details for each of the participants below. No…" at bounding box center [780, 408] width 1053 height 528
type input "Kent"
type input "Laberinto"
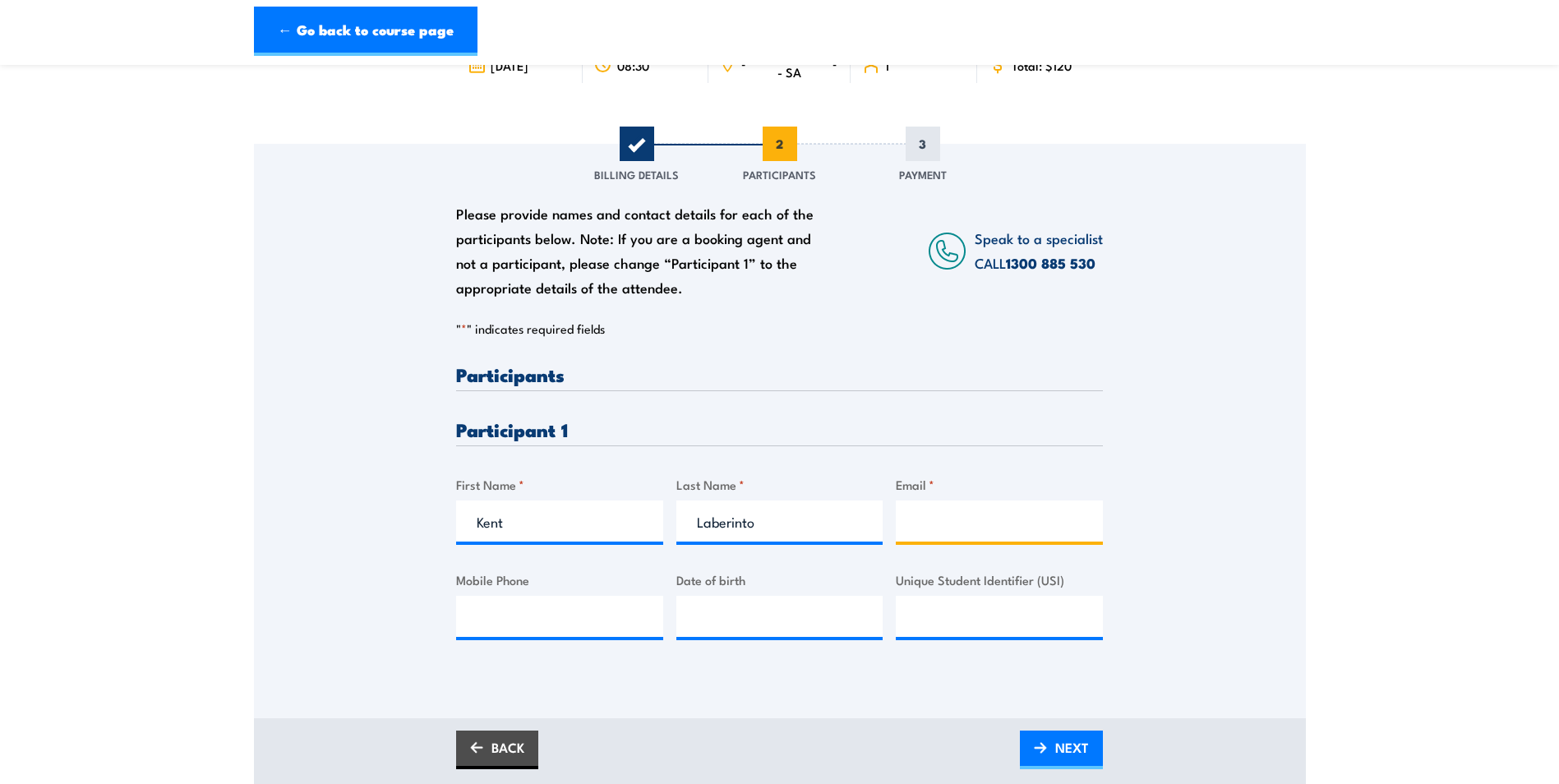
paste input "kent.laberinto07@yahoo.com"
type input "kent.laberinto07@yahoo.com"
click at [535, 608] on input "Mobile Phone" at bounding box center [560, 616] width 207 height 41
paste input "0498 070 506"
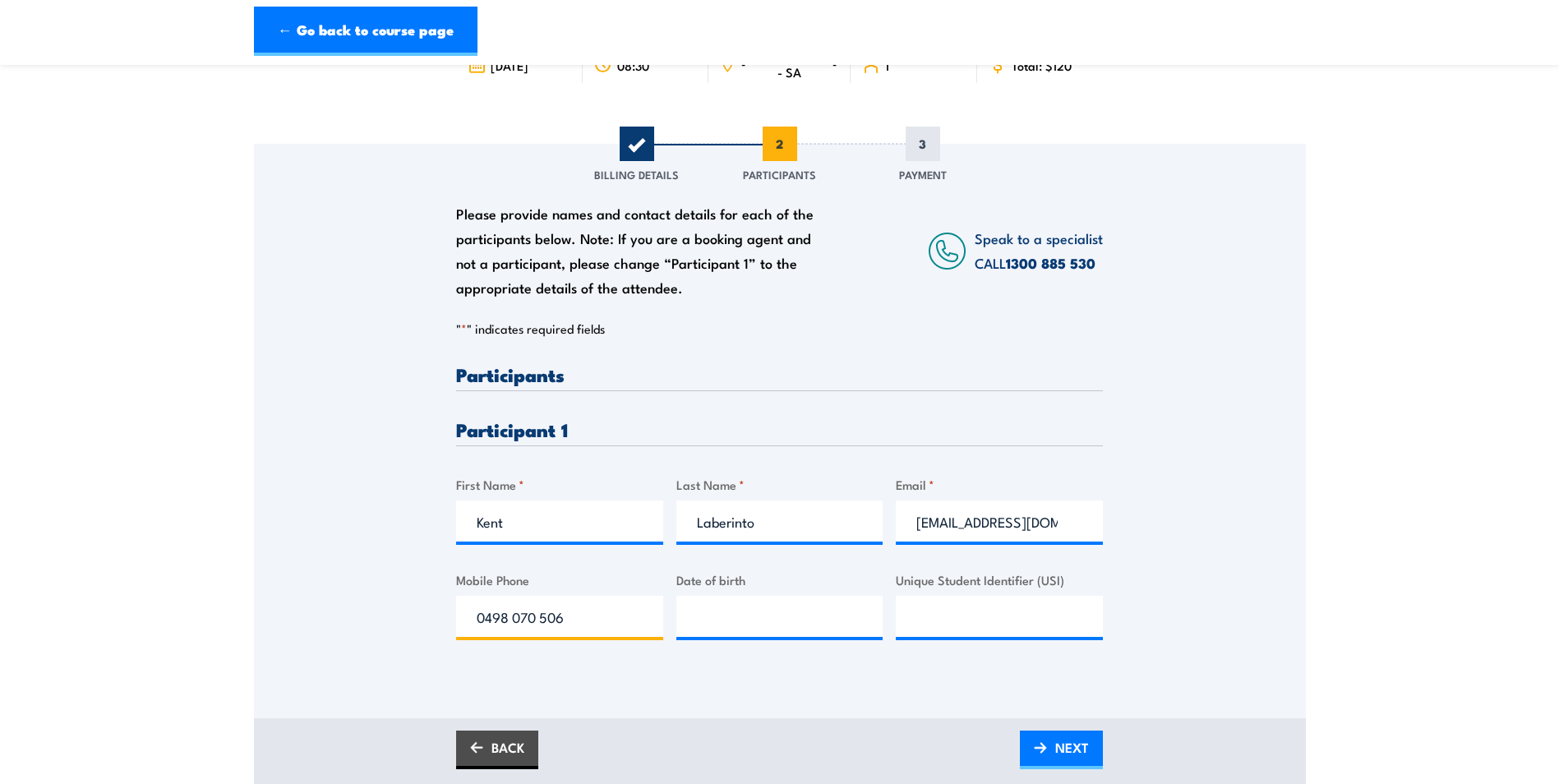
type input "0498 070 506"
type input "__/__/____"
click at [726, 617] on input "__/__/____" at bounding box center [780, 616] width 207 height 41
drag, startPoint x: 765, startPoint y: 618, endPoint x: 657, endPoint y: 618, distance: 108.0
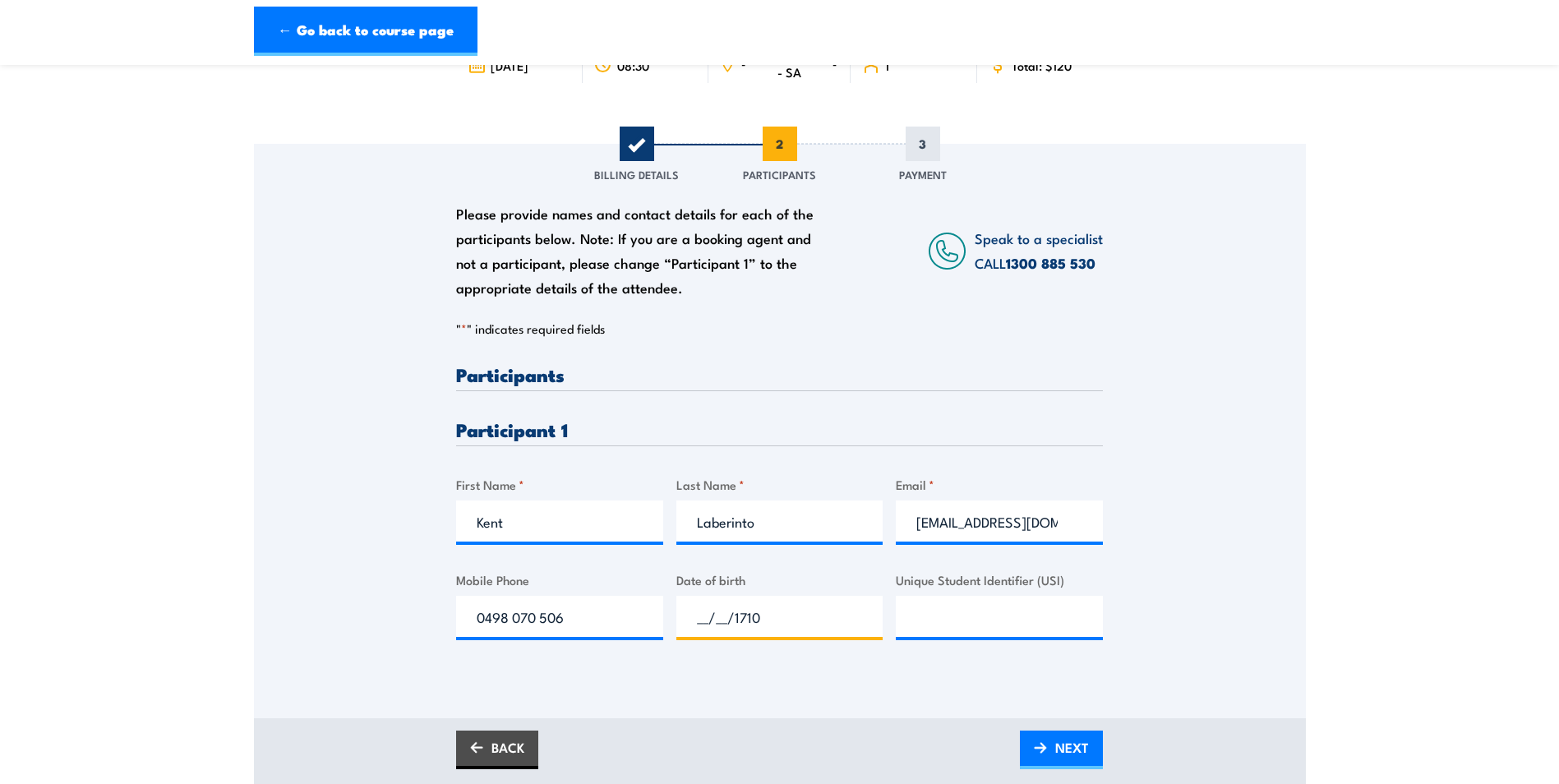
click at [657, 618] on div "Please provide names and contact details for each of the participants below. No…" at bounding box center [780, 516] width 647 height 301
type input "17/10/1997"
click at [938, 608] on input "Unique Student Identifier (USI)" at bounding box center [1000, 616] width 207 height 41
type input "h"
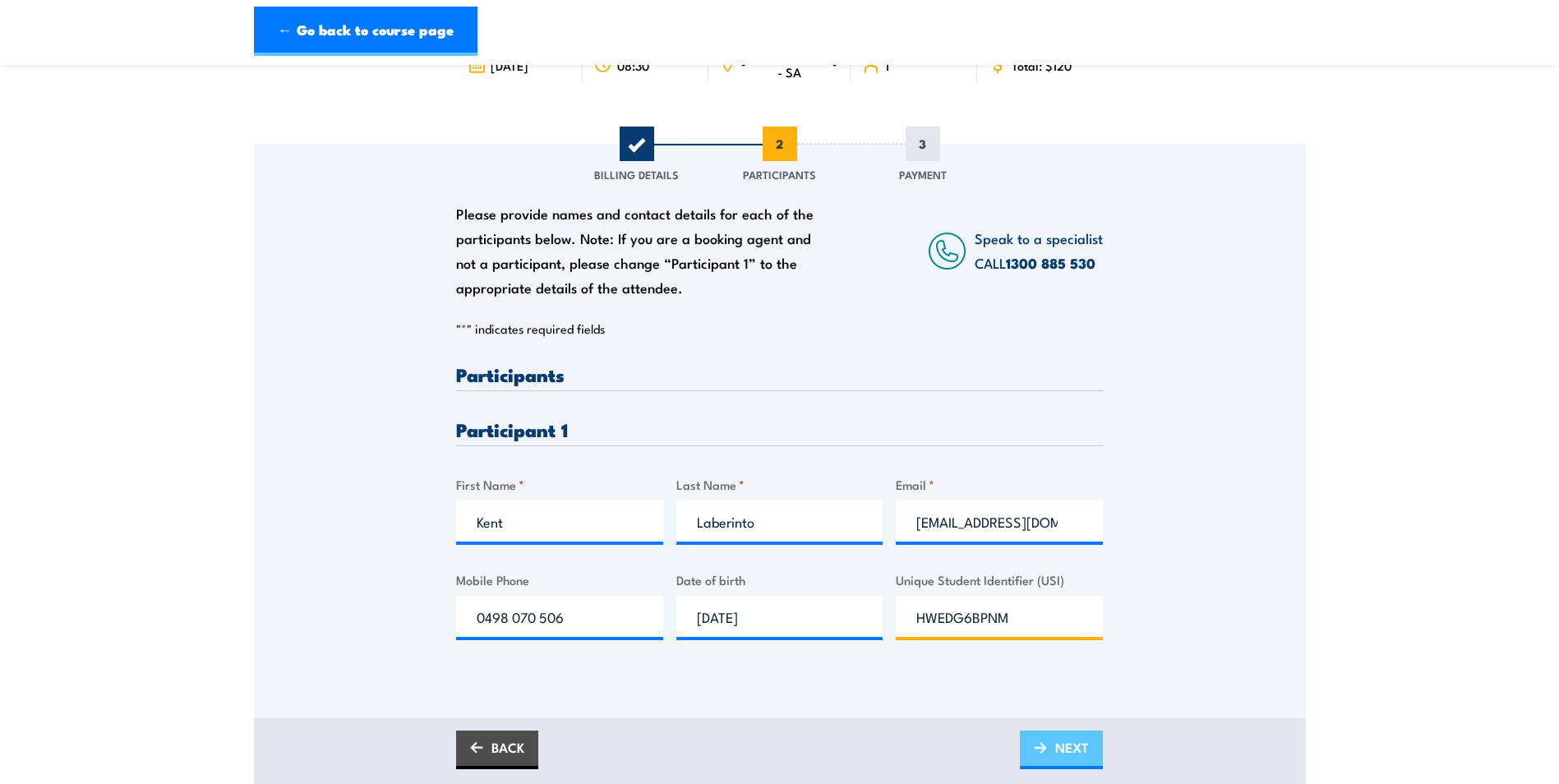
type input "HWEDG6BPNM"
click at [1065, 743] on span "NEXT" at bounding box center [1072, 747] width 34 height 43
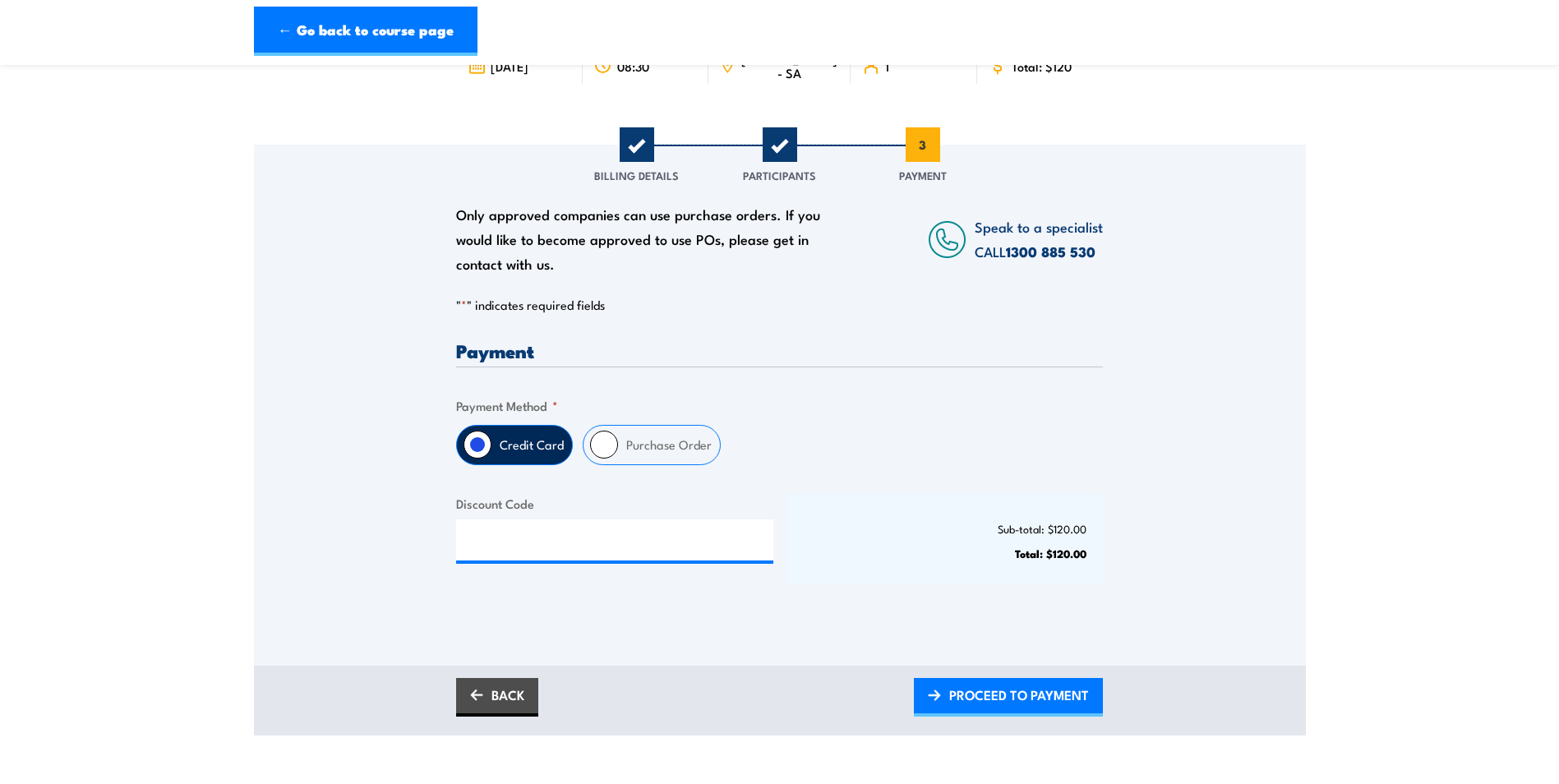
scroll to position [165, 0]
click at [609, 440] on input "Purchase Order" at bounding box center [604, 444] width 28 height 28
radio input "true"
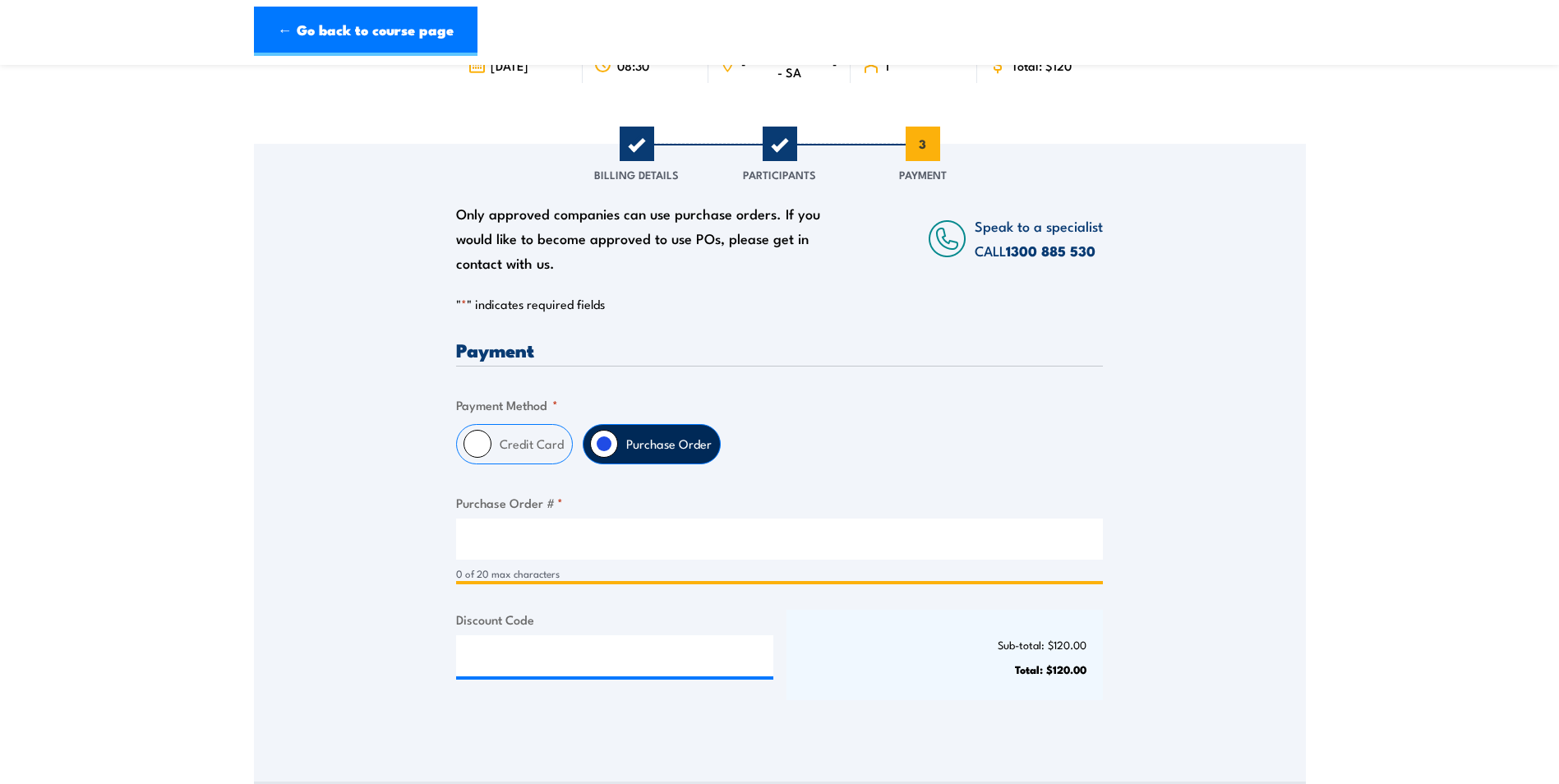
click at [589, 528] on input "Purchase Order # *" at bounding box center [780, 539] width 647 height 41
drag, startPoint x: 589, startPoint y: 528, endPoint x: 405, endPoint y: 536, distance: 184.2
click at [405, 536] on div "Only approved companies can use purchase orders. If you would like to become ap…" at bounding box center [780, 440] width 1053 height 592
click at [506, 545] on input "UTE Burton" at bounding box center [780, 539] width 647 height 41
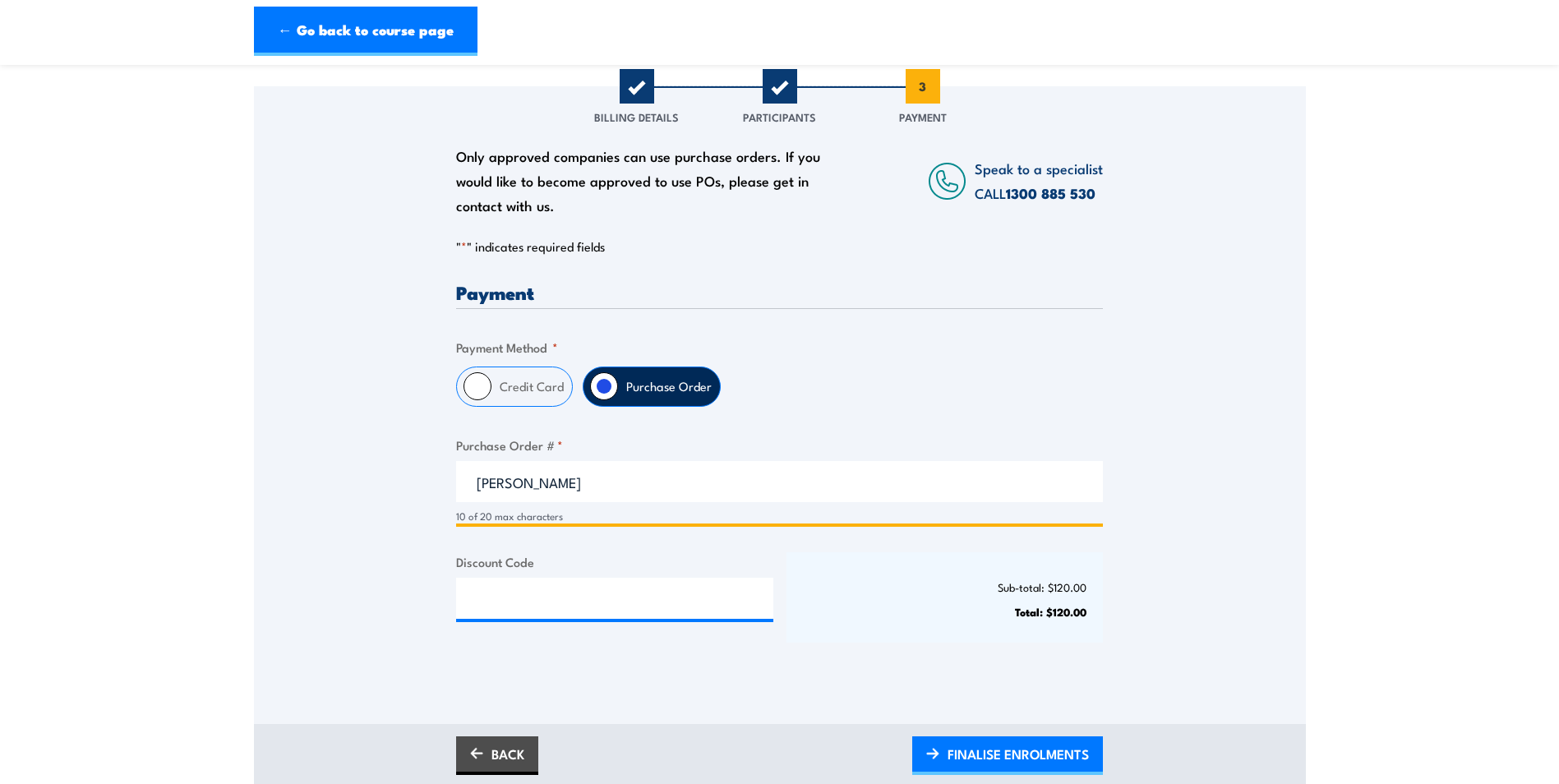
scroll to position [328, 0]
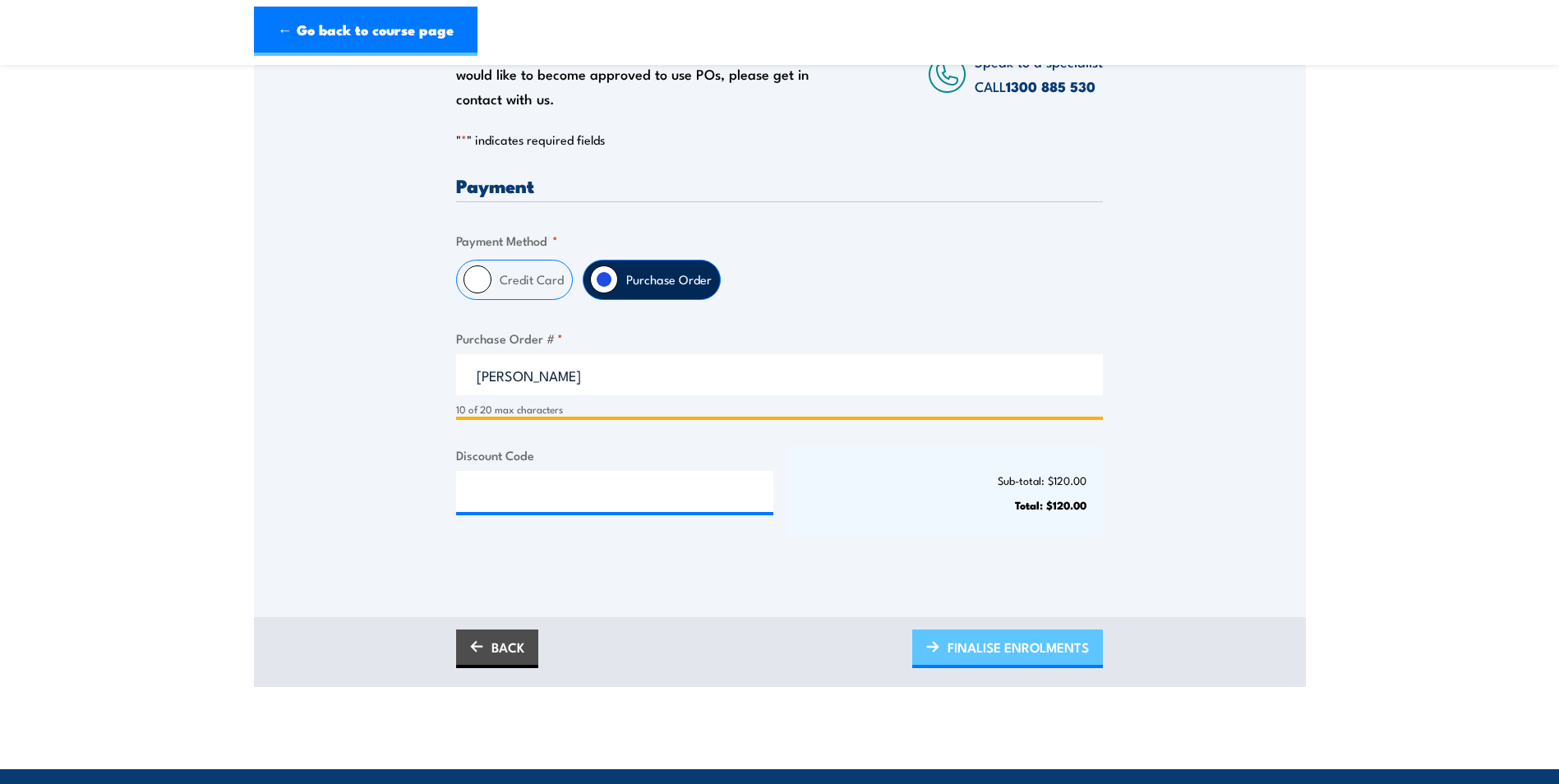
type input "UTE Burton"
click at [955, 640] on span "FINALISE ENROLMENTS" at bounding box center [1019, 647] width 141 height 43
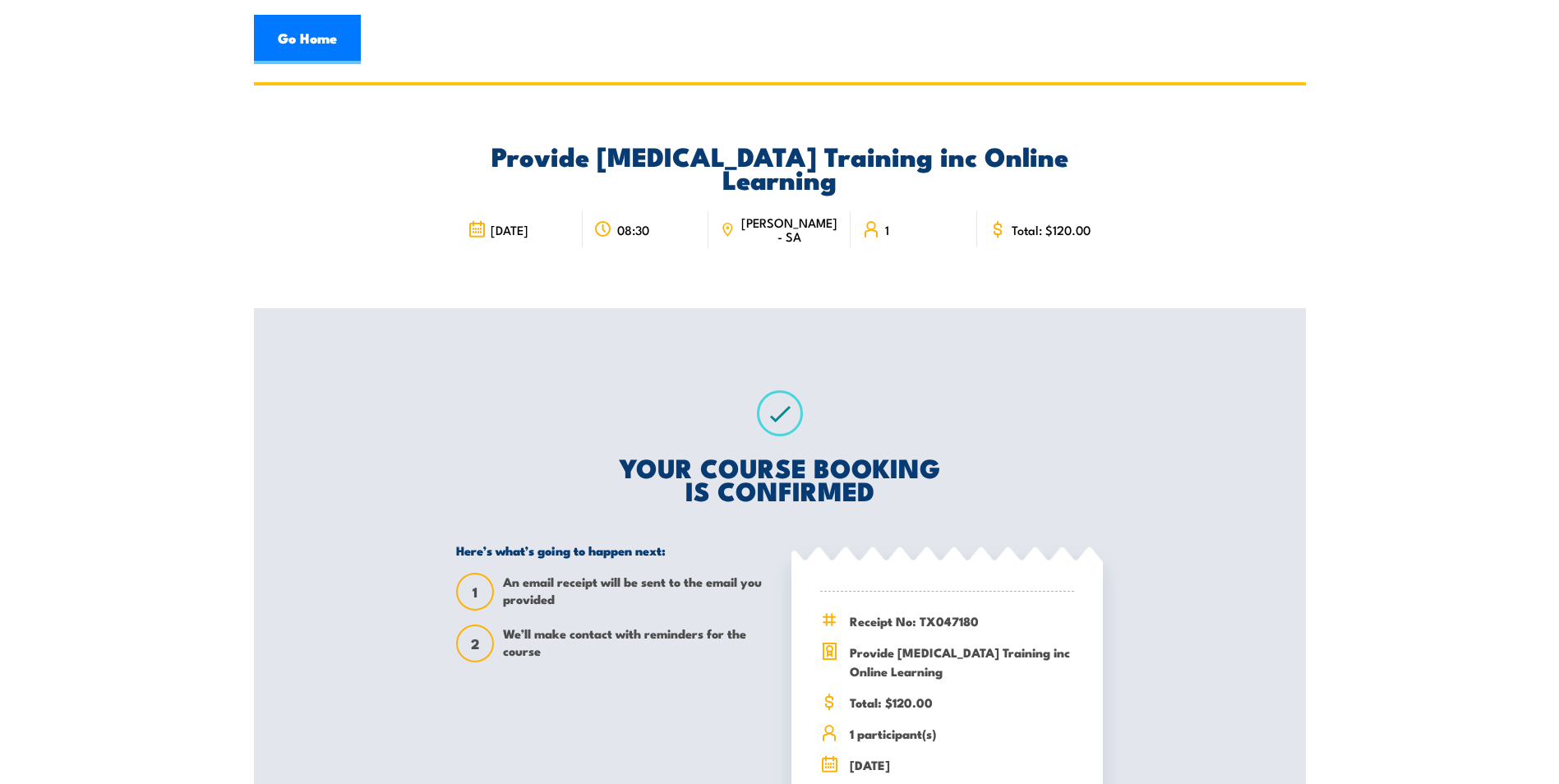
click at [772, 224] on span "[PERSON_NAME] - SA" at bounding box center [790, 230] width 100 height 28
drag, startPoint x: 772, startPoint y: 224, endPoint x: 731, endPoint y: 224, distance: 41.0
click at [731, 224] on icon at bounding box center [728, 230] width 9 height 12
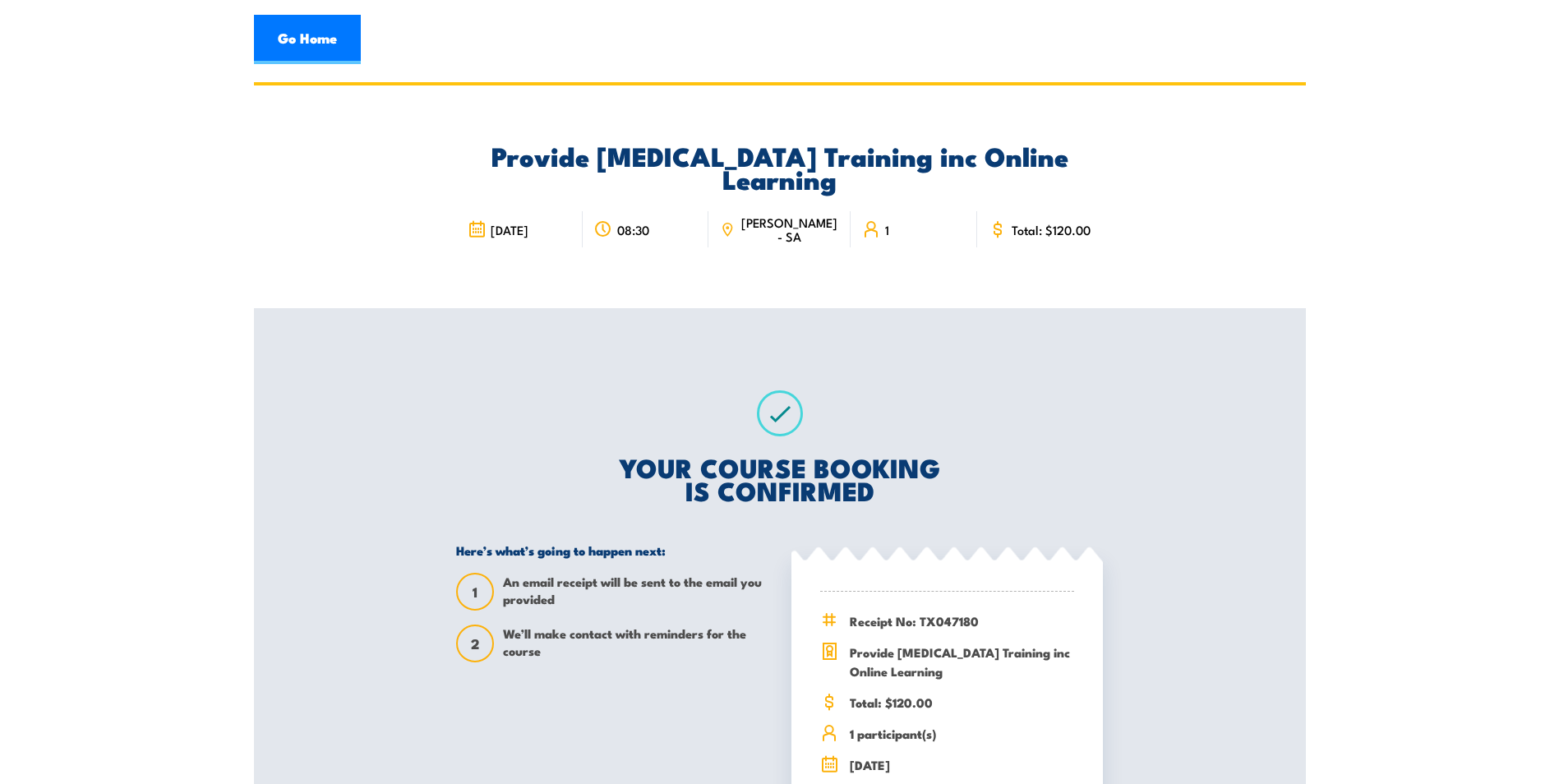
click at [1257, 171] on div "Provide [MEDICAL_DATA] Training inc Online Learning [DATE] 08:30 1" at bounding box center [780, 197] width 1053 height 223
